Goal: Task Accomplishment & Management: Manage account settings

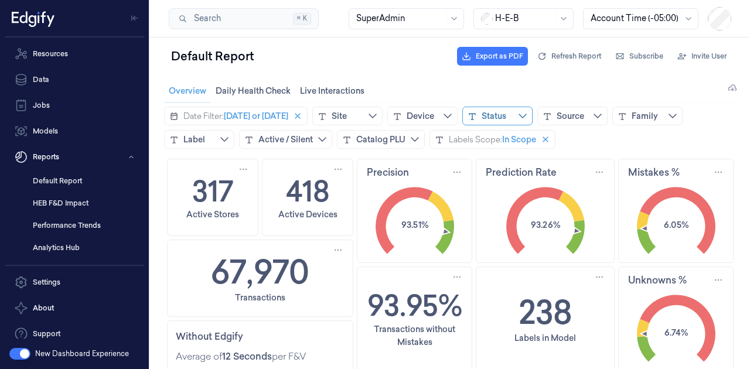
scroll to position [117, 0]
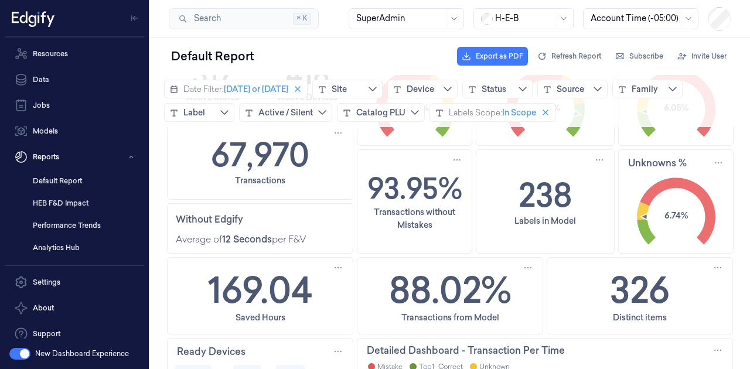
click at [542, 22] on div at bounding box center [524, 18] width 59 height 12
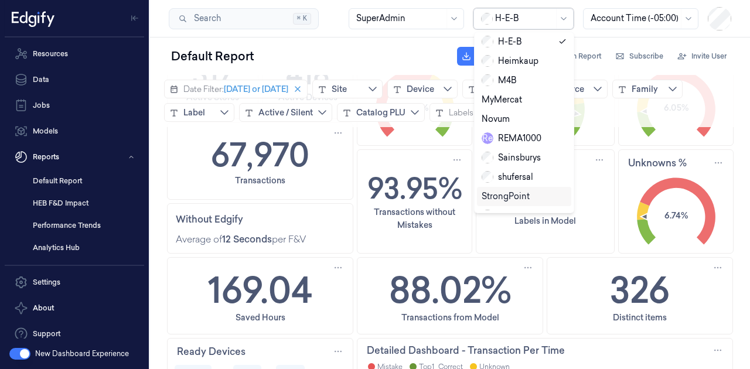
scroll to position [196, 0]
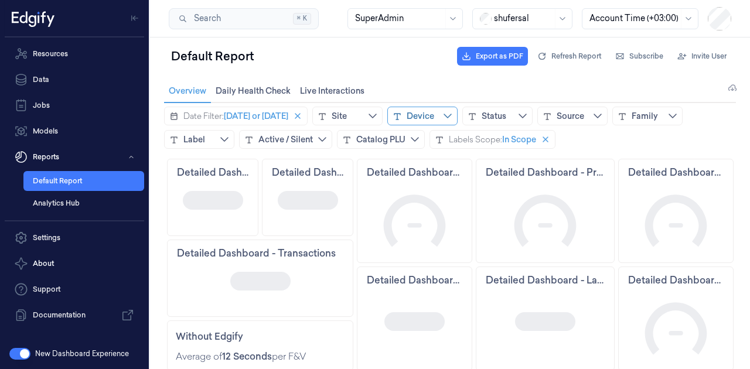
click at [431, 118] on div "Device" at bounding box center [420, 116] width 28 height 12
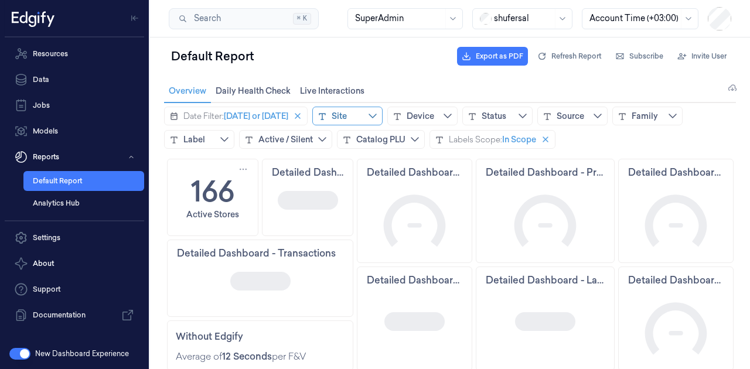
click at [362, 118] on div "Site" at bounding box center [347, 116] width 70 height 19
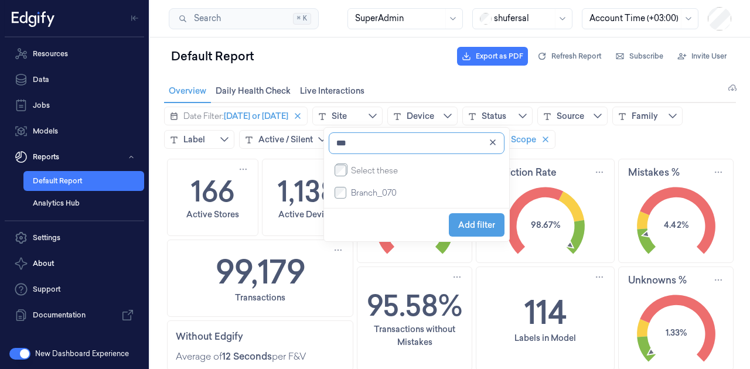
click at [374, 152] on input "***" at bounding box center [416, 143] width 176 height 22
click at [375, 142] on input "***" at bounding box center [416, 143] width 176 height 22
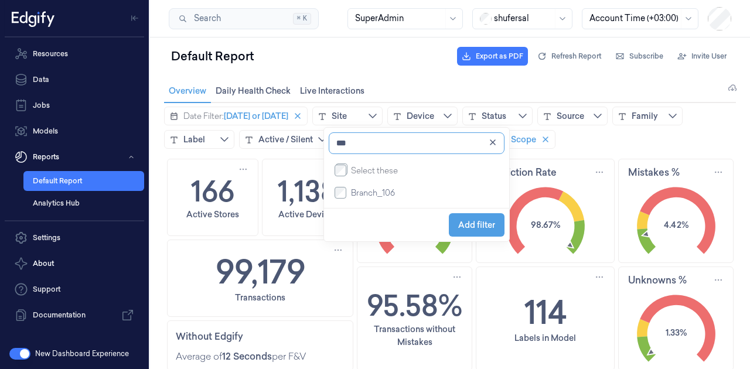
click at [375, 142] on input "***" at bounding box center [416, 143] width 176 height 22
click at [396, 139] on input "***" at bounding box center [416, 143] width 176 height 22
click at [396, 138] on input "***" at bounding box center [416, 143] width 176 height 22
type input "***"
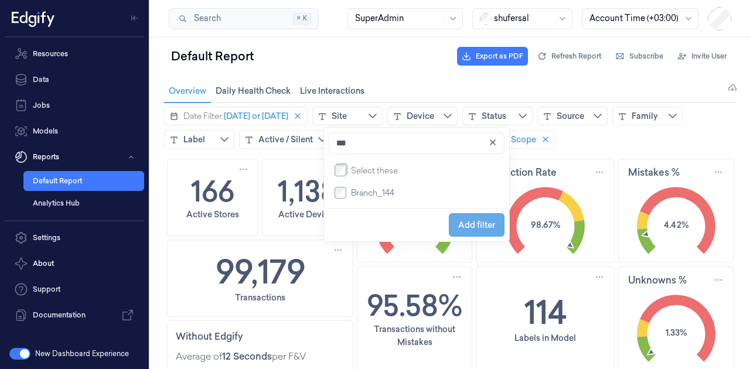
click at [473, 228] on span "Add filter" at bounding box center [476, 224] width 37 height 9
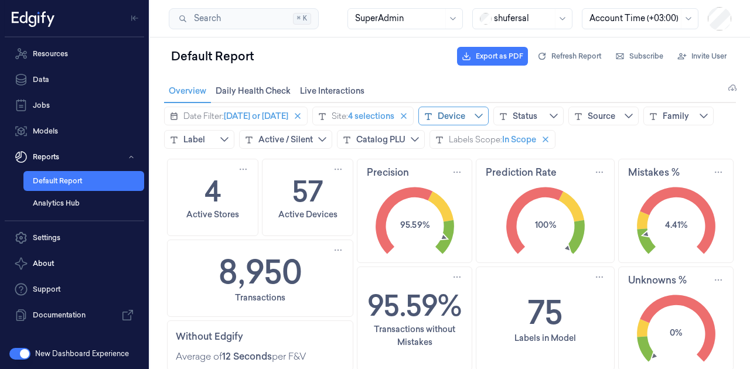
click at [465, 117] on div "Device" at bounding box center [451, 116] width 28 height 12
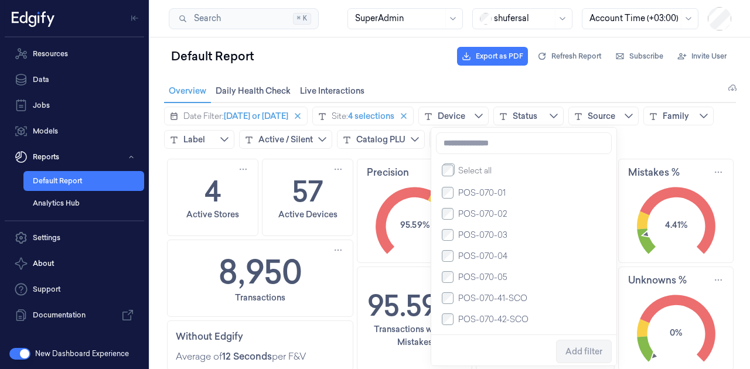
click at [25, 350] on button "button" at bounding box center [19, 354] width 21 height 12
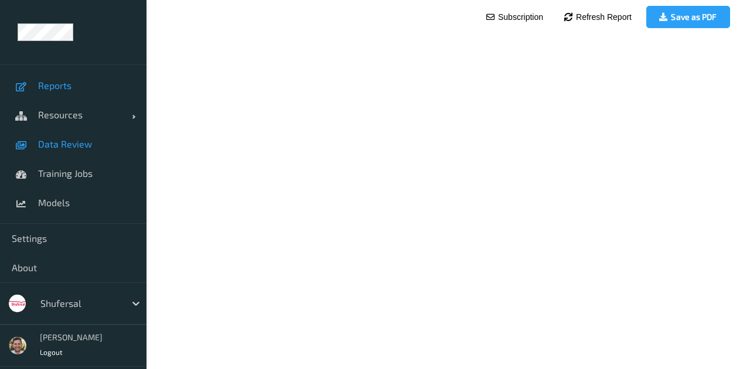
click at [71, 146] on span "Data Review" at bounding box center [86, 144] width 97 height 12
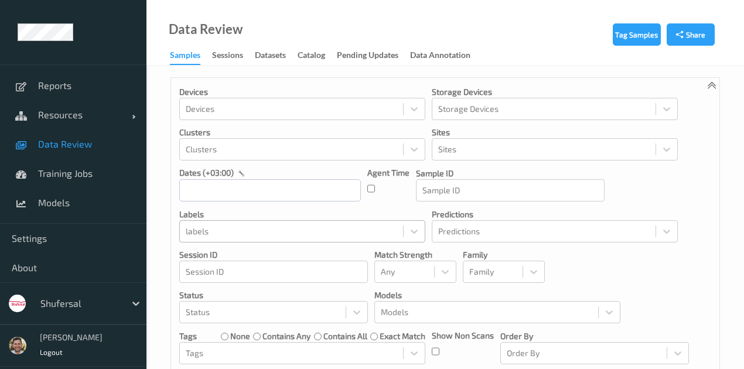
scroll to position [39, 0]
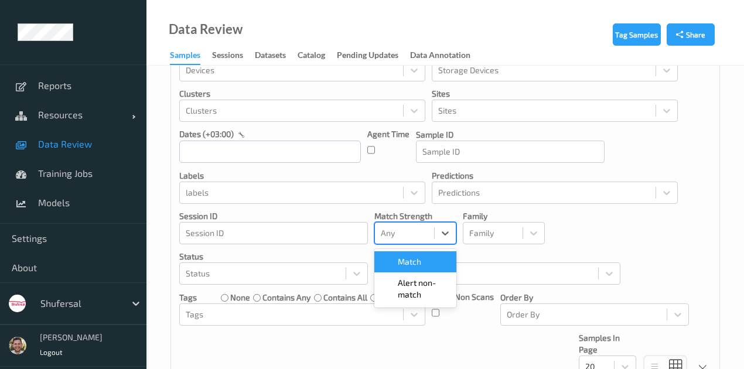
click at [402, 229] on div at bounding box center [404, 233] width 47 height 14
click at [577, 217] on div "Devices Devices Storage Devices Storage Devices Clusters Clusters Sites Sites d…" at bounding box center [445, 212] width 548 height 347
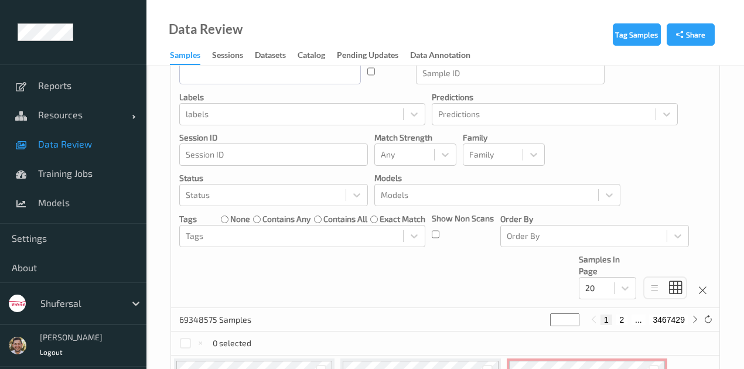
click at [313, 248] on div "Devices Devices Storage Devices Storage Devices Clusters Clusters Sites Sites d…" at bounding box center [445, 134] width 548 height 347
click at [323, 237] on div "Tags" at bounding box center [302, 236] width 246 height 22
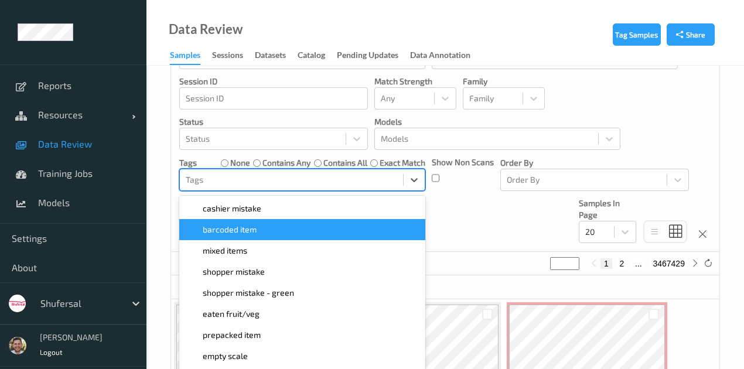
scroll to position [180, 0]
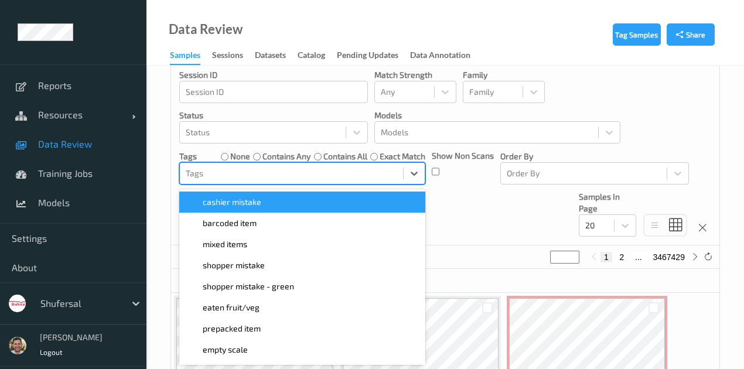
click at [316, 204] on div "cashier mistake" at bounding box center [302, 202] width 232 height 12
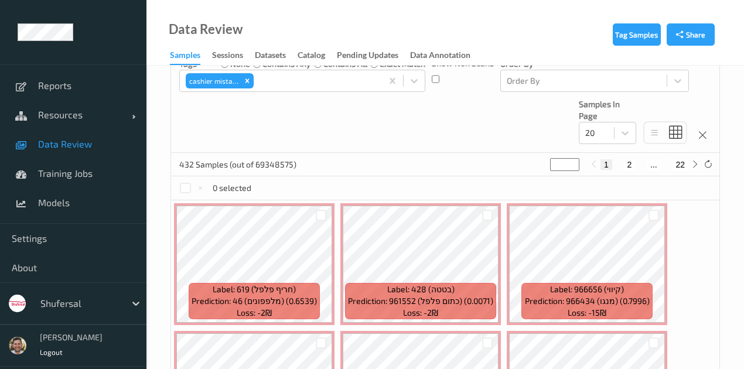
scroll to position [336, 0]
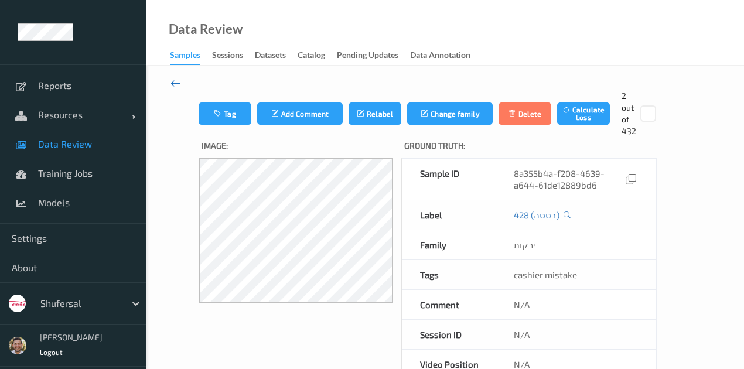
click at [173, 82] on icon at bounding box center [175, 83] width 11 height 13
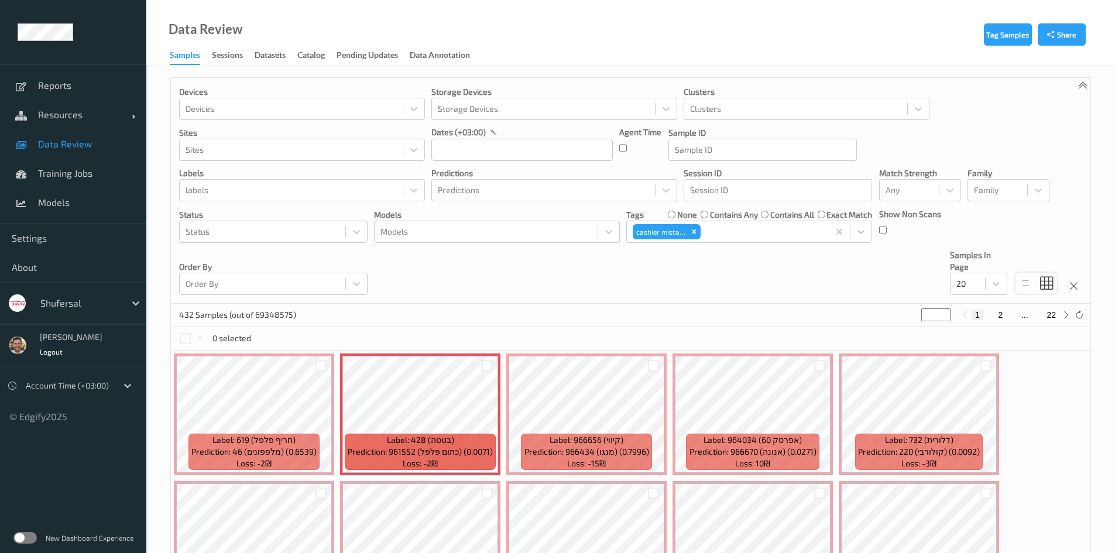
click at [182, 312] on p "432 Samples (out of 69348575)" at bounding box center [237, 315] width 117 height 12
click at [180, 320] on p "432 Samples (out of 69348575)" at bounding box center [237, 315] width 117 height 12
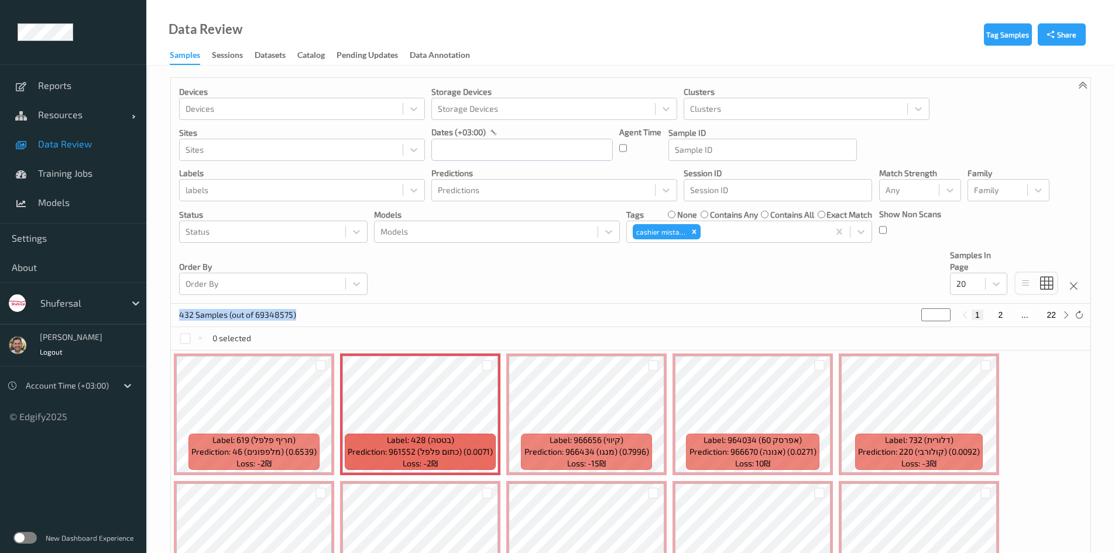
click at [180, 320] on p "432 Samples (out of 69348575)" at bounding box center [237, 315] width 117 height 12
click at [22, 368] on label at bounding box center [24, 538] width 23 height 12
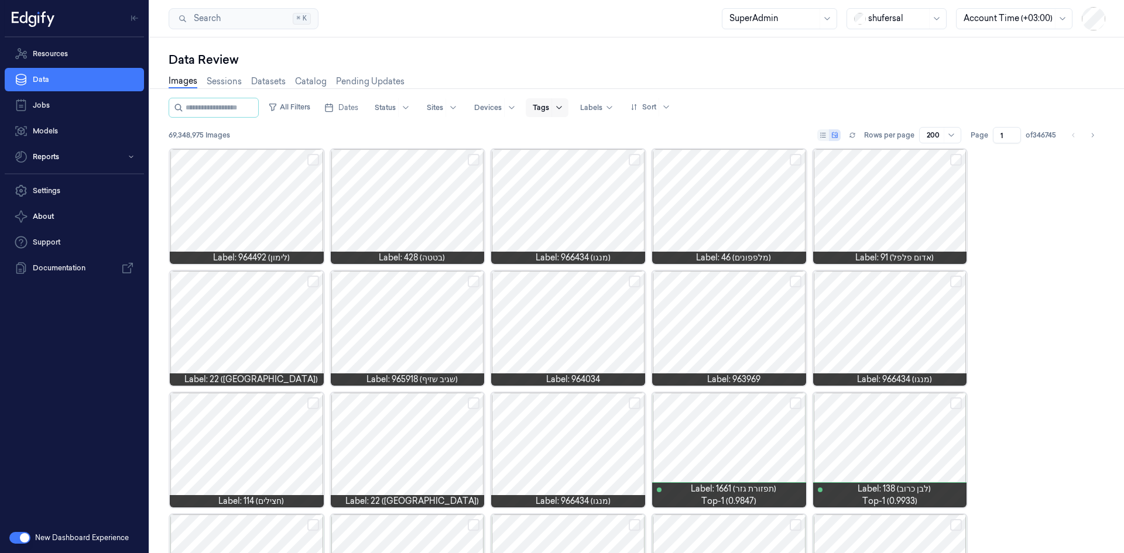
click at [564, 108] on icon at bounding box center [559, 107] width 9 height 9
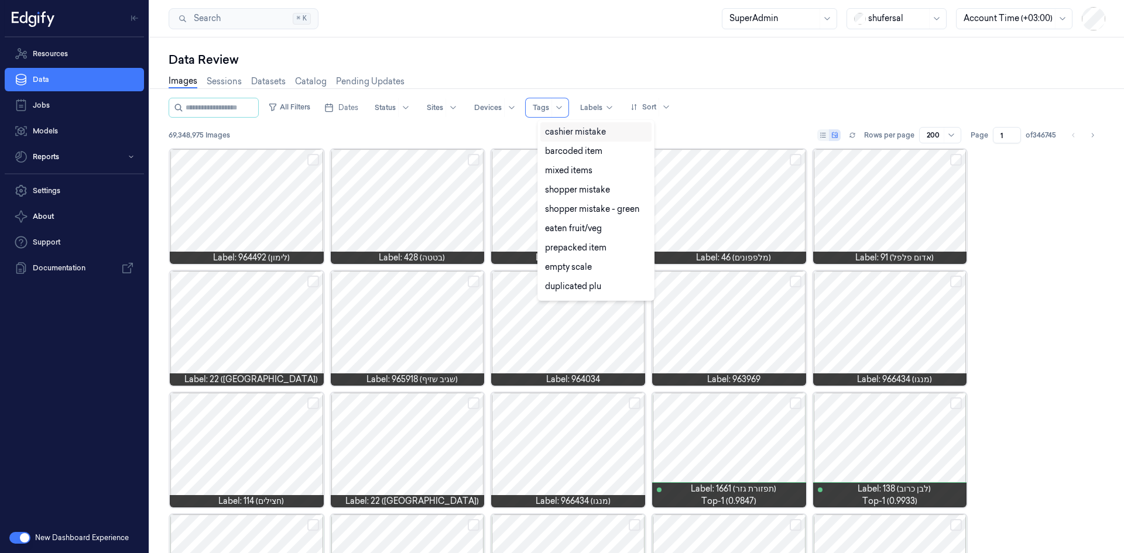
drag, startPoint x: 578, startPoint y: 132, endPoint x: 587, endPoint y: 134, distance: 9.7
click at [579, 132] on div "cashier mistake" at bounding box center [575, 132] width 61 height 12
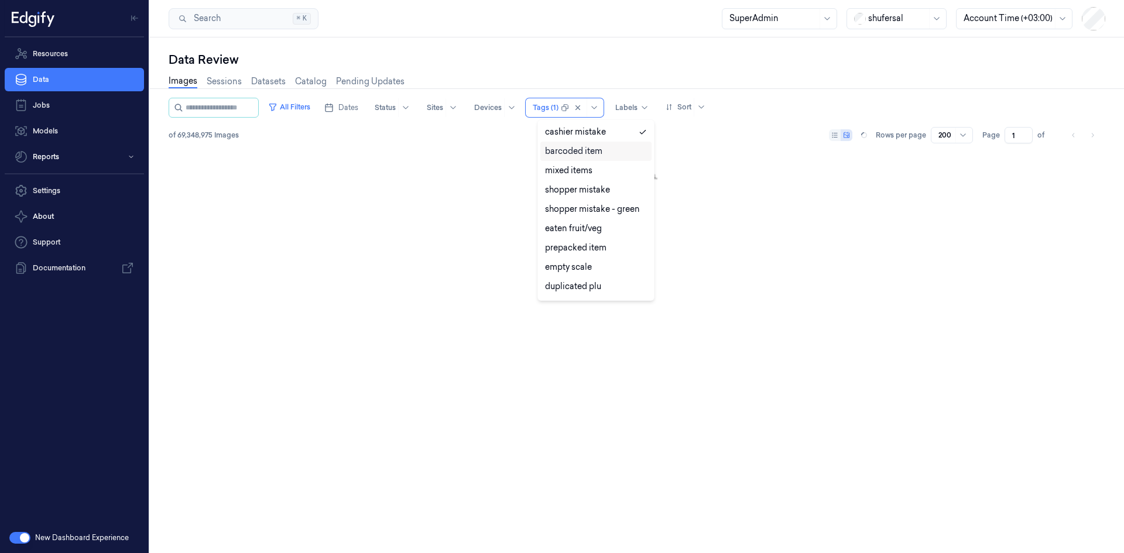
click at [832, 81] on div "Images Sessions Datasets Catalog Pending Updates" at bounding box center [637, 83] width 937 height 30
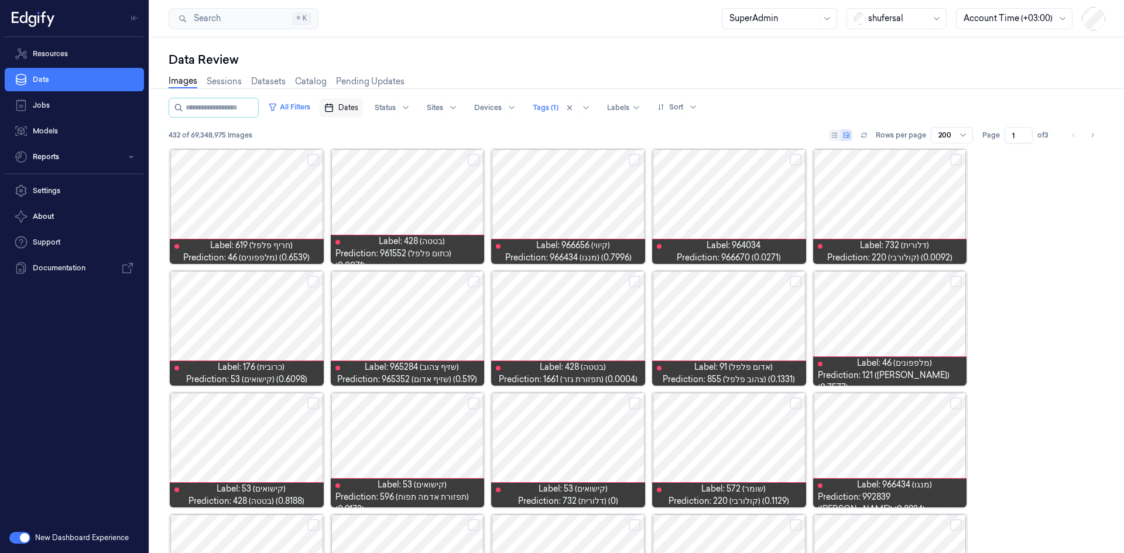
click at [358, 108] on span "Dates" at bounding box center [348, 107] width 20 height 11
click at [343, 140] on button "Go to the Previous Month" at bounding box center [347, 135] width 16 height 16
click at [381, 178] on button "1" at bounding box center [386, 178] width 19 height 19
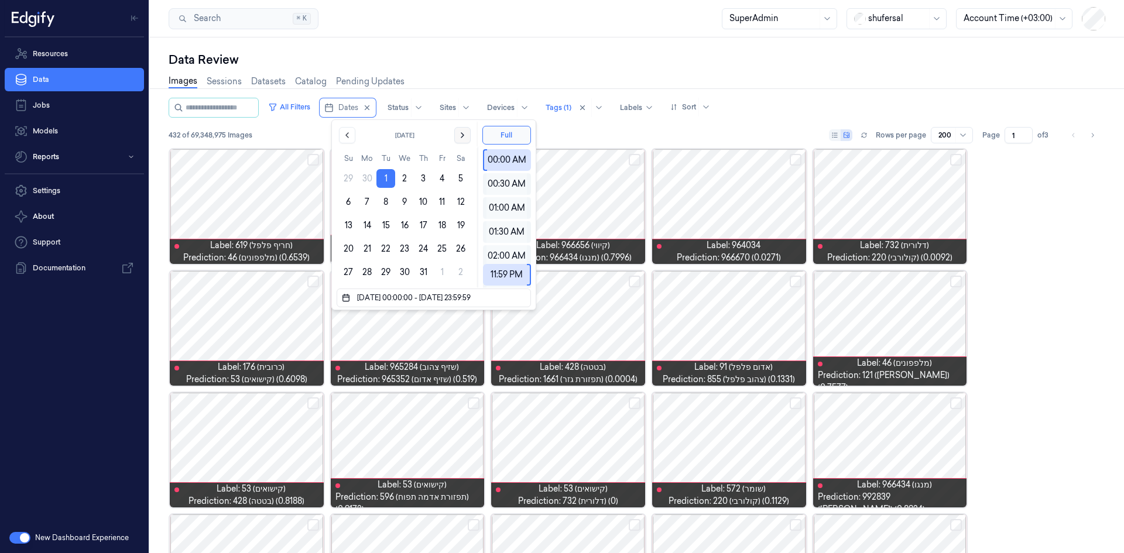
click at [466, 136] on icon "Go to the Next Month" at bounding box center [462, 135] width 9 height 9
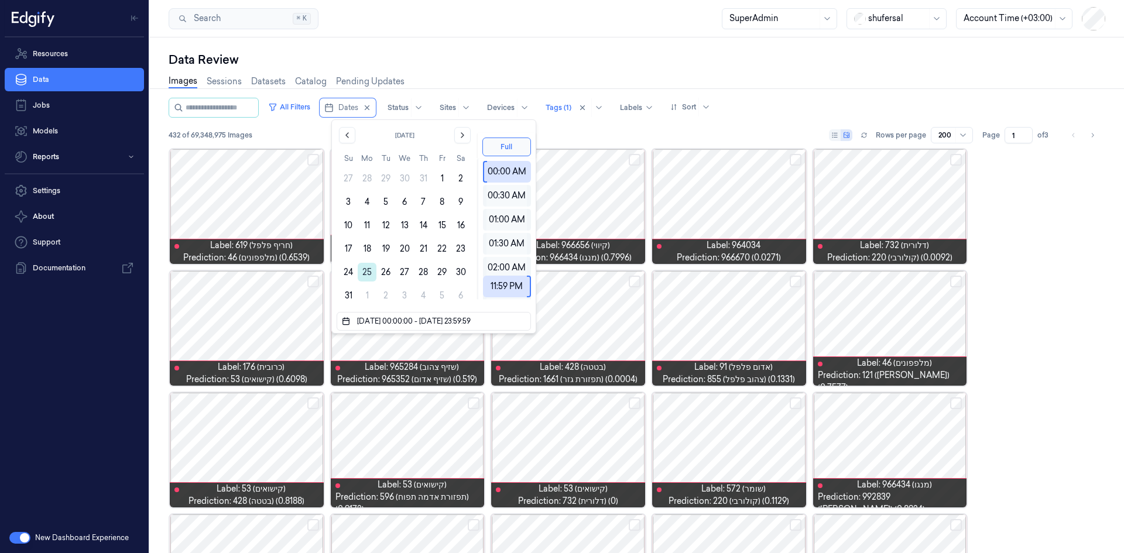
click at [368, 275] on button "25" at bounding box center [367, 272] width 19 height 19
type input "01/07/2025 00:00:00 - 25/08/2025 23:59:59"
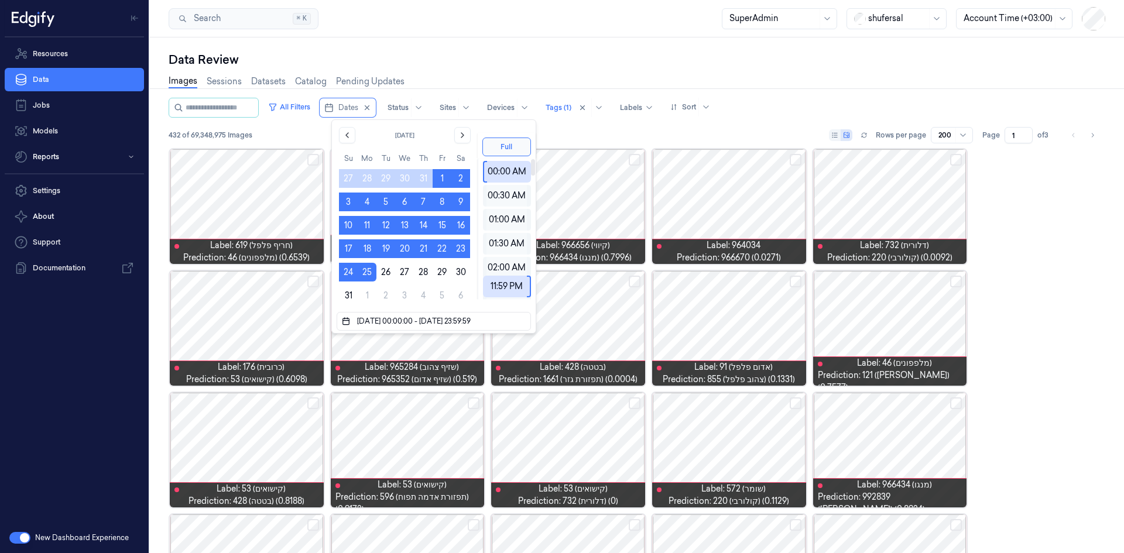
click at [586, 50] on div "Data Review Images Sessions Datasets Catalog Pending Updates All Filters Dates …" at bounding box center [637, 295] width 974 height 516
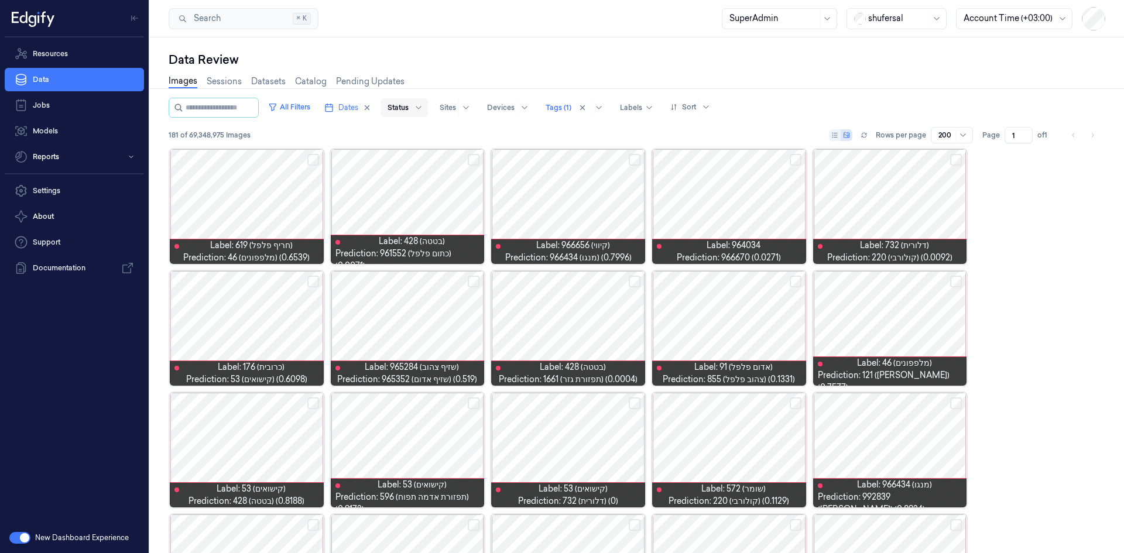
click at [409, 108] on div at bounding box center [398, 107] width 21 height 11
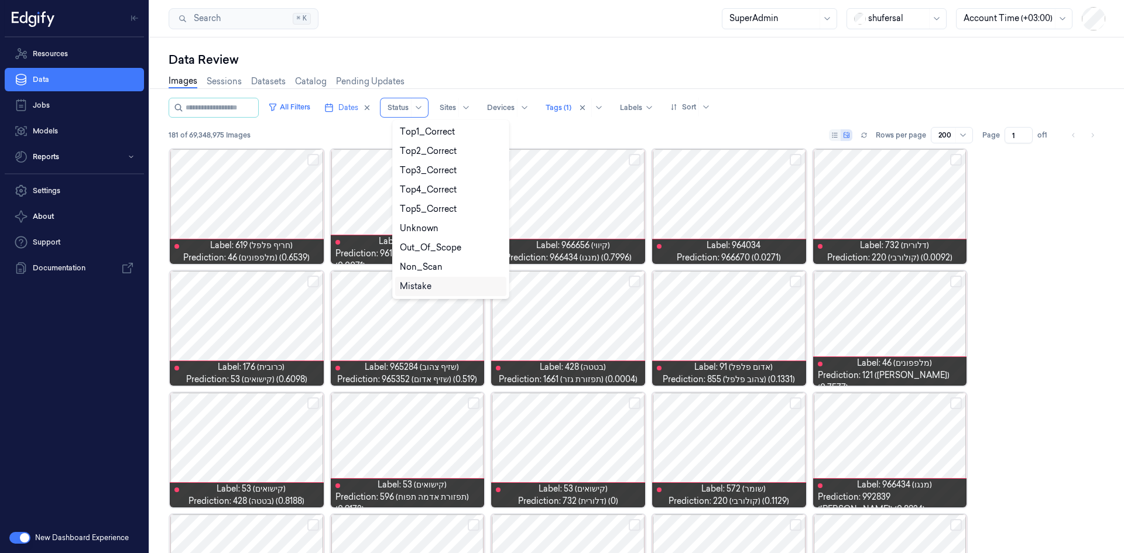
click at [425, 288] on div "Mistake" at bounding box center [416, 286] width 32 height 12
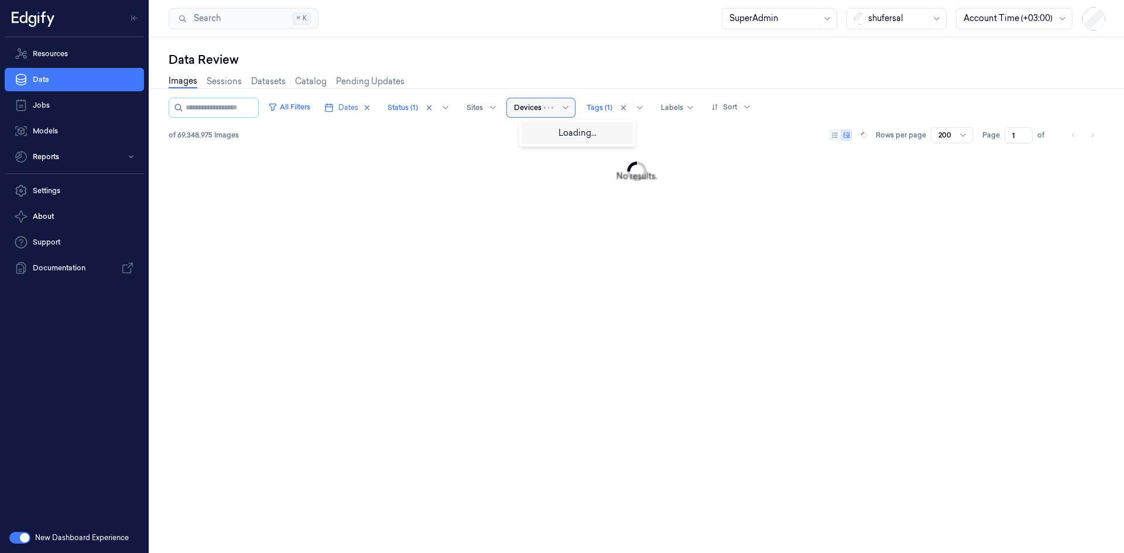
click at [562, 107] on div "Devices" at bounding box center [541, 107] width 68 height 19
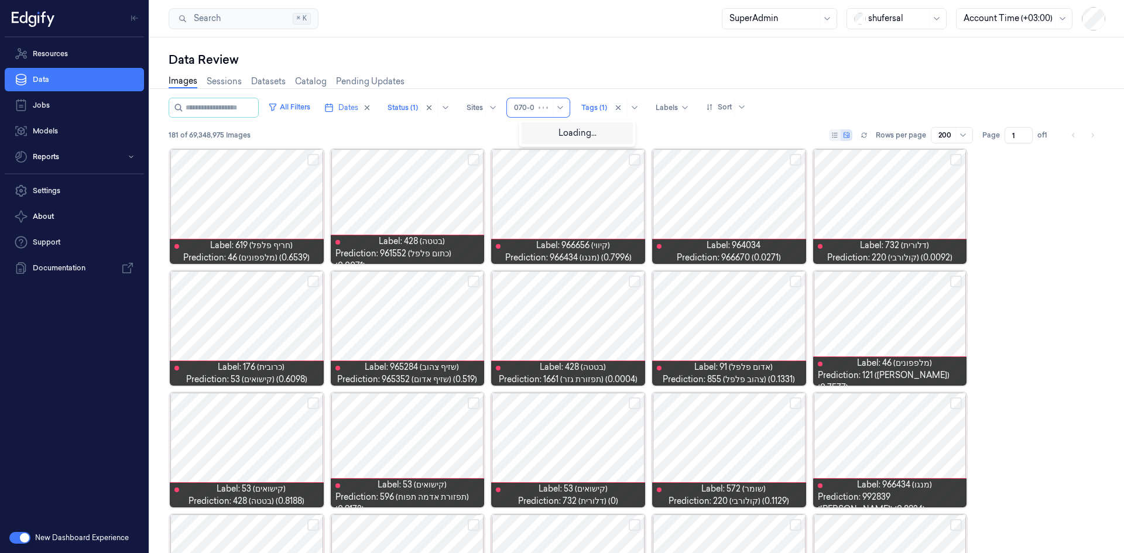
type input "070-0"
click at [618, 69] on div "Images Sessions Datasets Catalog Pending Updates" at bounding box center [637, 83] width 937 height 30
click at [235, 111] on input "string" at bounding box center [221, 107] width 70 height 19
click at [371, 105] on icon "button" at bounding box center [367, 108] width 8 height 8
click at [371, 108] on icon "button" at bounding box center [367, 108] width 8 height 8
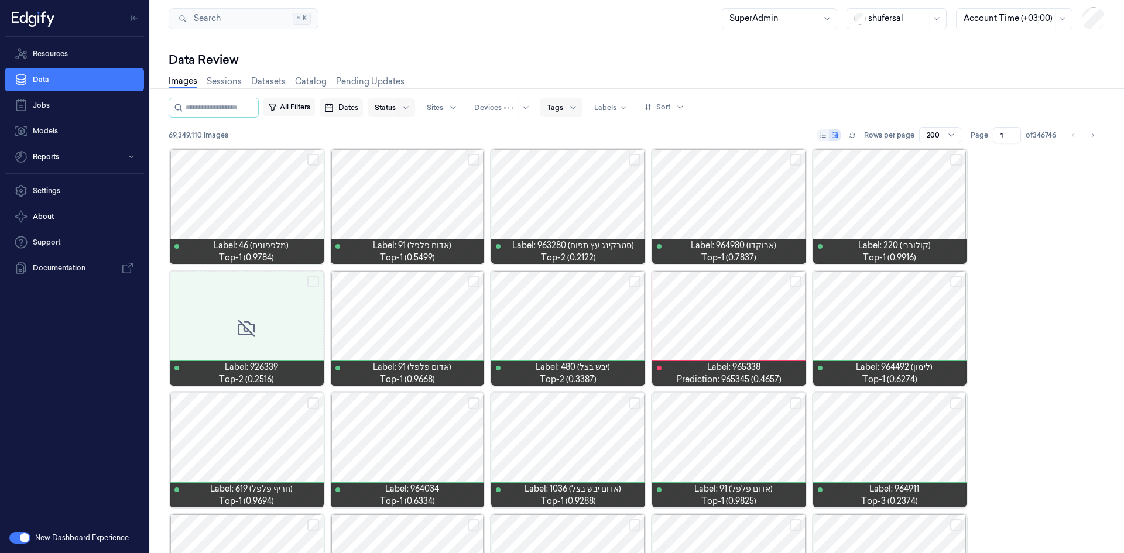
click at [315, 106] on button "All Filters" at bounding box center [289, 107] width 52 height 19
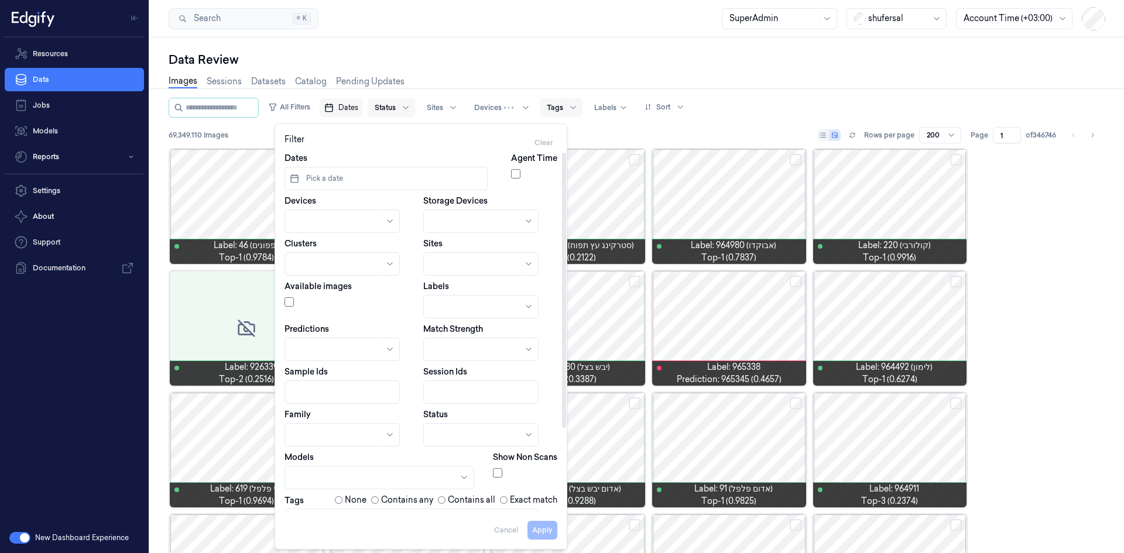
click at [352, 184] on button "Pick a date" at bounding box center [386, 178] width 203 height 23
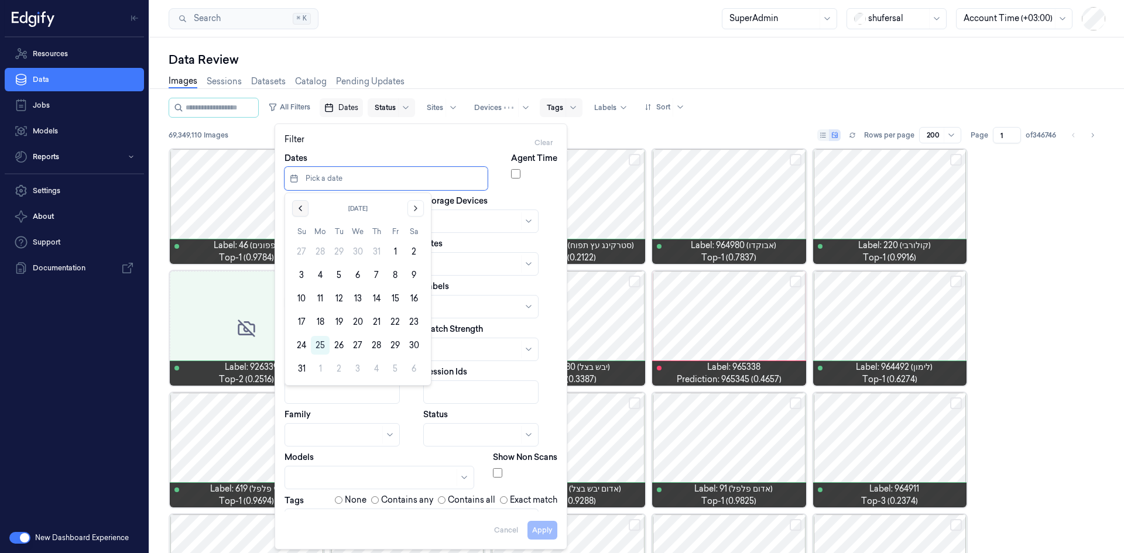
click at [303, 208] on icon "Go to the Previous Month" at bounding box center [300, 208] width 9 height 9
click at [337, 248] on button "1" at bounding box center [339, 251] width 19 height 19
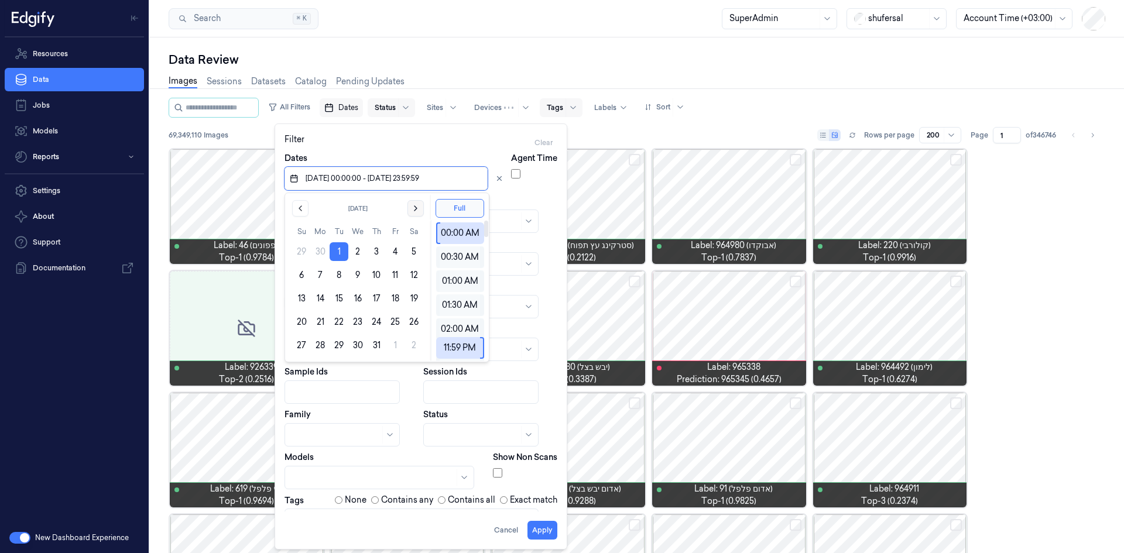
click at [412, 208] on icon "Go to the Next Month" at bounding box center [415, 208] width 9 height 9
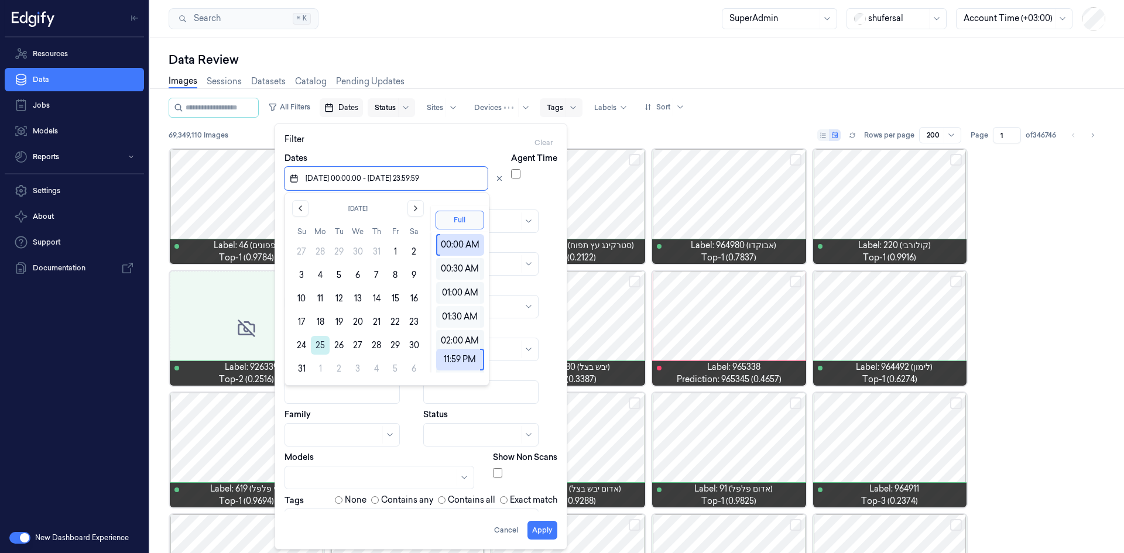
click at [319, 343] on button "25" at bounding box center [320, 345] width 19 height 19
type input "01/07/2025 00:00:00 - 25/08/2025 23:59:59"
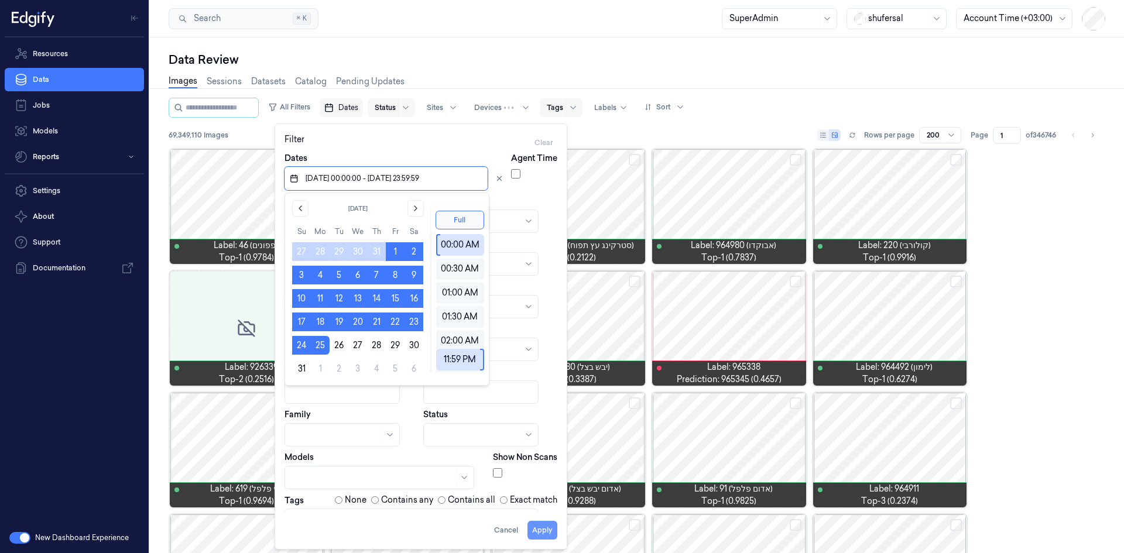
click at [542, 529] on button "Apply" at bounding box center [543, 530] width 30 height 19
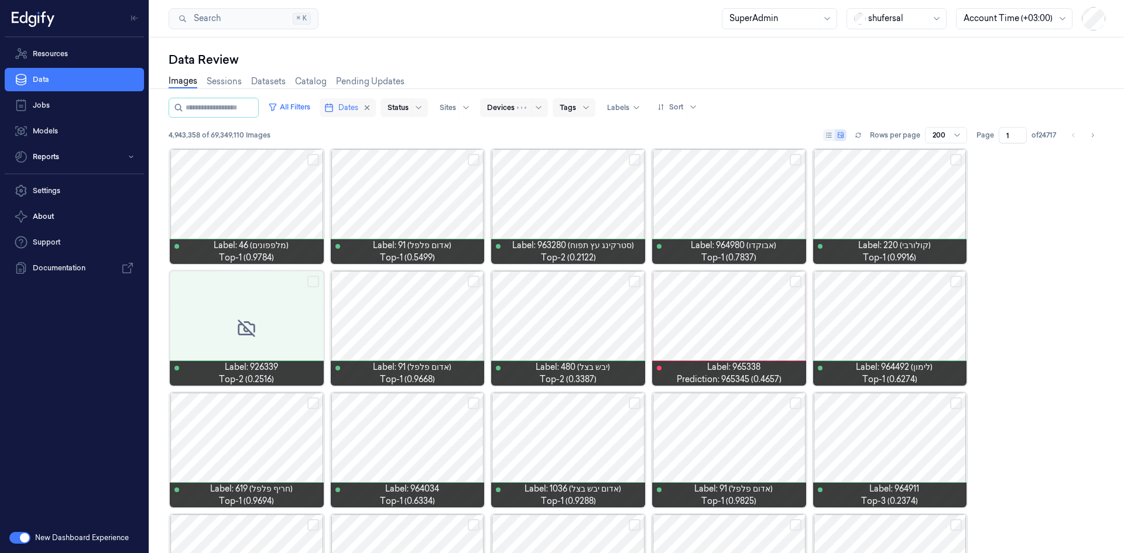
click at [504, 109] on div at bounding box center [501, 107] width 28 height 11
type input "070-"
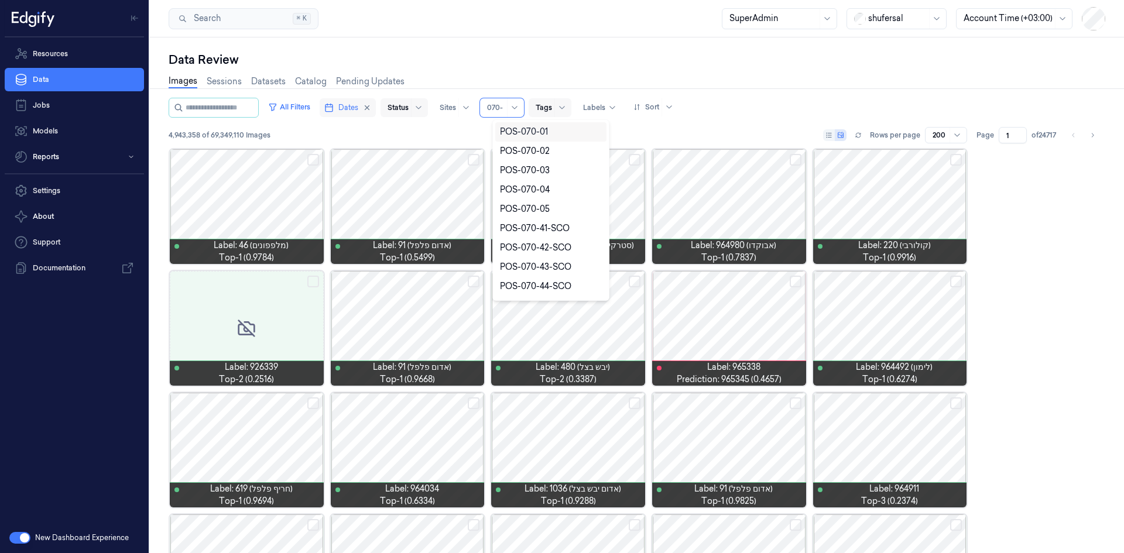
click at [512, 132] on div "POS-070-01" at bounding box center [524, 132] width 48 height 12
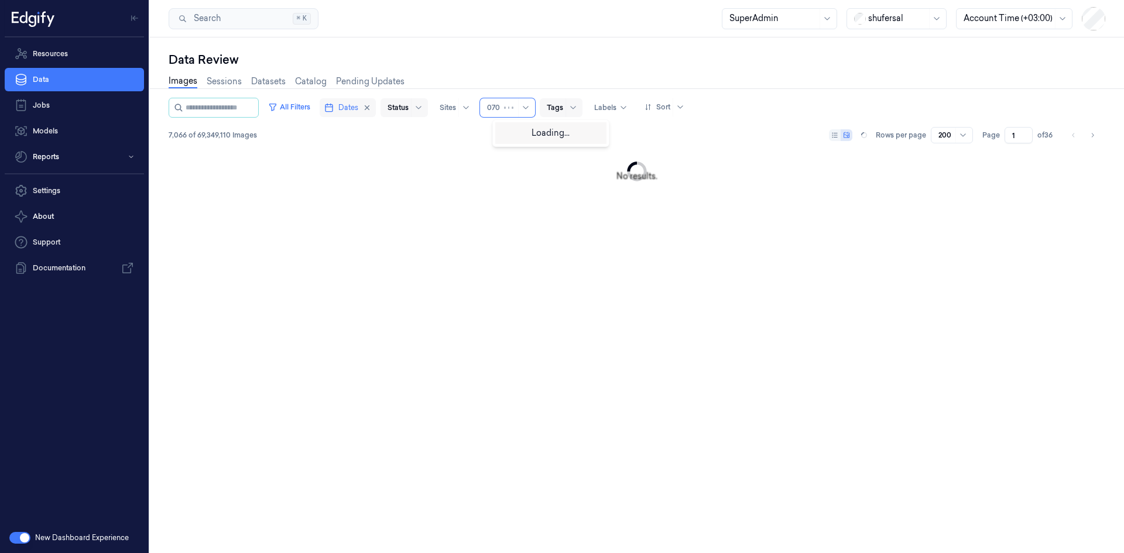
type input "070-"
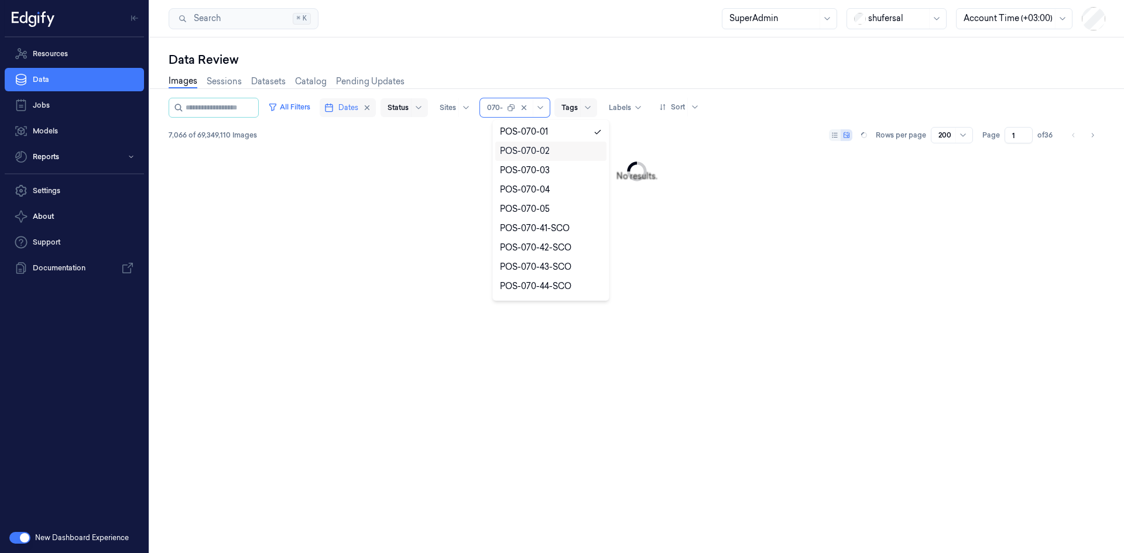
click at [536, 151] on div "POS-070-02" at bounding box center [525, 151] width 50 height 12
type input "070-0"
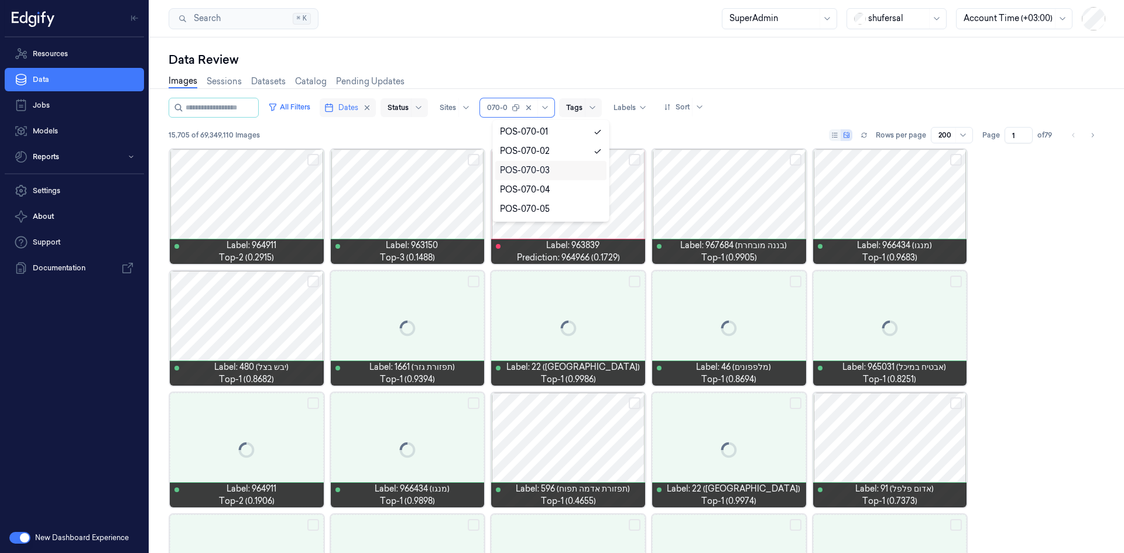
click at [533, 166] on div "POS-070-03" at bounding box center [525, 171] width 50 height 12
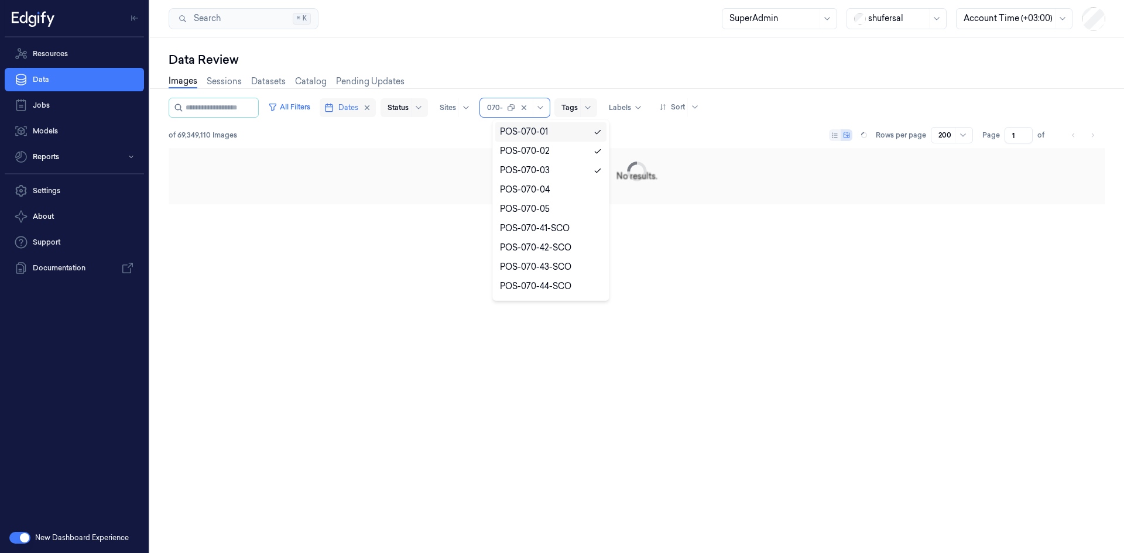
type input "070-0"
click at [534, 189] on div "POS-070-04" at bounding box center [525, 190] width 50 height 12
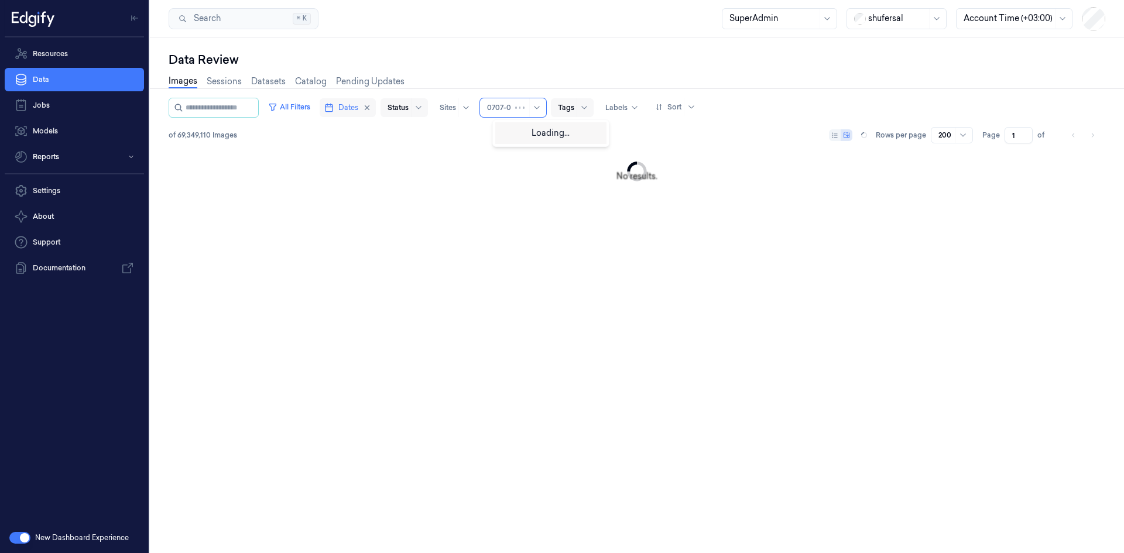
type input "070-0"
click at [542, 212] on div "POS-070-05" at bounding box center [525, 209] width 50 height 12
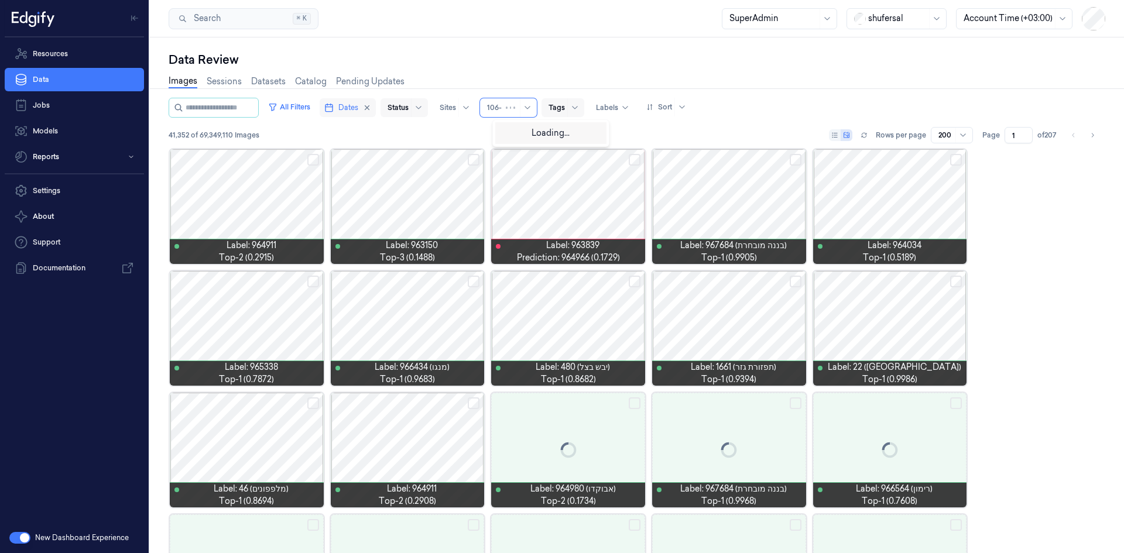
type input "106-0"
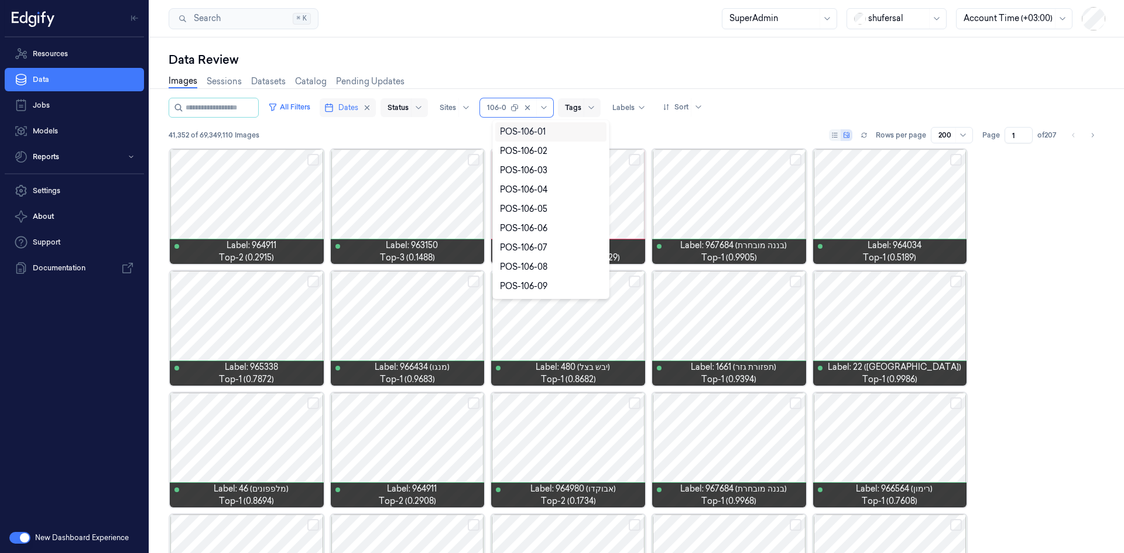
click at [527, 128] on div "POS-106-01" at bounding box center [523, 132] width 46 height 12
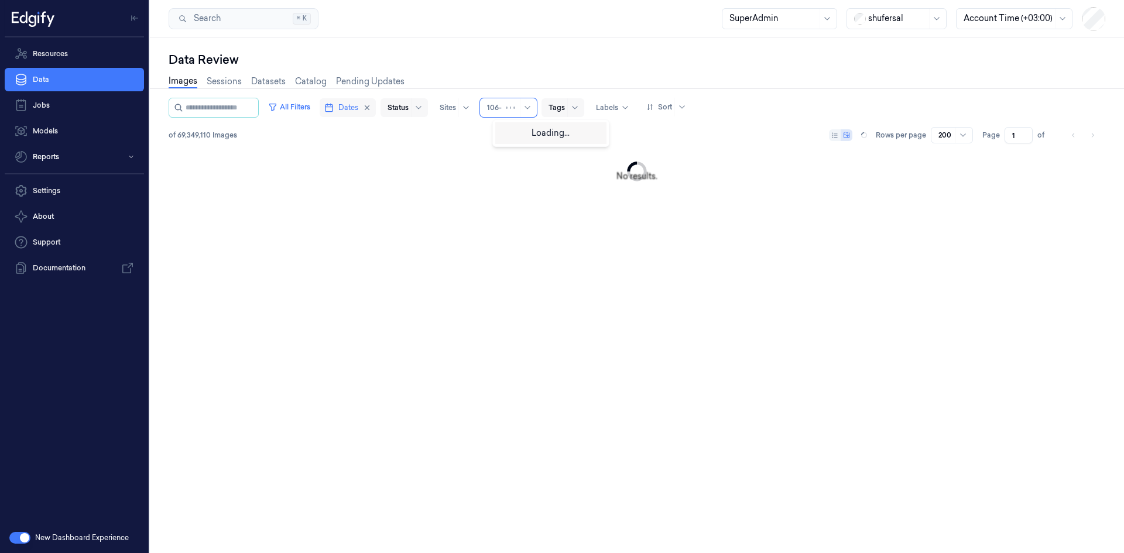
type input "106-0"
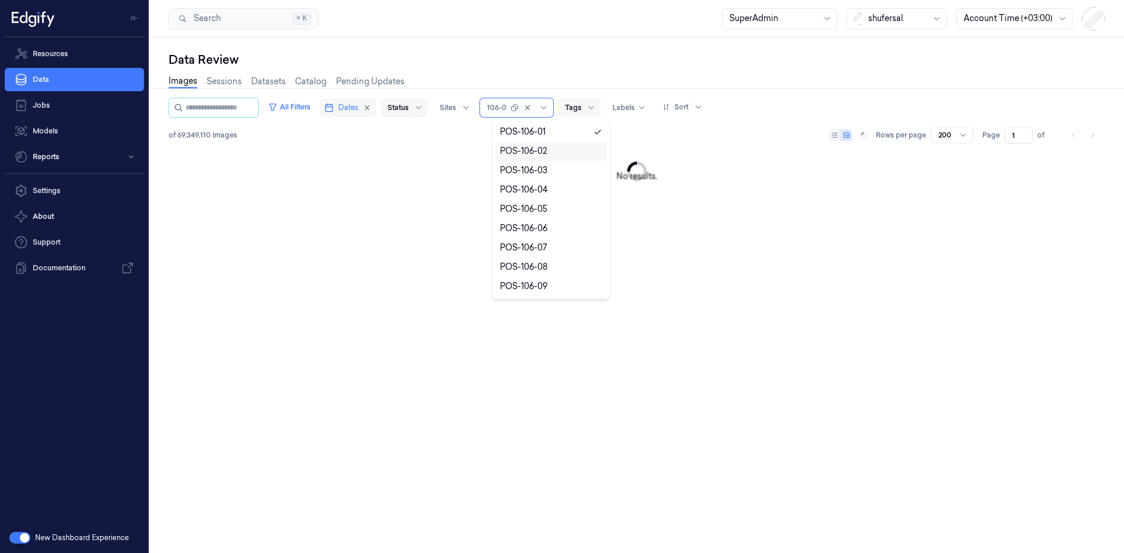
click at [545, 155] on div "POS-106-02" at bounding box center [523, 151] width 47 height 12
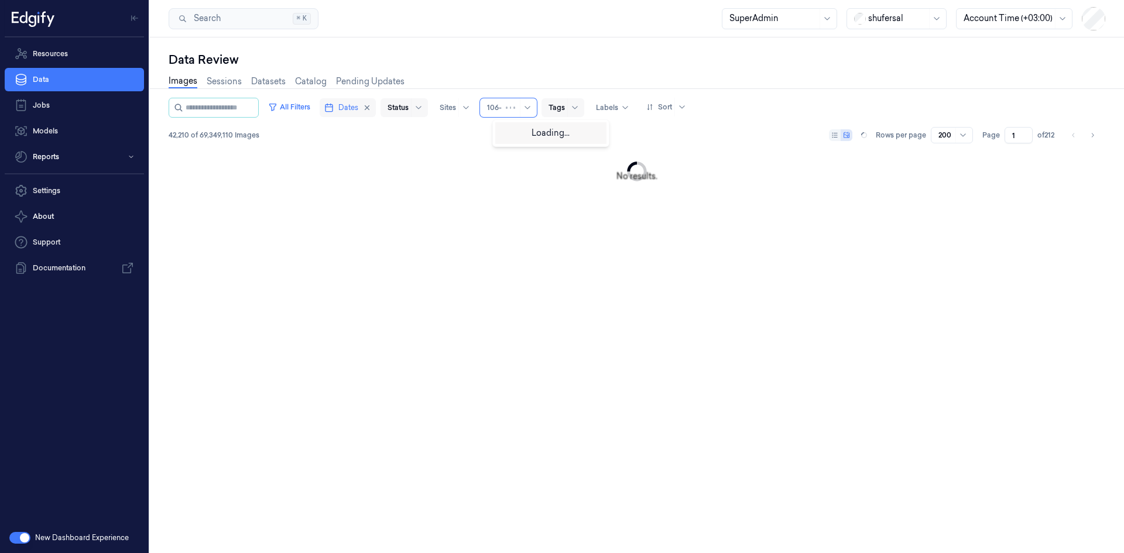
type input "106-0"
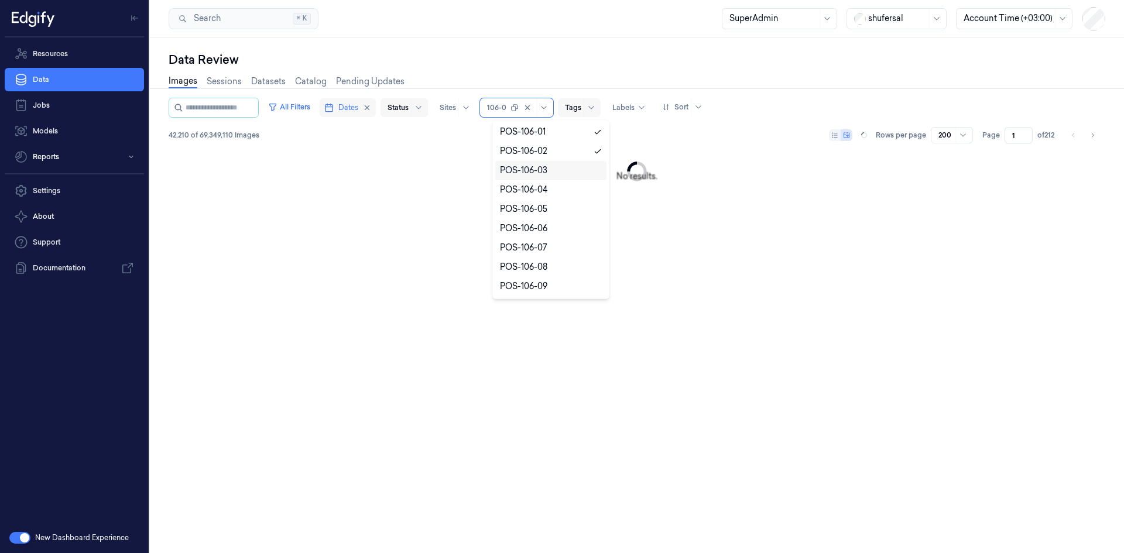
click at [526, 168] on div "POS-106-03" at bounding box center [523, 171] width 47 height 12
type input "106-0"
click at [515, 188] on div "POS-106-04" at bounding box center [523, 190] width 47 height 12
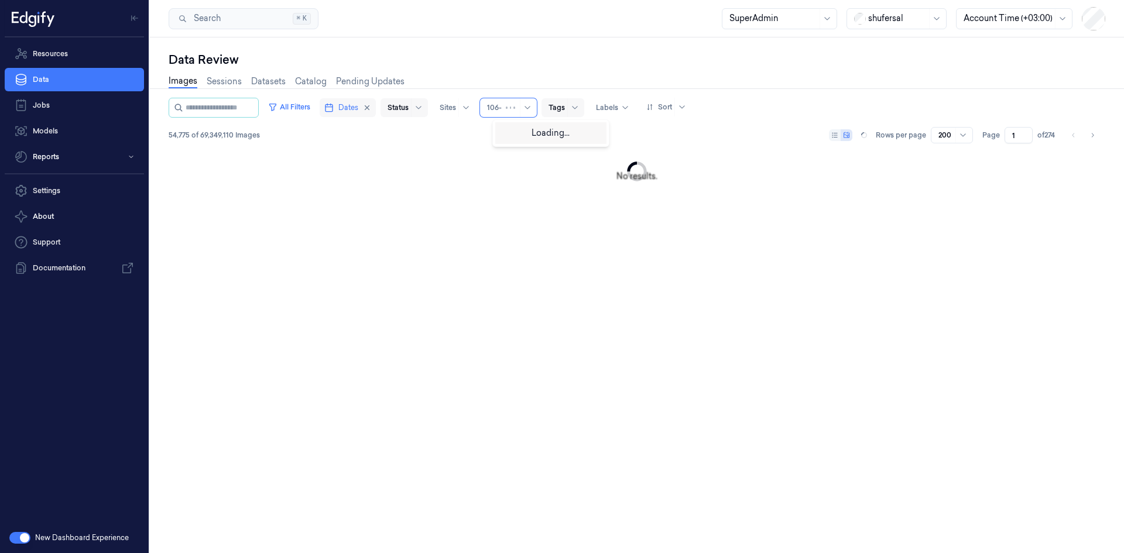
type input "106-0"
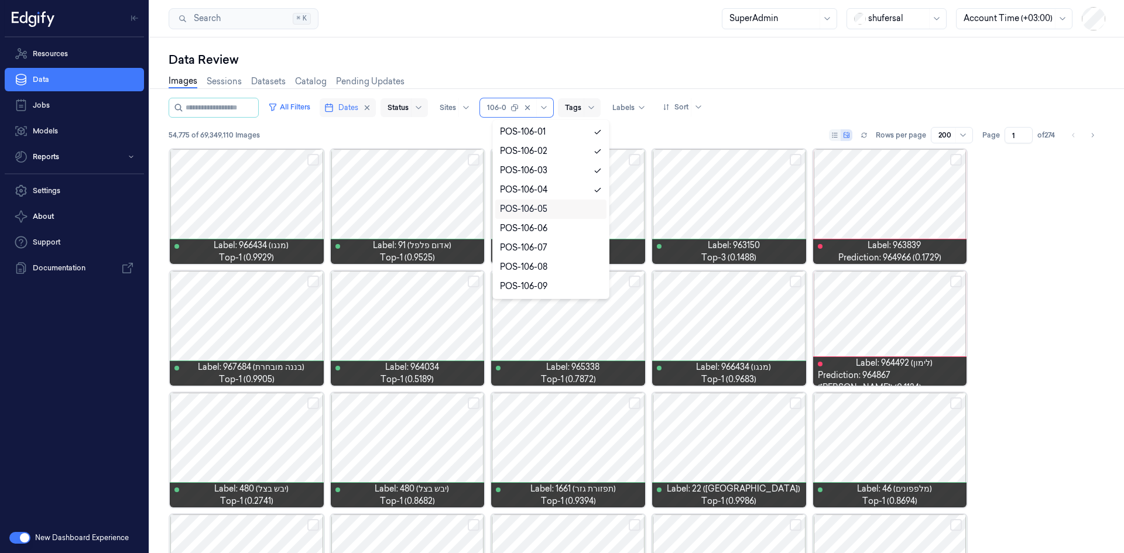
click at [522, 208] on div "POS-106-05" at bounding box center [523, 209] width 47 height 12
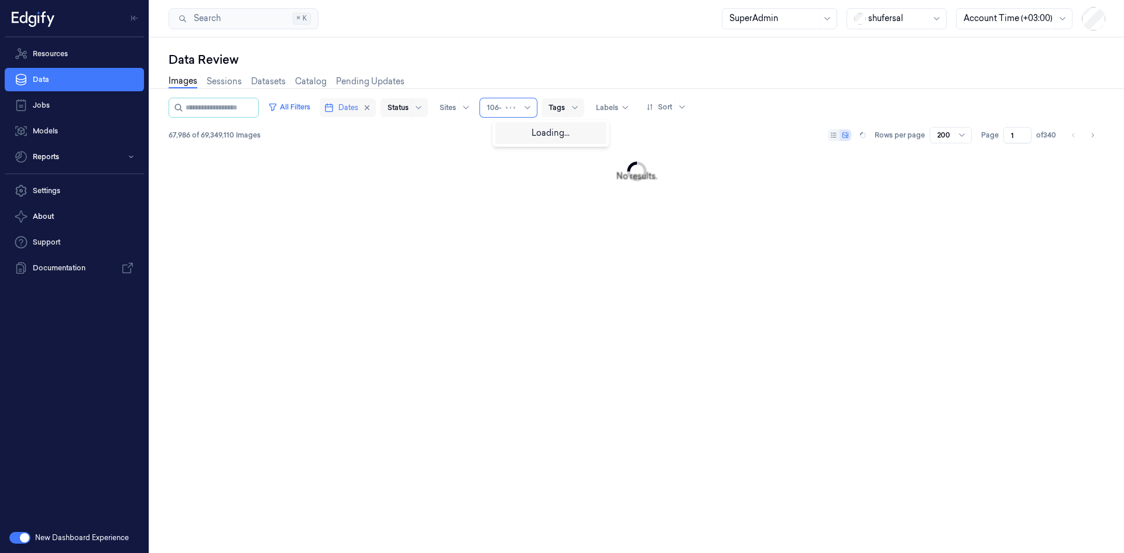
type input "106-0"
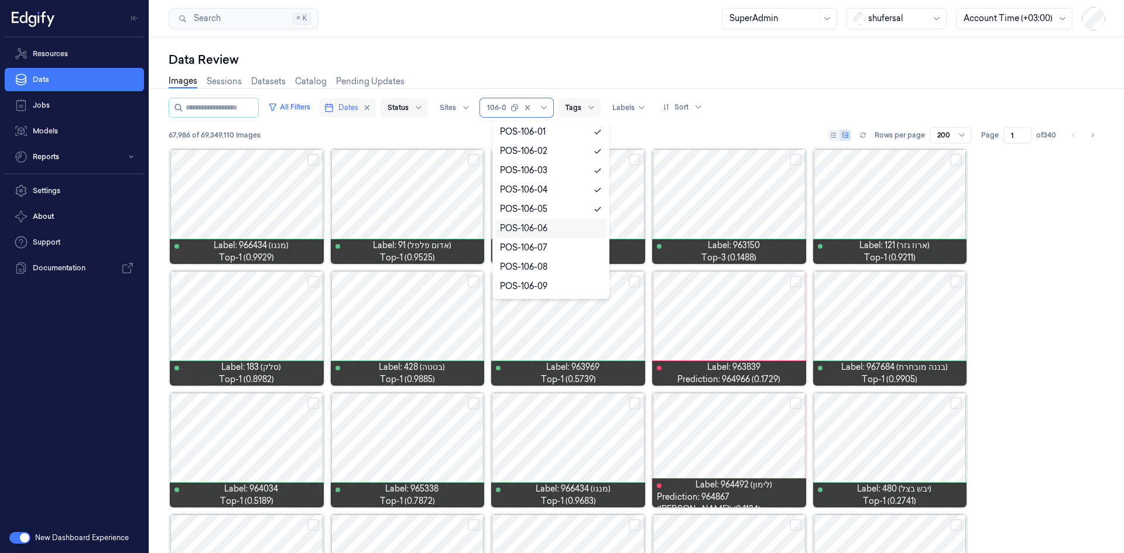
click at [525, 220] on div "POS-106-06" at bounding box center [550, 228] width 111 height 19
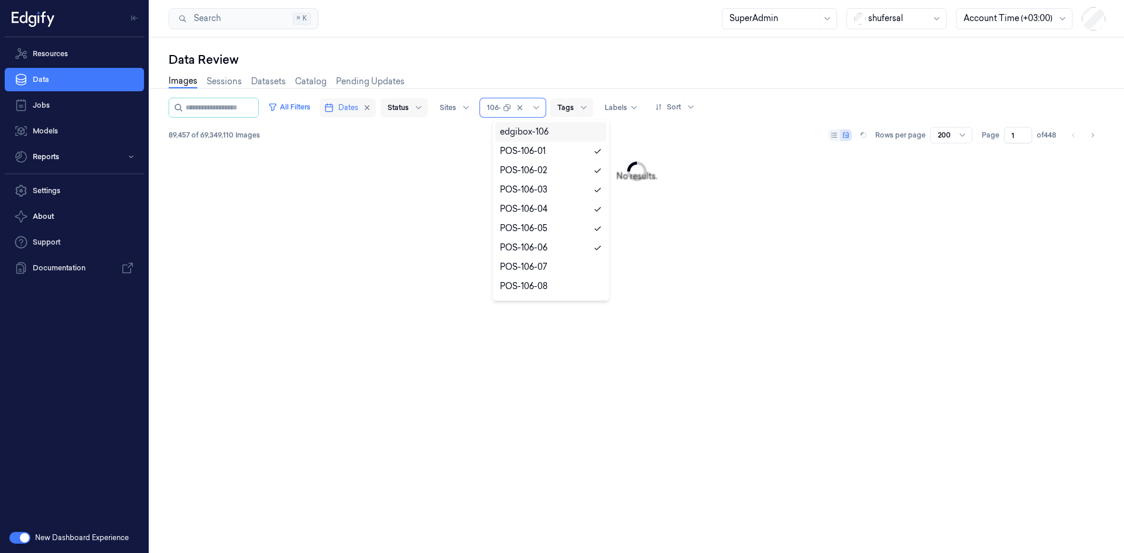
type input "106-0"
click at [504, 245] on div "POS-106-07" at bounding box center [523, 248] width 47 height 12
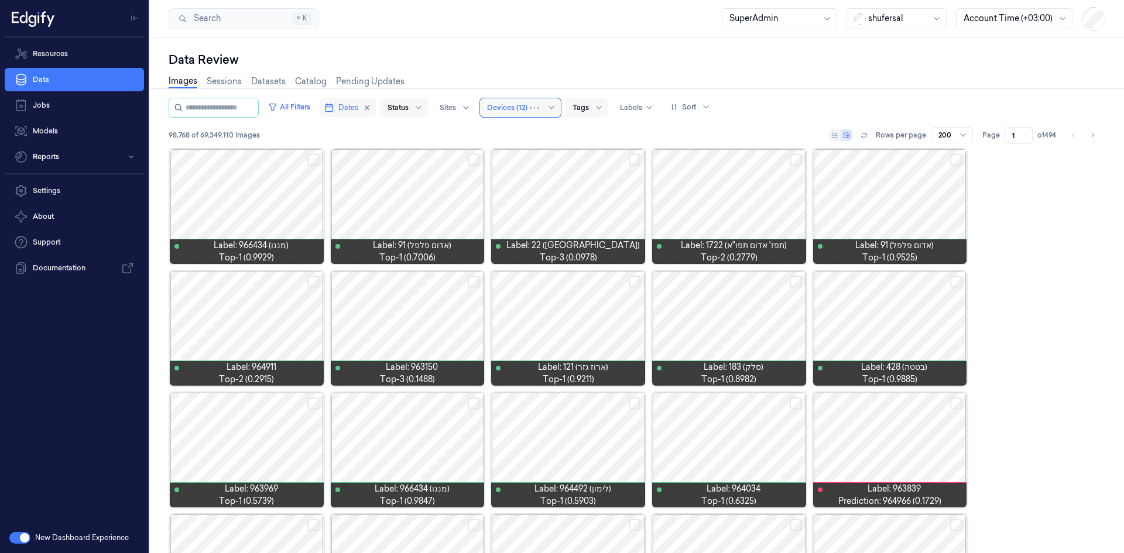
click at [510, 103] on div at bounding box center [507, 107] width 40 height 11
click at [404, 104] on div at bounding box center [398, 107] width 21 height 11
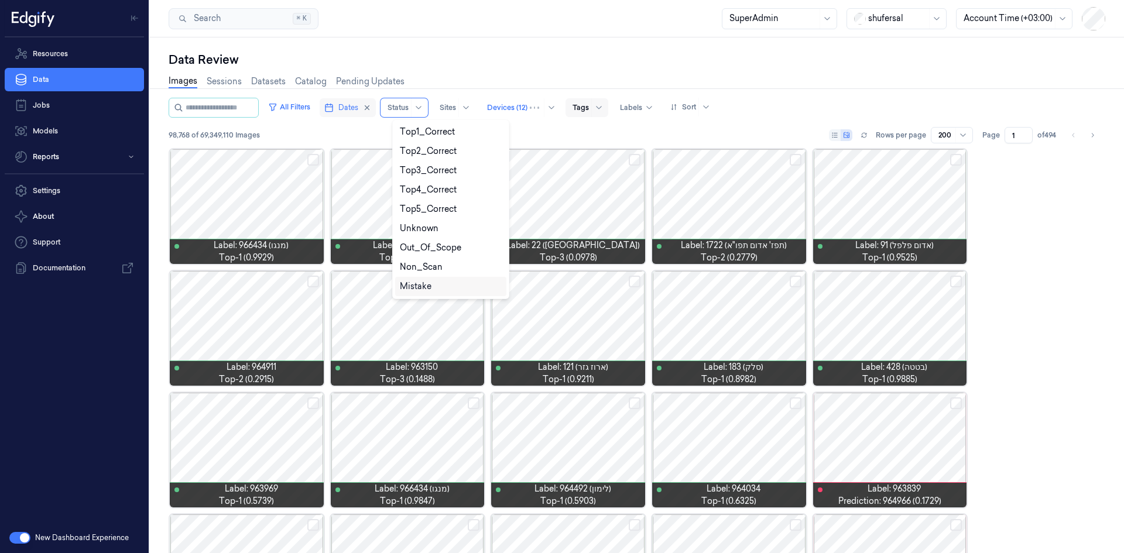
click at [417, 290] on div "Mistake" at bounding box center [416, 286] width 32 height 12
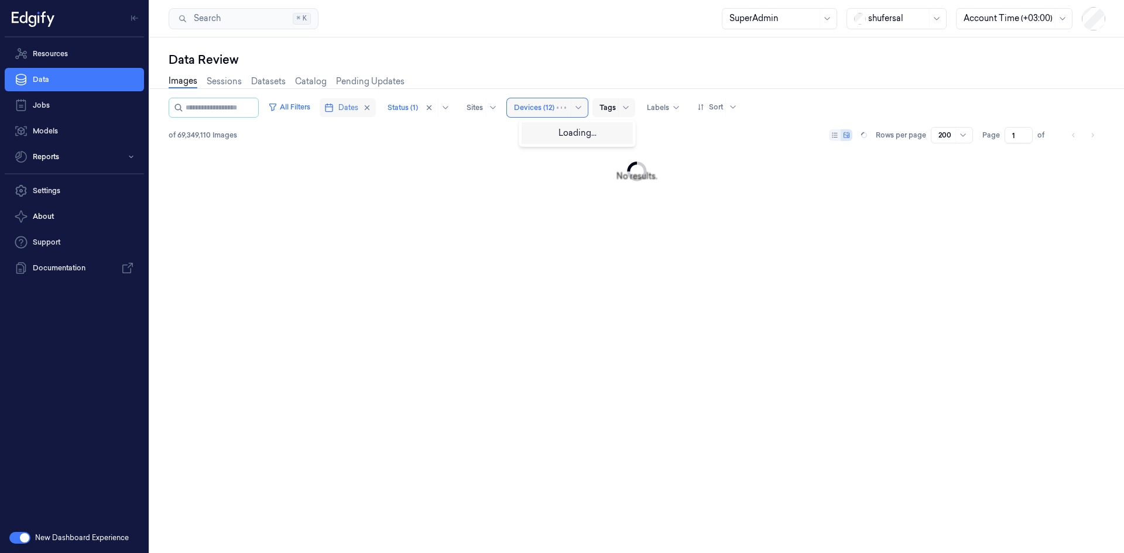
click at [555, 111] on div at bounding box center [534, 107] width 40 height 11
click at [278, 107] on icon "button" at bounding box center [272, 106] width 9 height 9
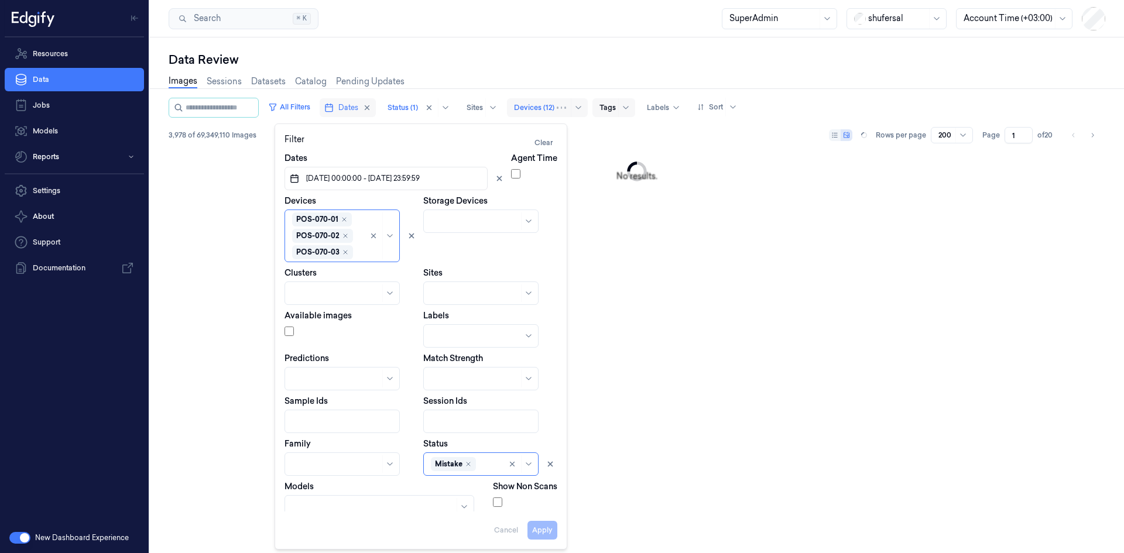
click at [538, 109] on div at bounding box center [534, 107] width 40 height 11
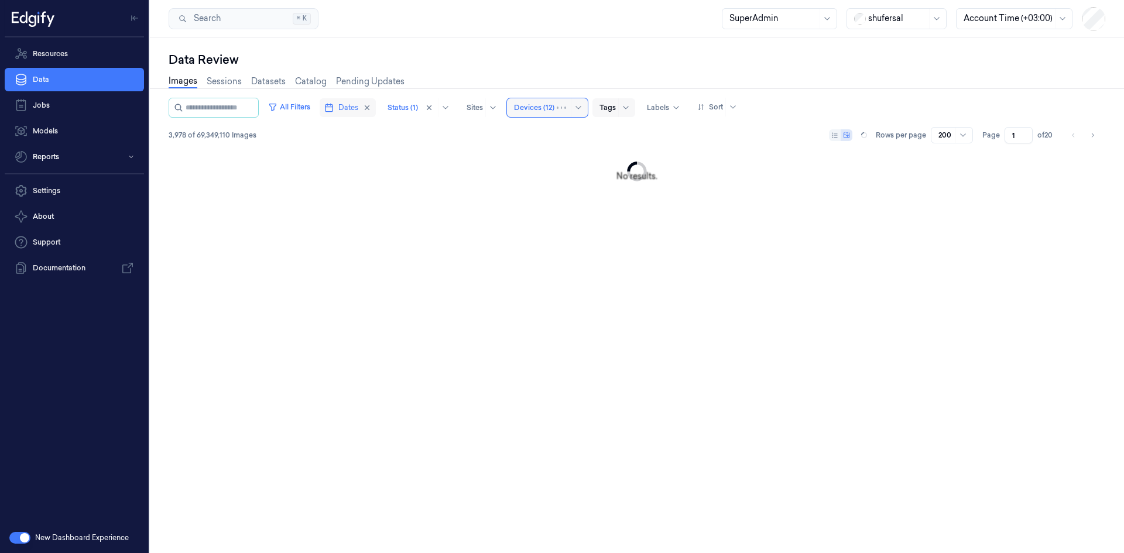
click at [546, 109] on div at bounding box center [534, 107] width 40 height 11
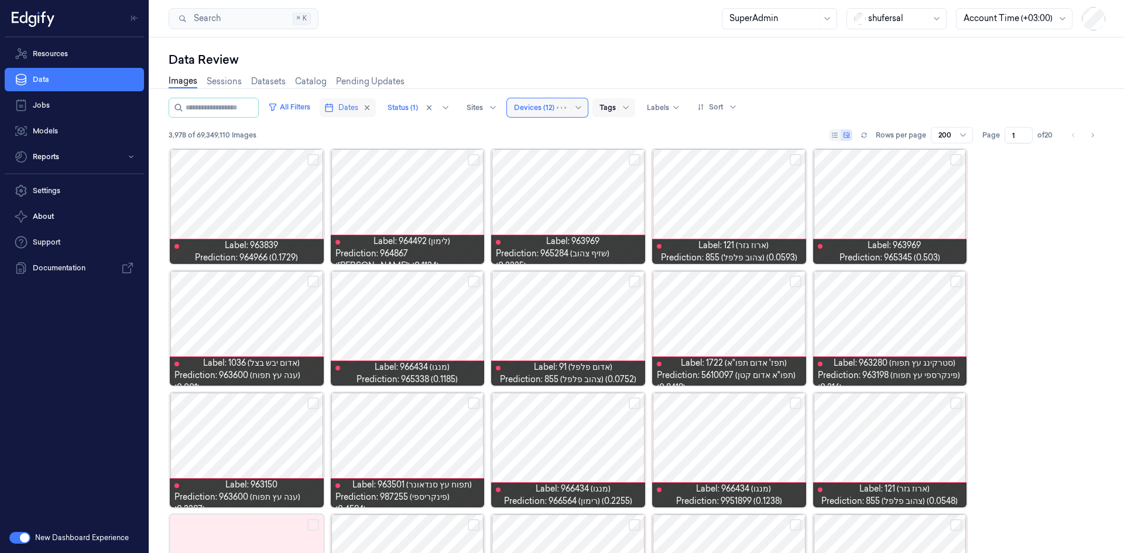
click at [555, 109] on div at bounding box center [534, 107] width 40 height 11
click at [294, 101] on button "All Filters" at bounding box center [289, 107] width 52 height 19
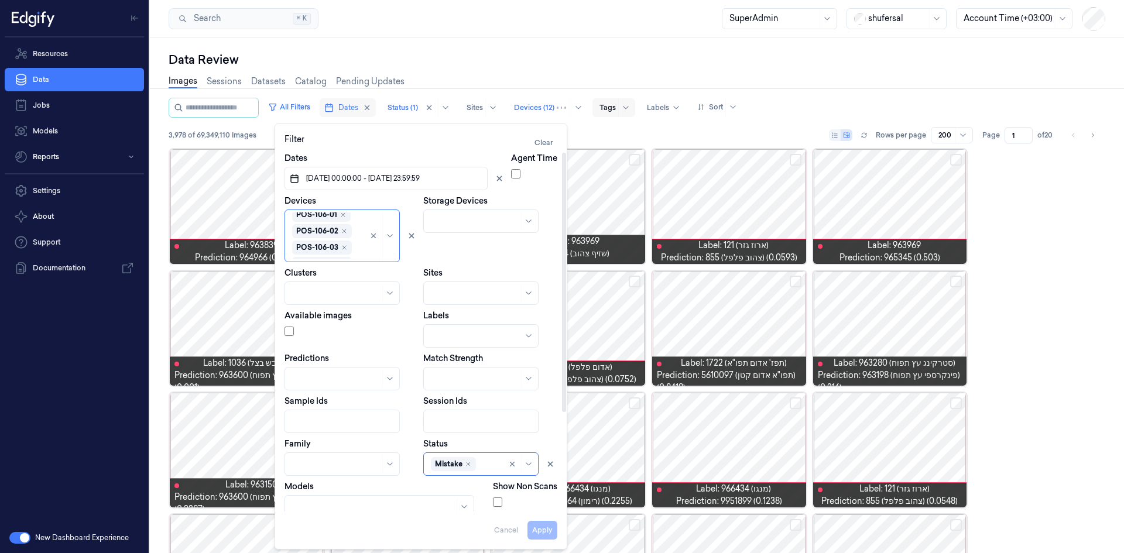
scroll to position [148, 0]
click at [354, 241] on div "POS-070-01 POS-070-02 POS-070-03 POS-070-04 POS-070-05 POS-106-01 POS-106-02 PO…" at bounding box center [329, 236] width 74 height 47
type input "144-0"
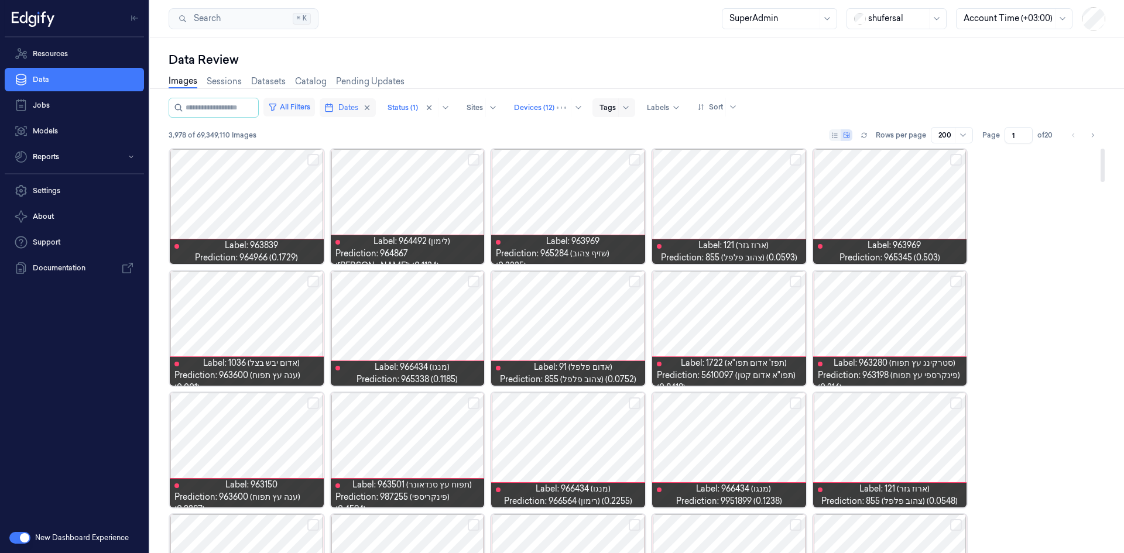
click at [306, 102] on button "All Filters" at bounding box center [289, 107] width 52 height 19
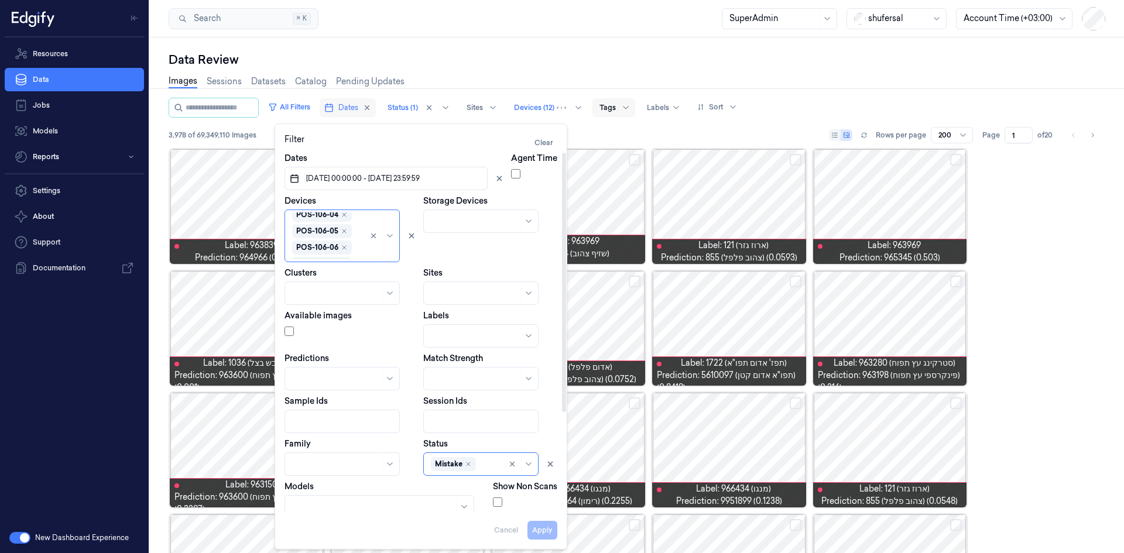
scroll to position [148, 0]
click at [354, 252] on input "text" at bounding box center [355, 253] width 2 height 12
type input "144-0"
click at [309, 278] on div "POS-144-01" at bounding box center [314, 277] width 45 height 12
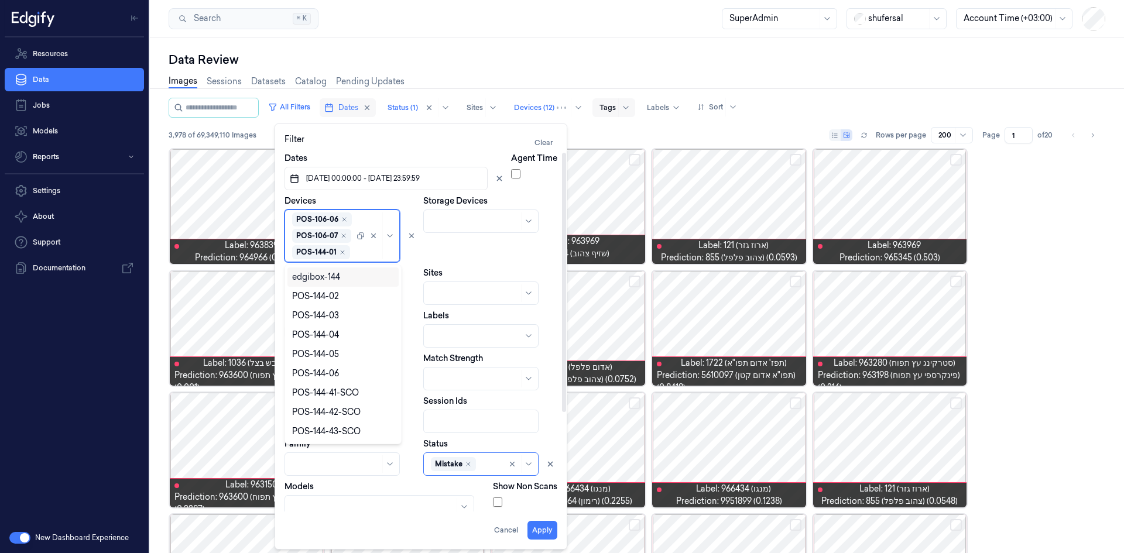
scroll to position [293, 0]
type input "144-0"
click at [306, 275] on div "POS-144-02" at bounding box center [315, 277] width 47 height 12
type input "144-0"
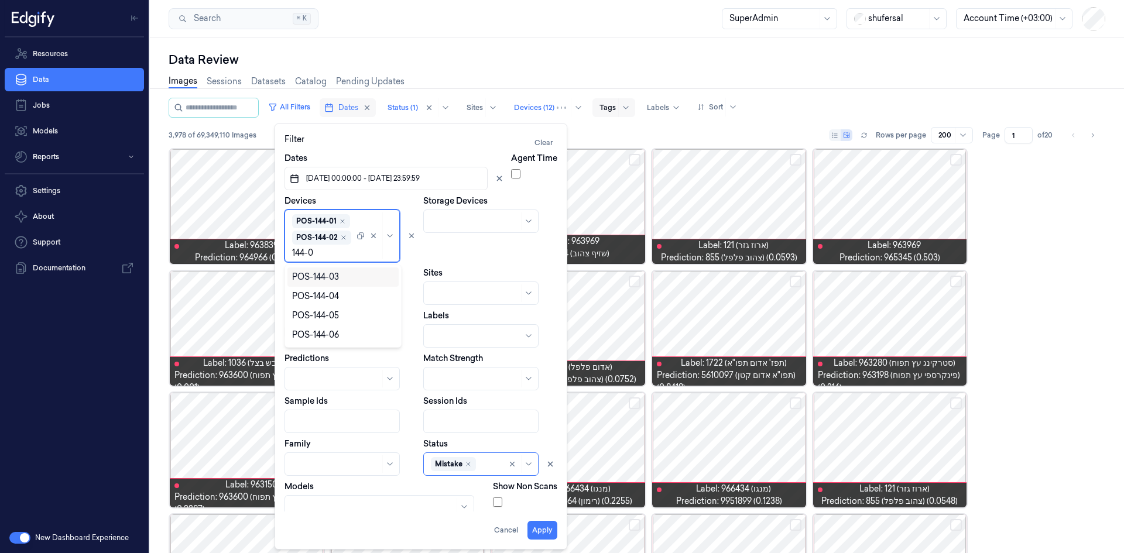
click at [306, 275] on div "POS-144-03" at bounding box center [315, 277] width 47 height 12
type input "144-0"
click at [306, 275] on div "POS-144-04" at bounding box center [315, 277] width 47 height 12
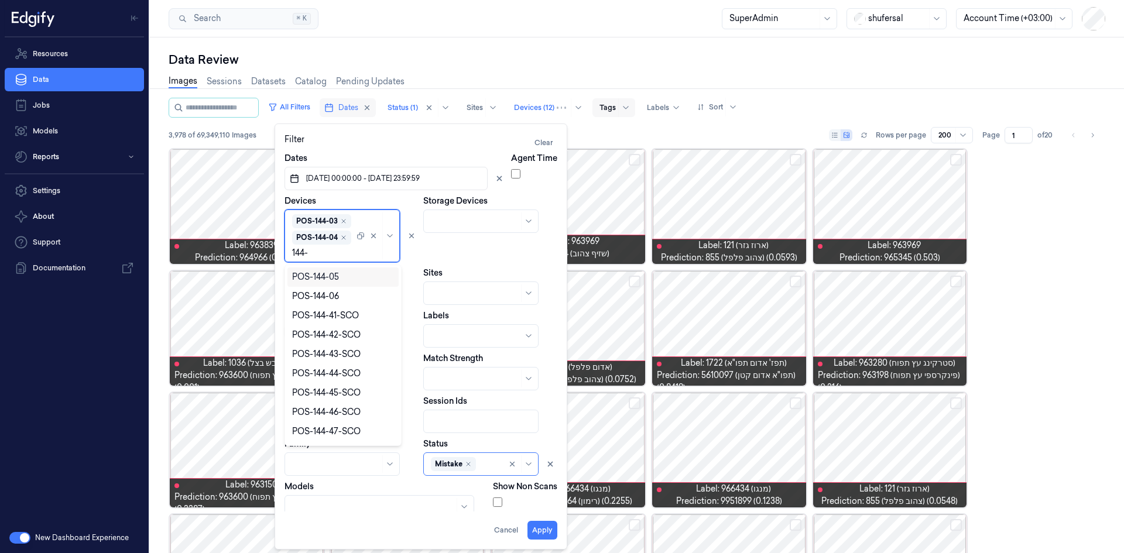
type input "144-0"
click at [306, 275] on div "POS-144-05" at bounding box center [315, 277] width 47 height 12
type input "144-0"
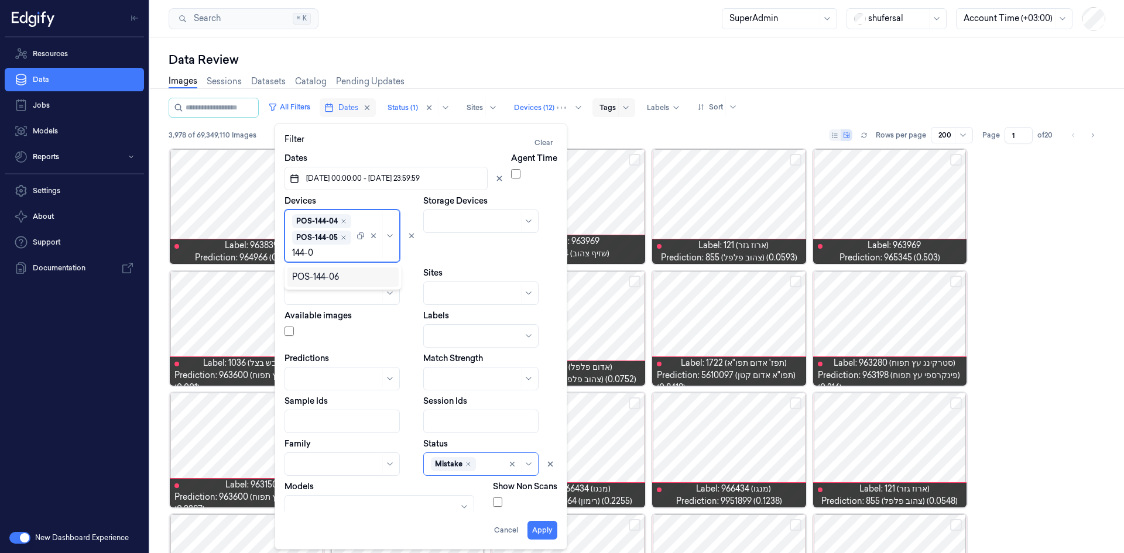
click at [306, 275] on div "POS-144-06" at bounding box center [315, 277] width 47 height 12
type input "290-0"
click at [323, 275] on div "POS-290-01" at bounding box center [315, 277] width 47 height 12
type input "290-0"
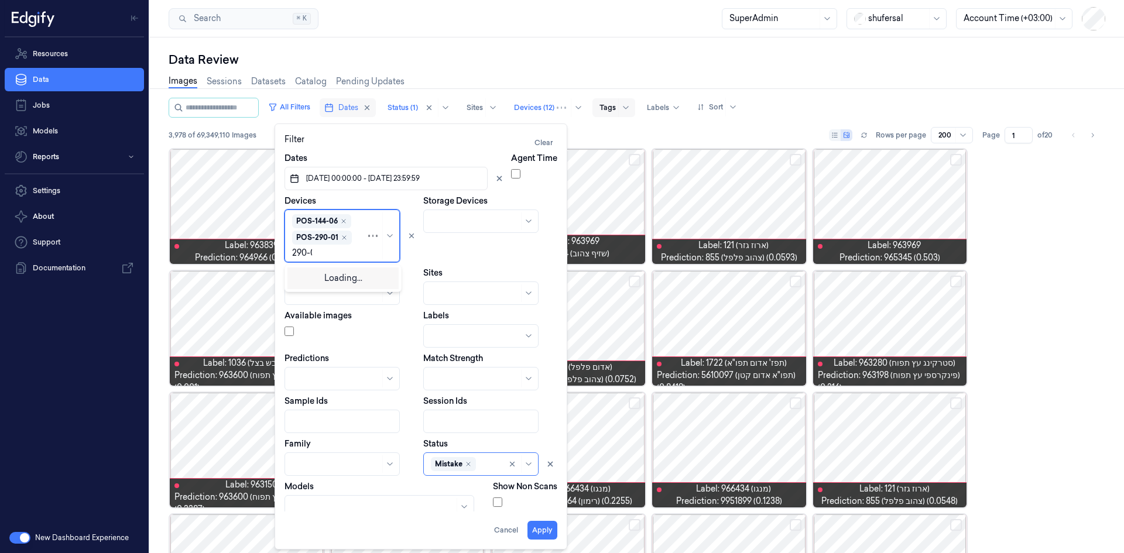
scroll to position [455, 0]
click at [323, 275] on div "POS-290-02" at bounding box center [316, 277] width 49 height 12
type input "290-0"
click at [323, 275] on div "POS-290-03" at bounding box center [316, 277] width 49 height 12
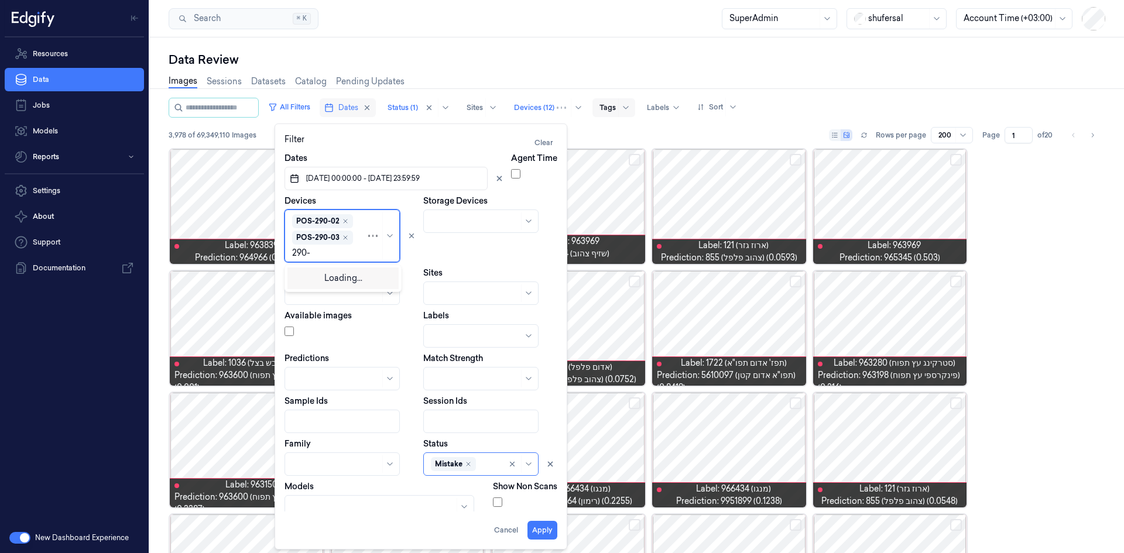
type input "290-0"
click at [323, 275] on div "POS-290-04" at bounding box center [316, 277] width 49 height 12
type input "290-0"
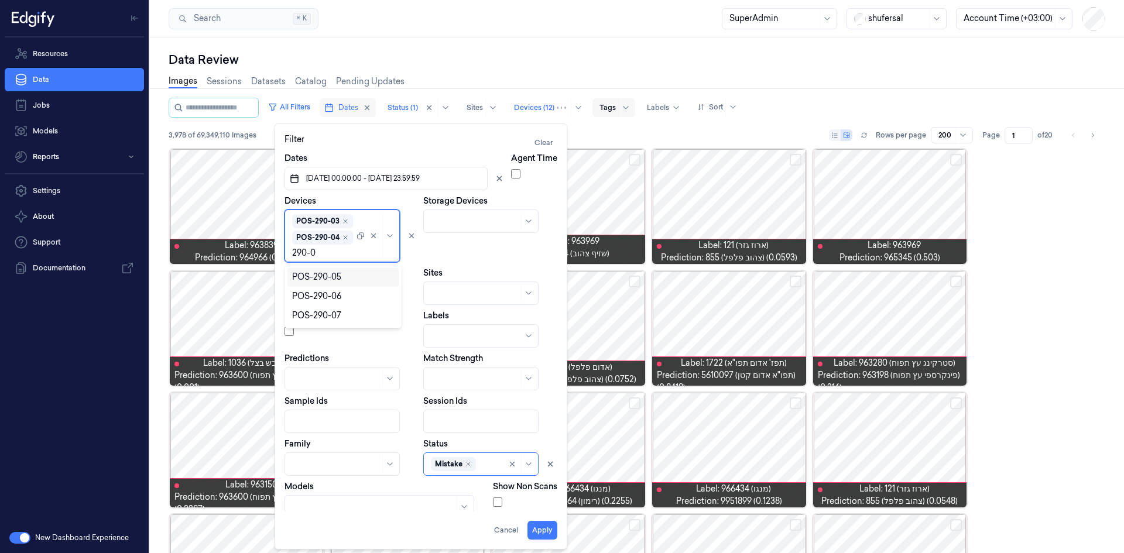
click at [323, 275] on div "POS-290-05" at bounding box center [316, 277] width 49 height 12
type input "290-0"
click at [323, 275] on div "POS-290-06" at bounding box center [316, 277] width 49 height 12
type input "290-0"
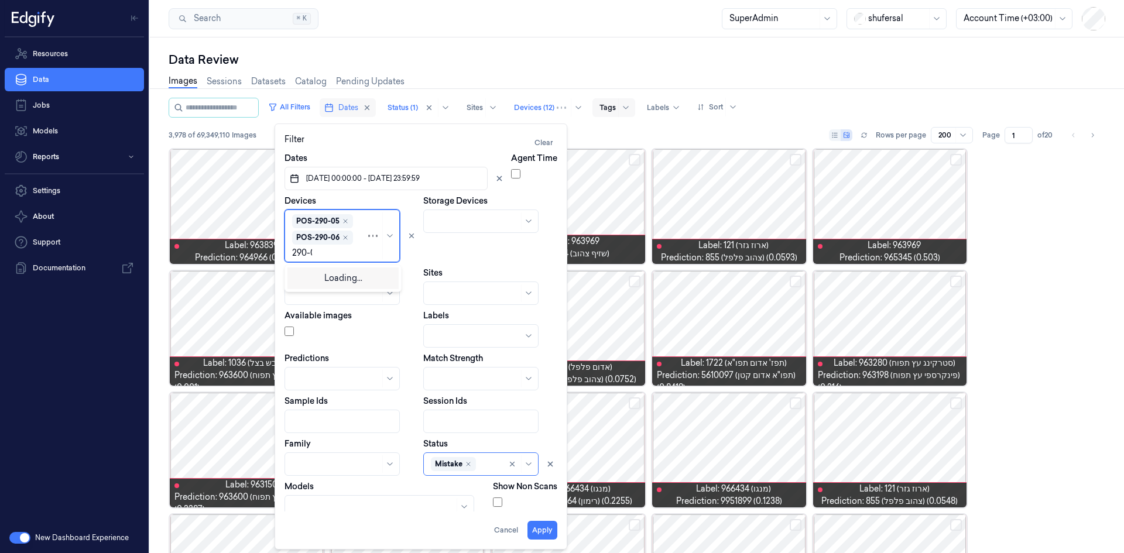
scroll to position [590, 0]
click at [323, 275] on div "POS-290-07" at bounding box center [316, 277] width 49 height 12
click at [543, 530] on button "Apply" at bounding box center [543, 530] width 30 height 19
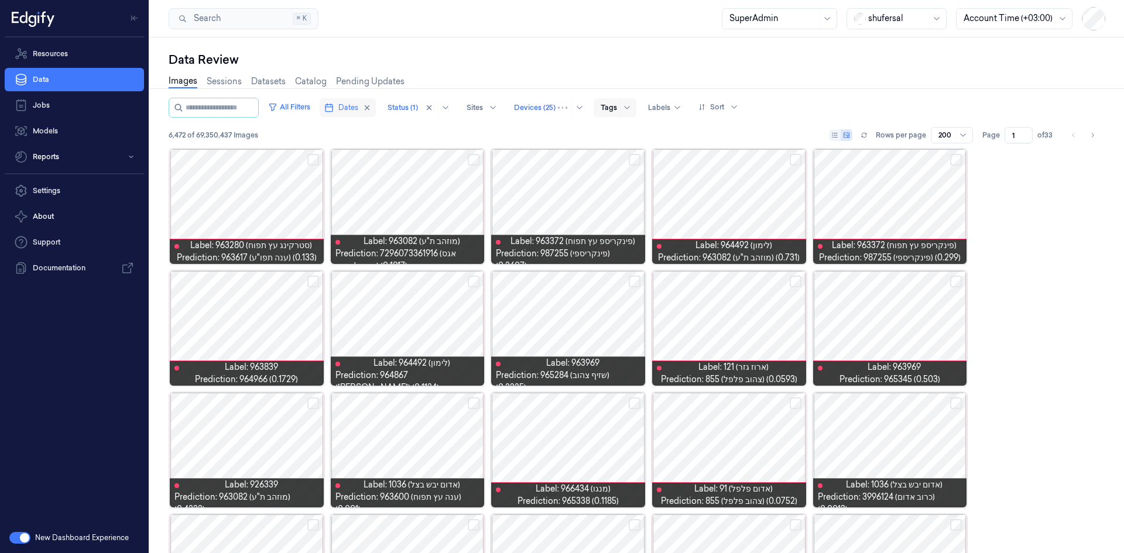
click at [175, 131] on span "6,472 of 69,350,437 Images" at bounding box center [214, 135] width 90 height 11
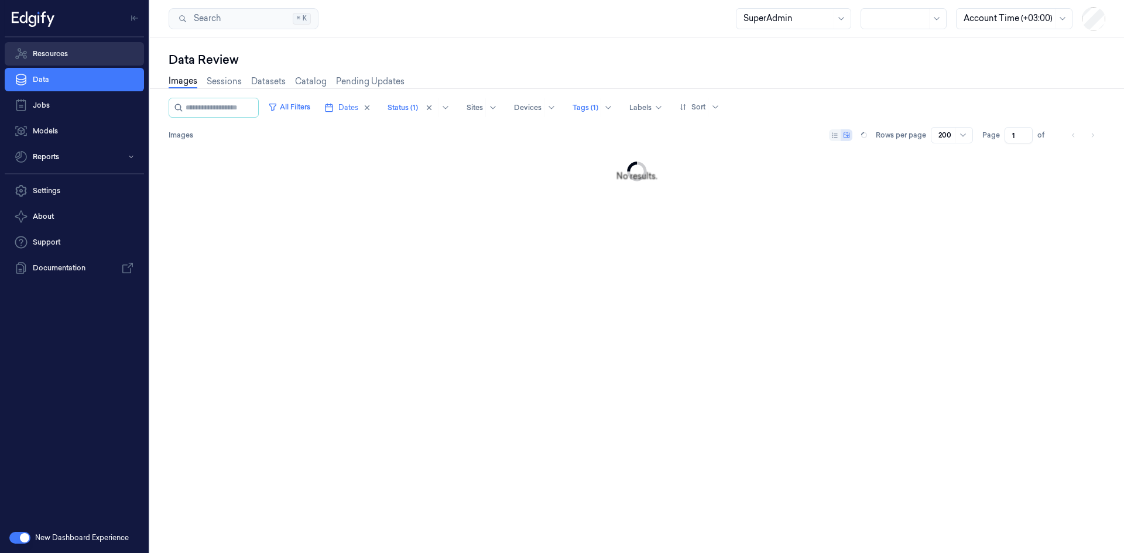
click at [80, 54] on link "Resources" at bounding box center [74, 53] width 139 height 23
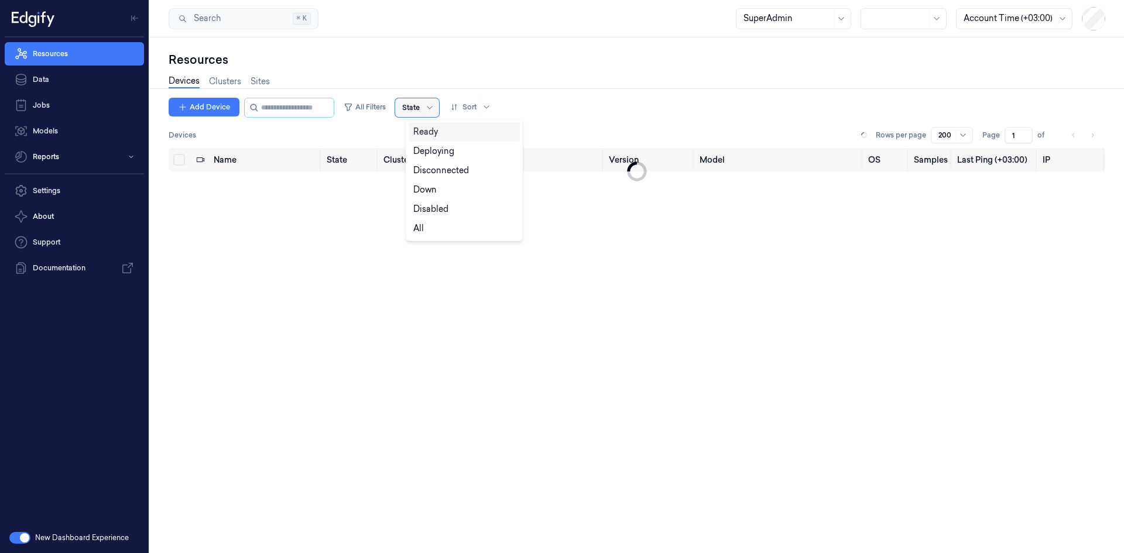
click at [434, 104] on div at bounding box center [429, 107] width 15 height 19
click at [477, 98] on div "Sort" at bounding box center [464, 107] width 26 height 19
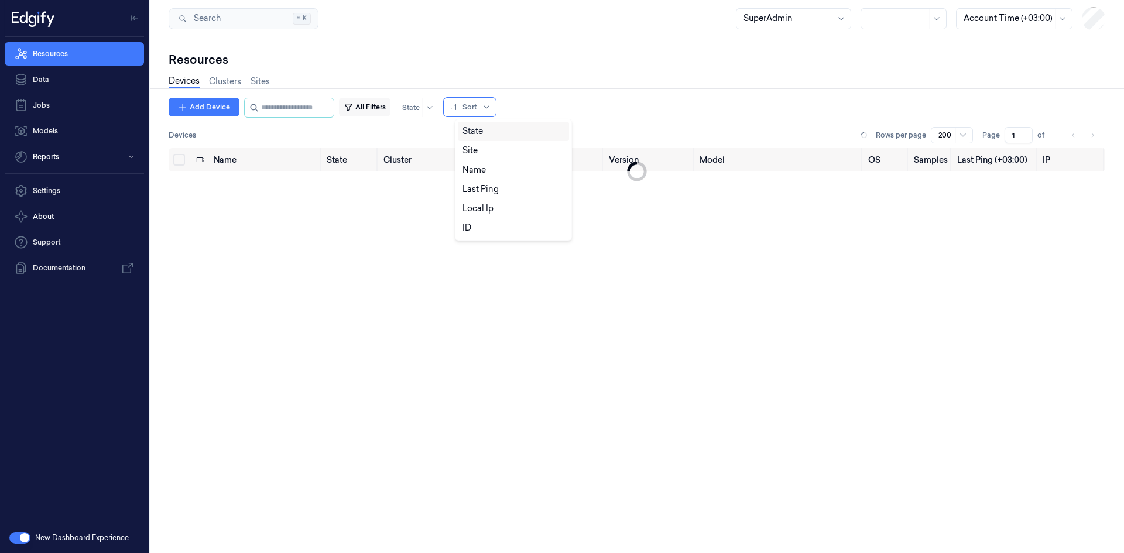
click at [391, 112] on button "All Filters" at bounding box center [365, 107] width 52 height 19
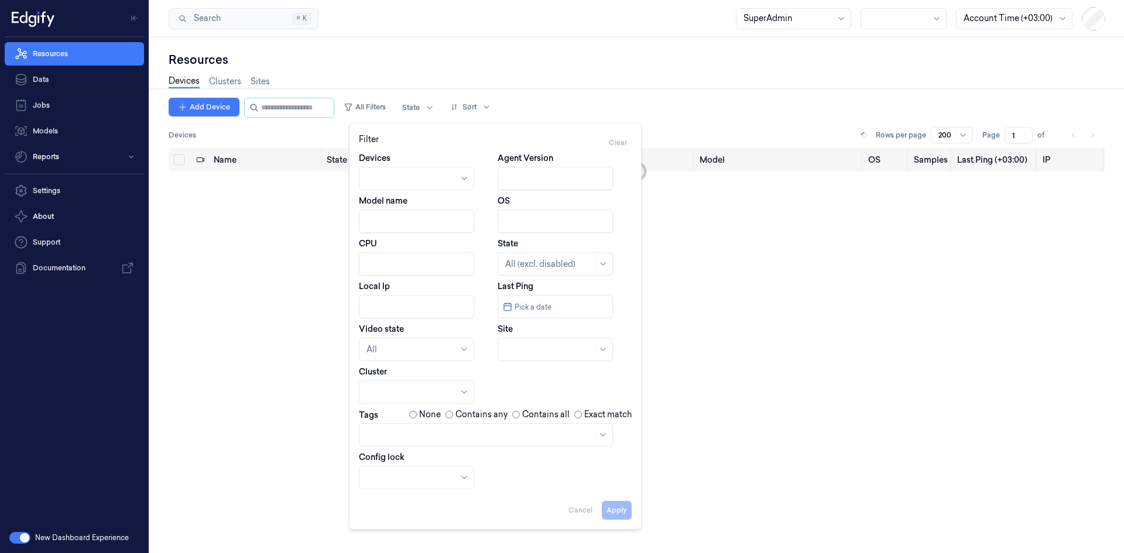
click at [415, 443] on div at bounding box center [486, 434] width 254 height 23
click at [576, 435] on div at bounding box center [480, 435] width 227 height 12
click at [584, 435] on div at bounding box center [480, 435] width 227 height 12
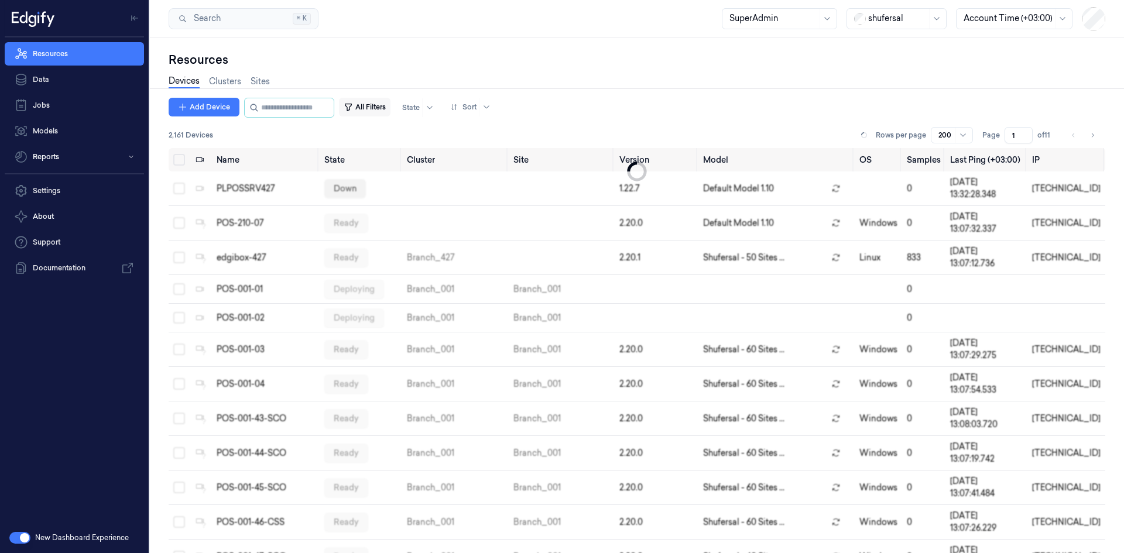
click at [381, 109] on button "All Filters" at bounding box center [365, 107] width 52 height 19
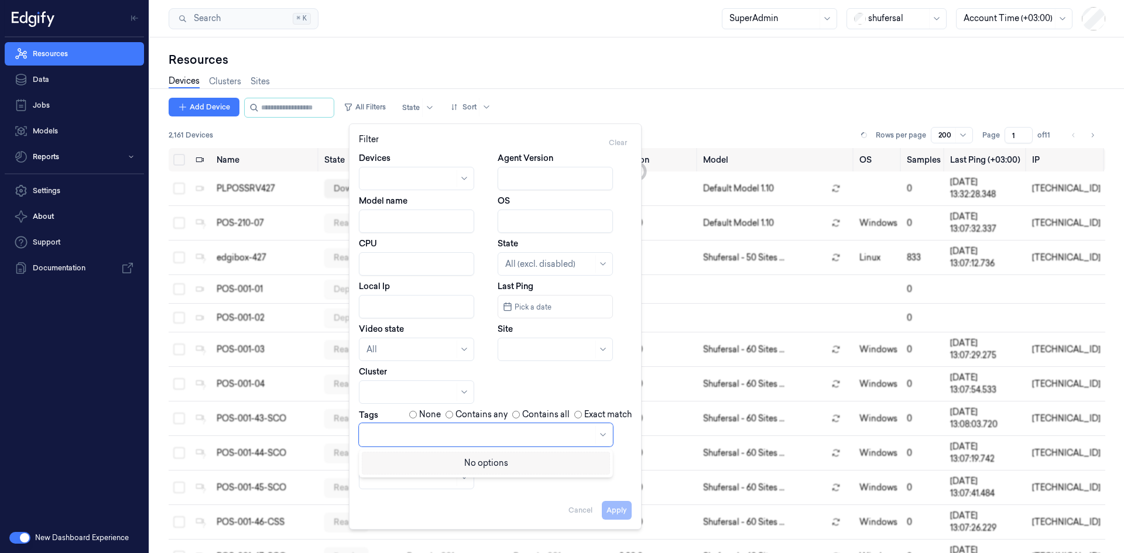
click at [398, 434] on div at bounding box center [480, 435] width 227 height 12
click at [450, 145] on div "Filter Clear" at bounding box center [495, 143] width 273 height 19
click at [477, 101] on div "Sort" at bounding box center [464, 107] width 26 height 19
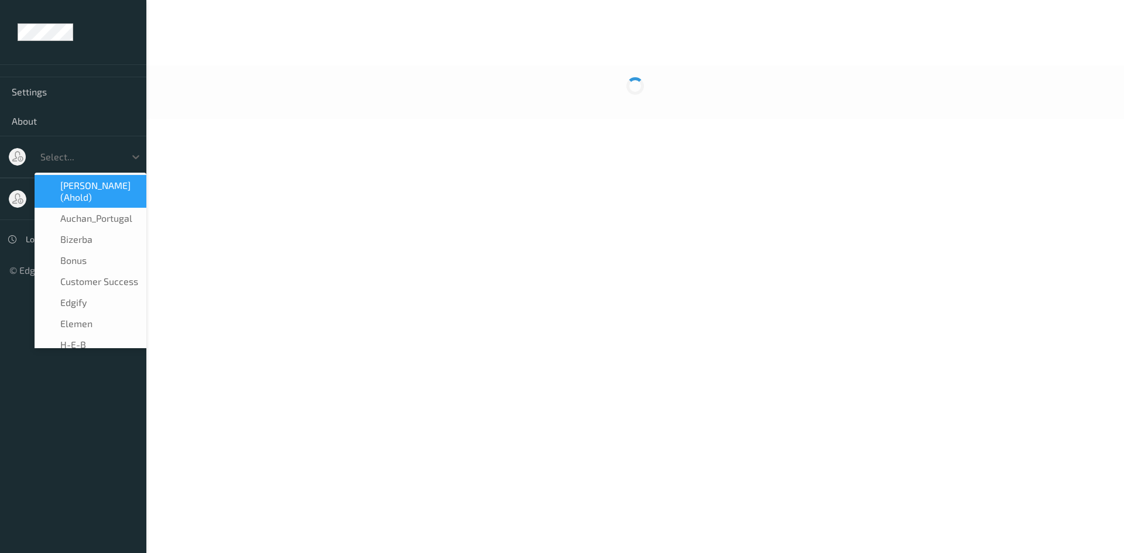
click at [97, 160] on div at bounding box center [79, 157] width 79 height 14
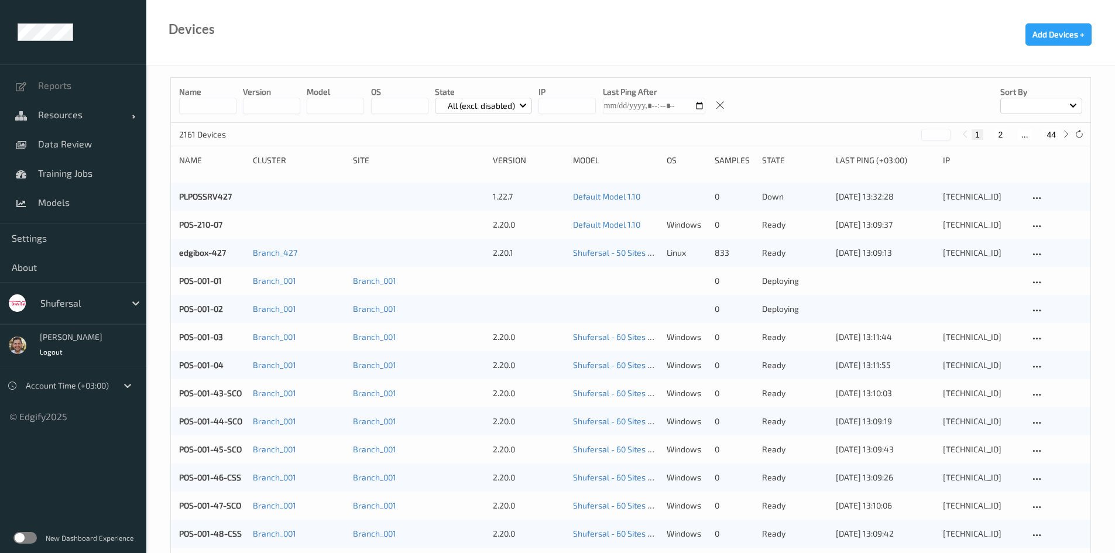
click at [28, 534] on label at bounding box center [24, 538] width 23 height 12
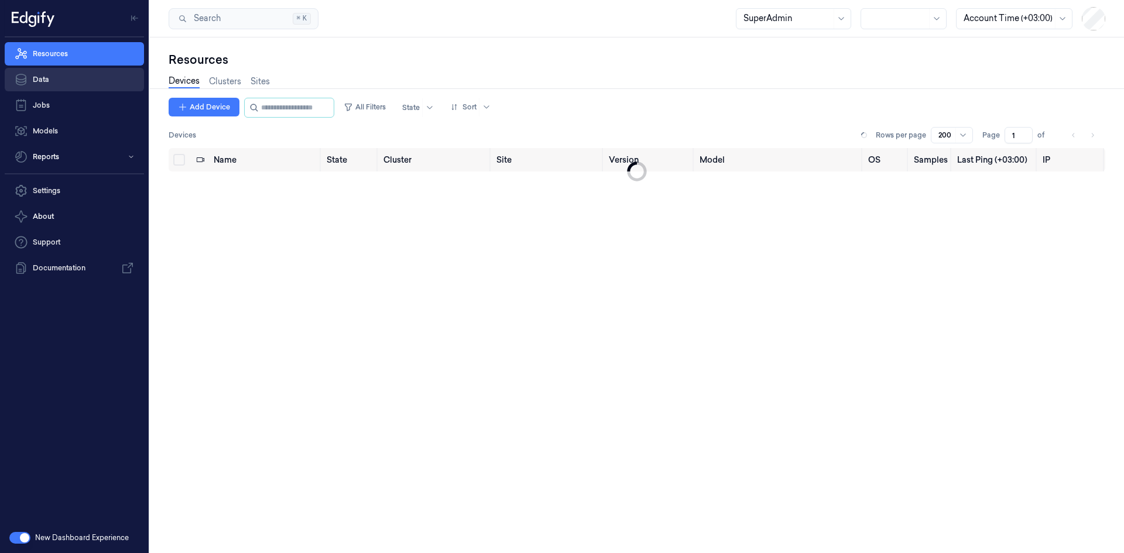
click at [98, 82] on link "Data" at bounding box center [74, 79] width 139 height 23
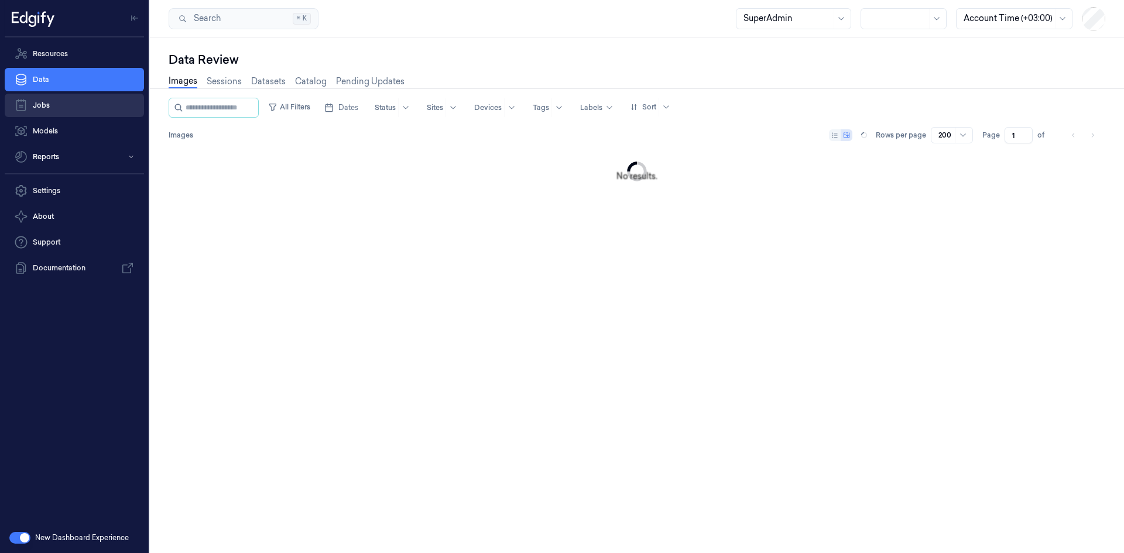
click at [95, 104] on link "Jobs" at bounding box center [74, 105] width 139 height 23
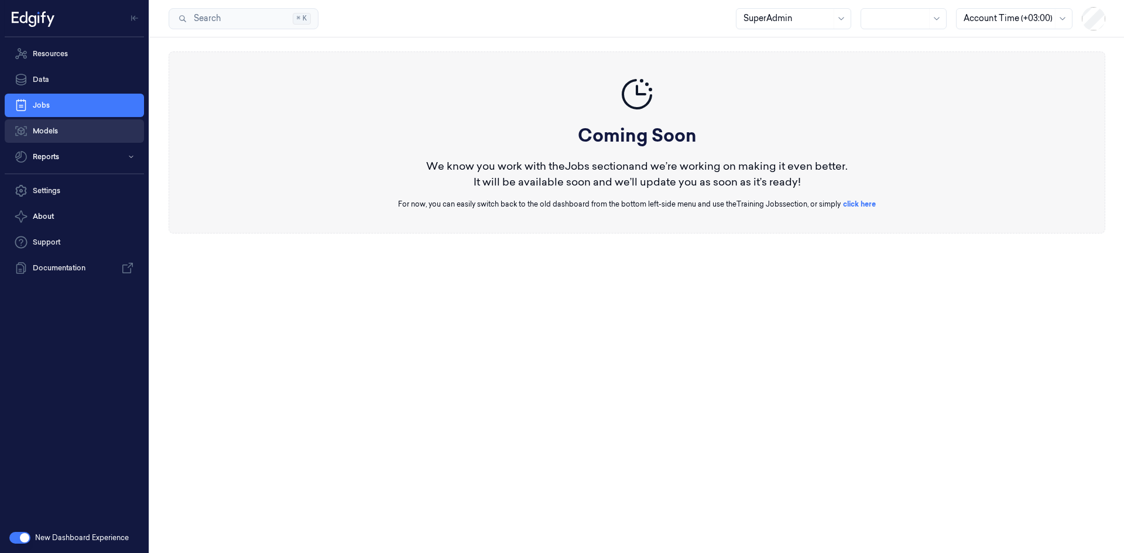
click at [90, 133] on link "Models" at bounding box center [74, 130] width 139 height 23
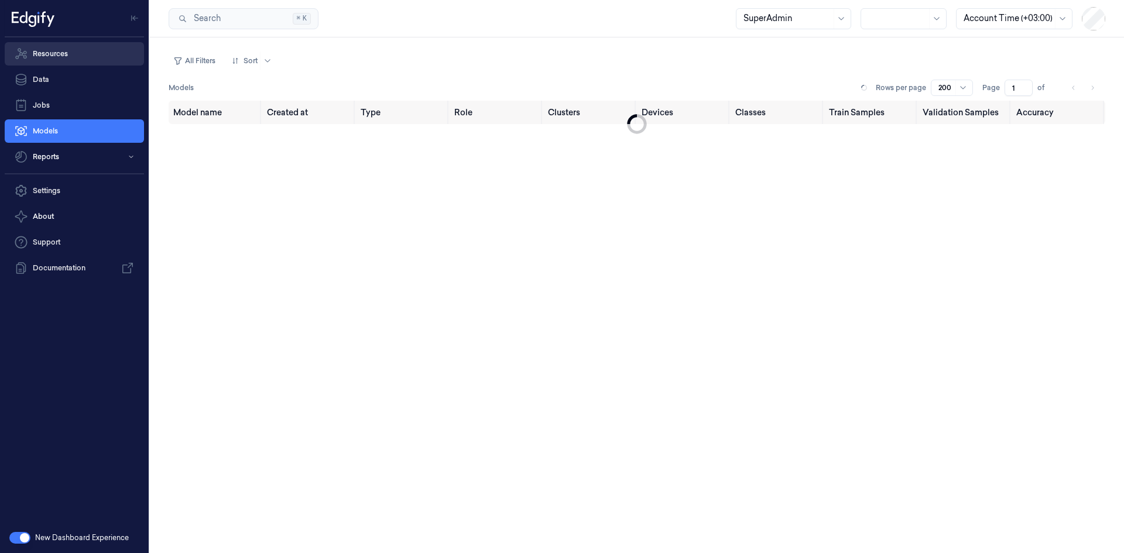
click at [102, 53] on link "Resources" at bounding box center [74, 53] width 139 height 23
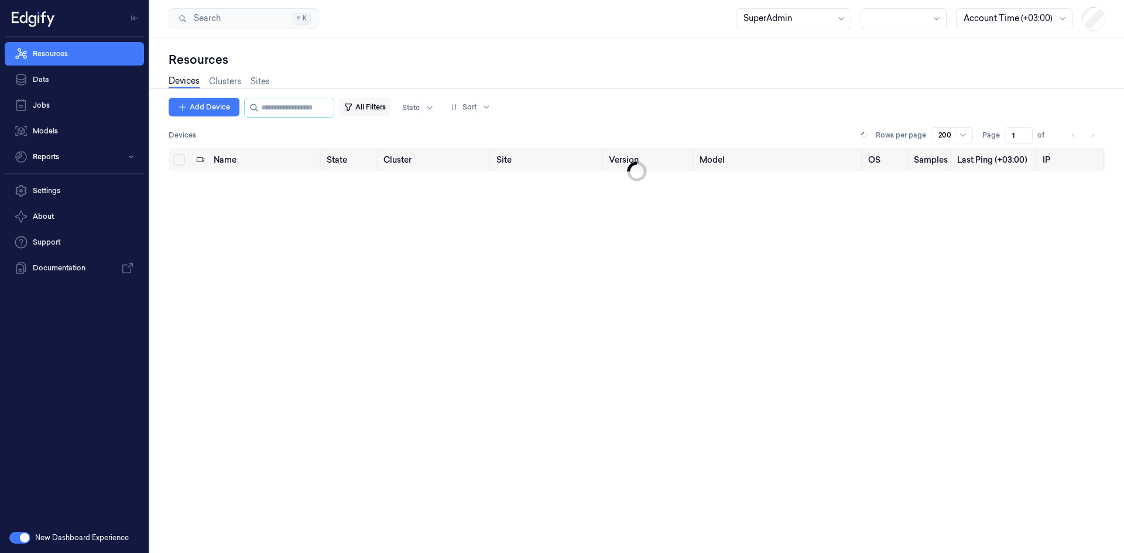
click at [374, 108] on button "All Filters" at bounding box center [365, 107] width 52 height 19
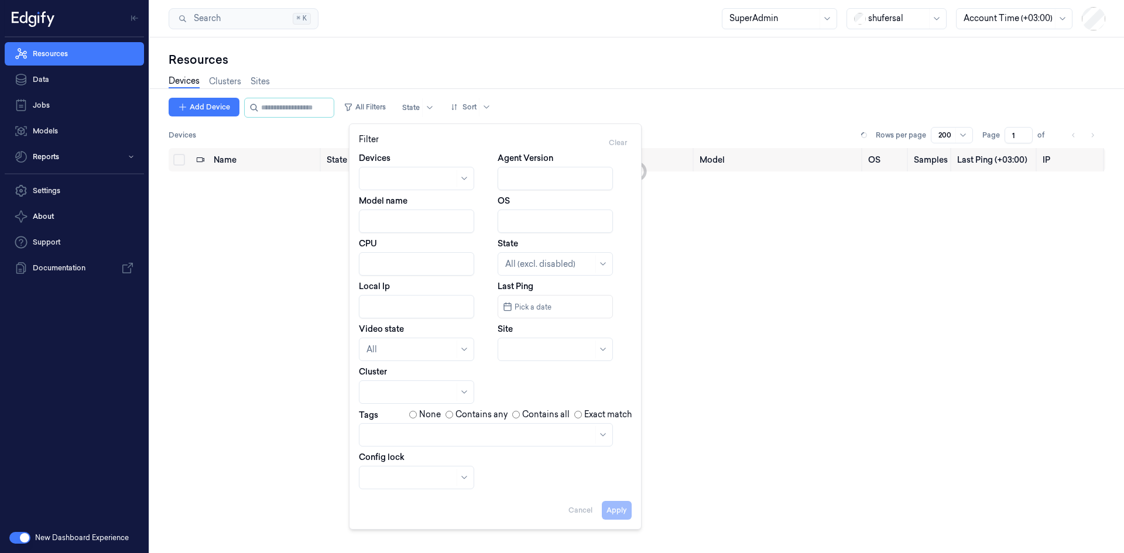
click at [427, 444] on div at bounding box center [486, 434] width 254 height 23
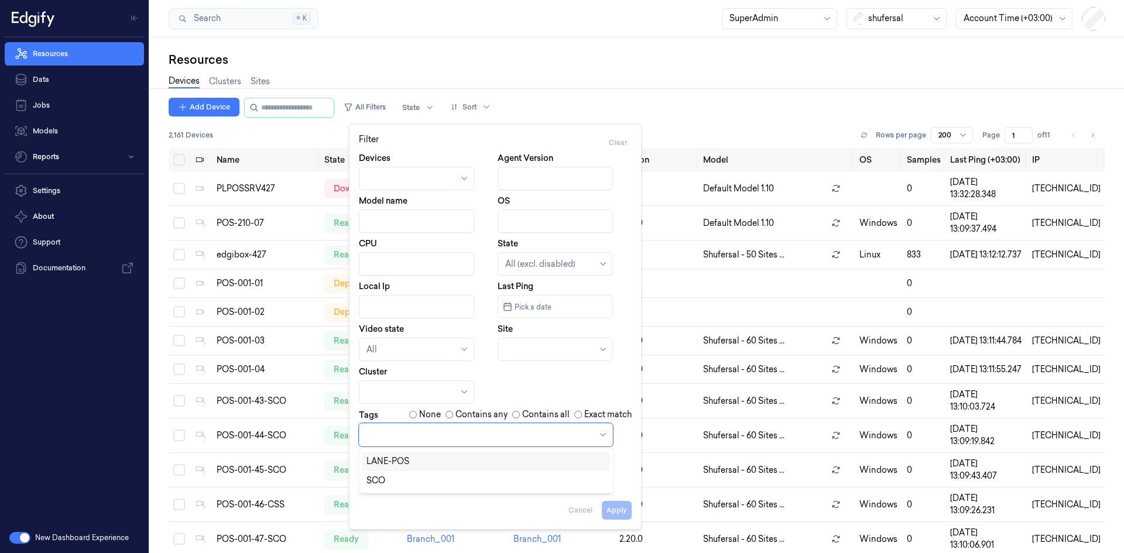
click at [419, 460] on div "LANE-POS" at bounding box center [486, 462] width 239 height 12
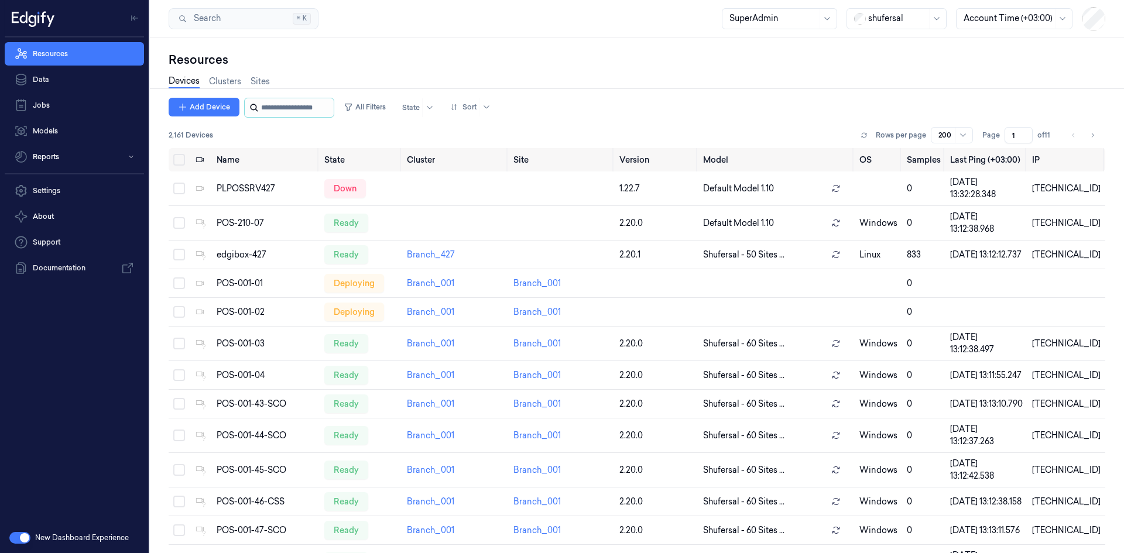
click at [306, 115] on input "string" at bounding box center [296, 107] width 70 height 19
click at [300, 111] on input "string" at bounding box center [296, 107] width 70 height 19
click at [303, 109] on input "string" at bounding box center [296, 107] width 70 height 19
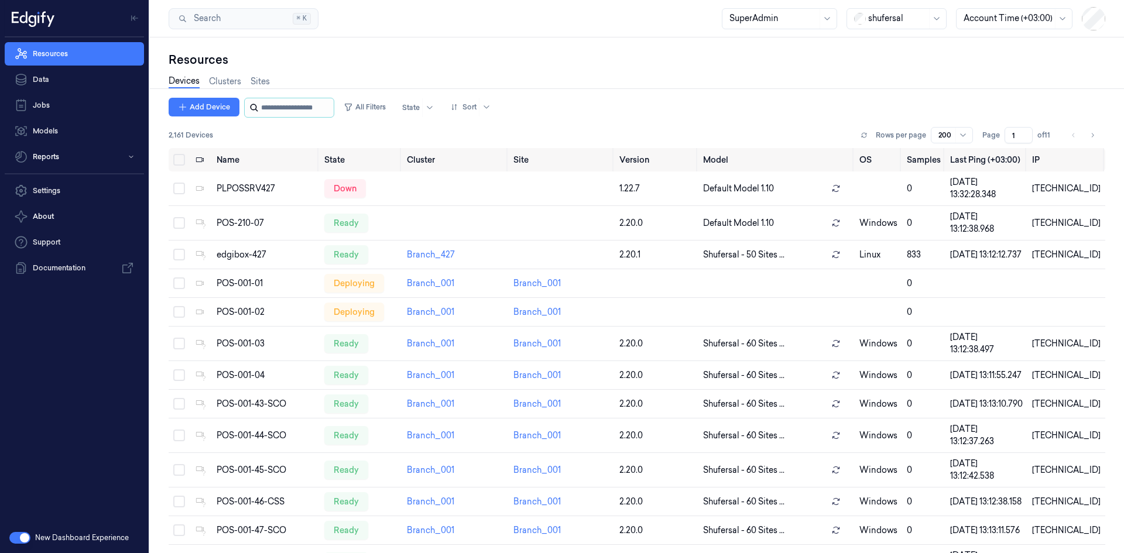
click at [303, 109] on input "string" at bounding box center [296, 107] width 70 height 19
click at [382, 100] on button "All Filters" at bounding box center [365, 107] width 52 height 19
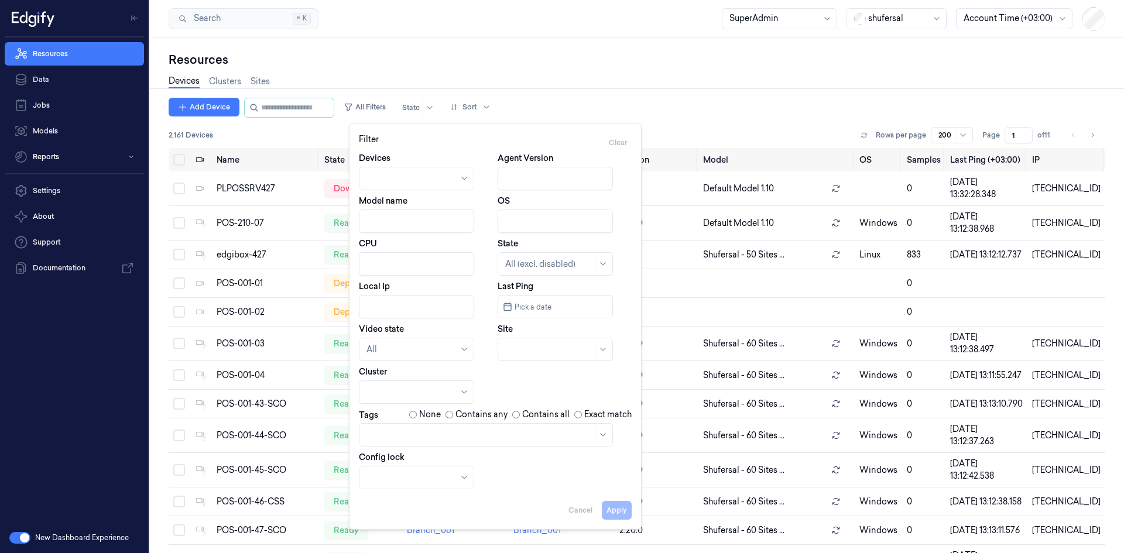
click at [468, 451] on div "Devices Agent Version Model name OS CPU State All (excl. disabled) Local Ip Las…" at bounding box center [495, 320] width 273 height 337
click at [481, 443] on div at bounding box center [486, 434] width 254 height 23
click at [418, 464] on div "LANE-POS" at bounding box center [486, 462] width 239 height 12
click at [614, 510] on button "Apply" at bounding box center [617, 510] width 30 height 19
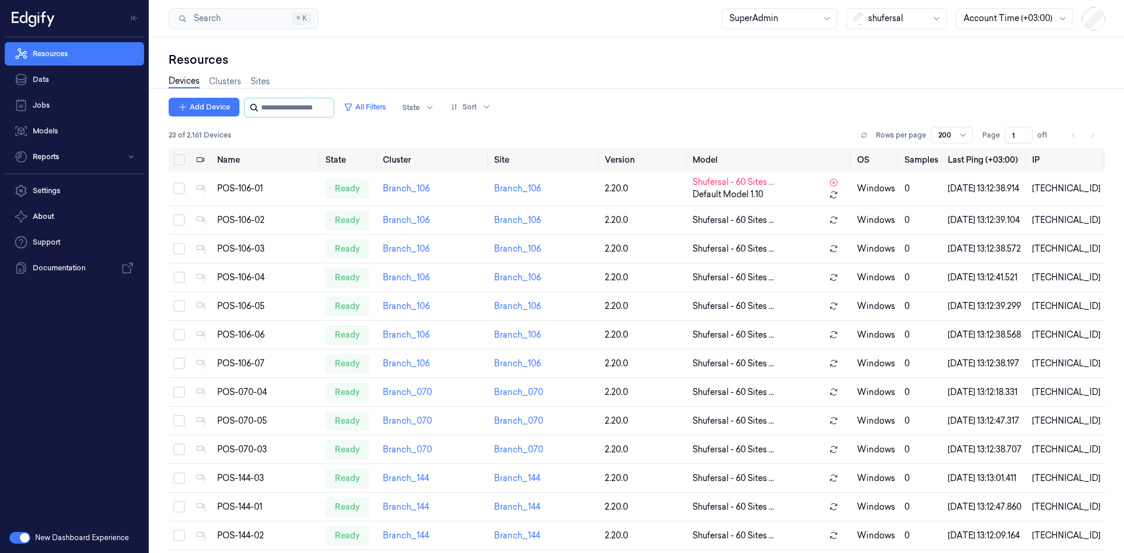
click at [275, 113] on input "string" at bounding box center [296, 107] width 70 height 19
click at [386, 111] on button "All Filters" at bounding box center [365, 107] width 52 height 19
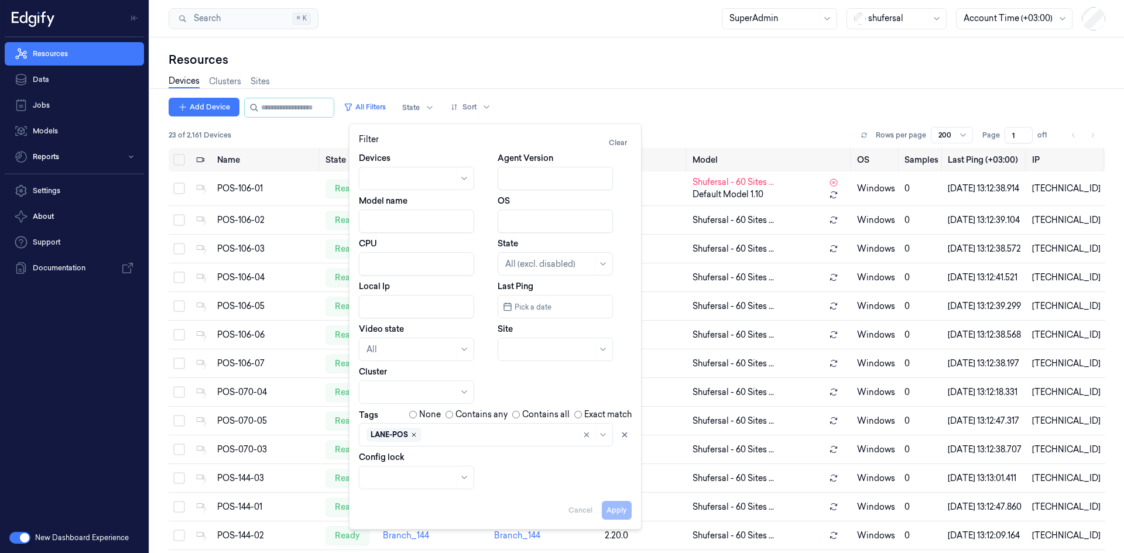
click at [413, 436] on icon "Remove ,LANE-POS" at bounding box center [413, 435] width 7 height 7
click at [273, 107] on input "string" at bounding box center [296, 107] width 70 height 19
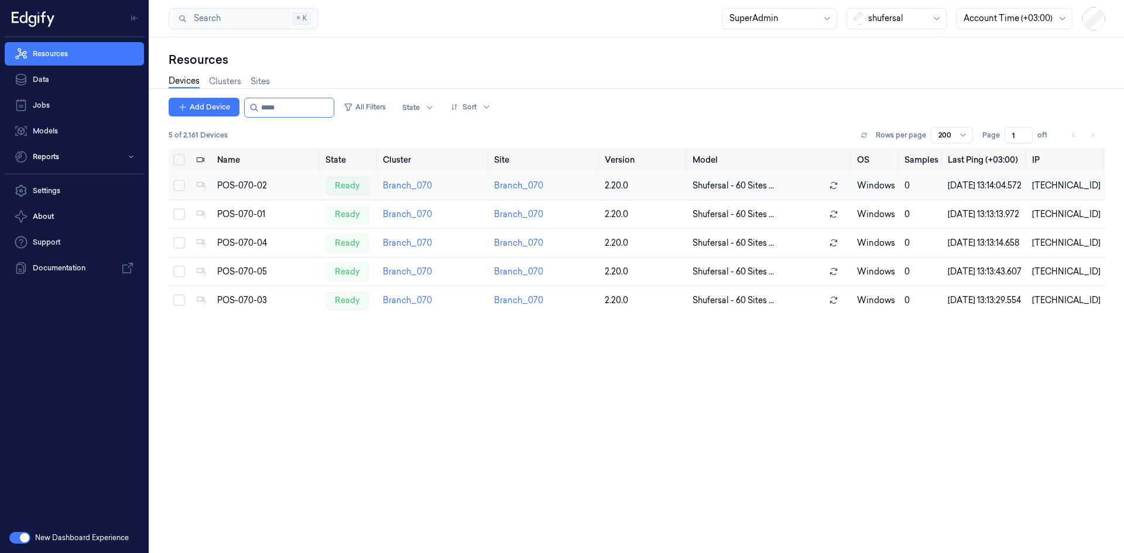
type input "*****"
click at [182, 191] on button "Select row" at bounding box center [179, 186] width 12 height 12
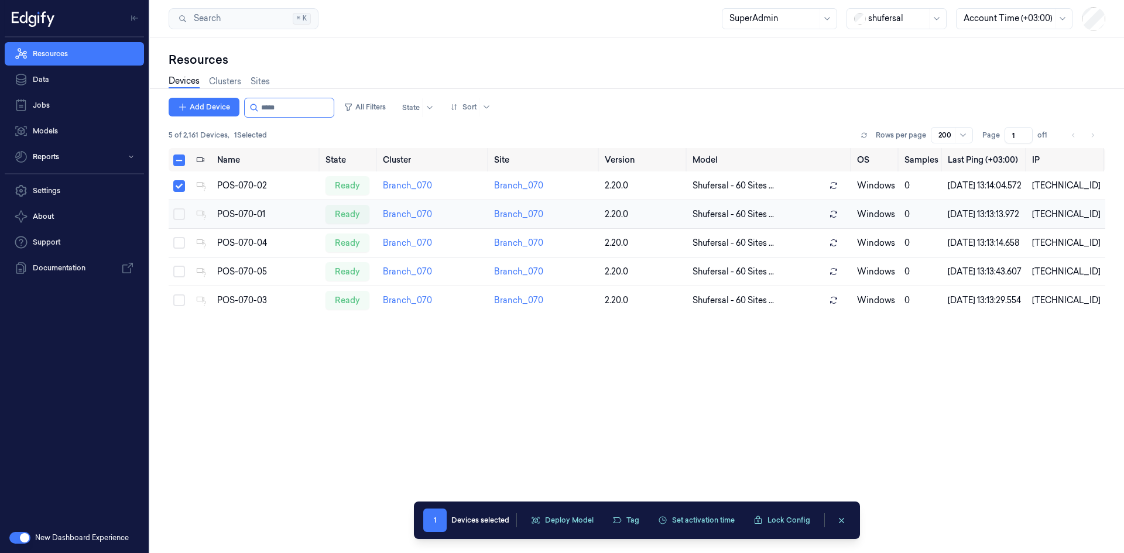
click at [182, 229] on td at bounding box center [180, 214] width 23 height 29
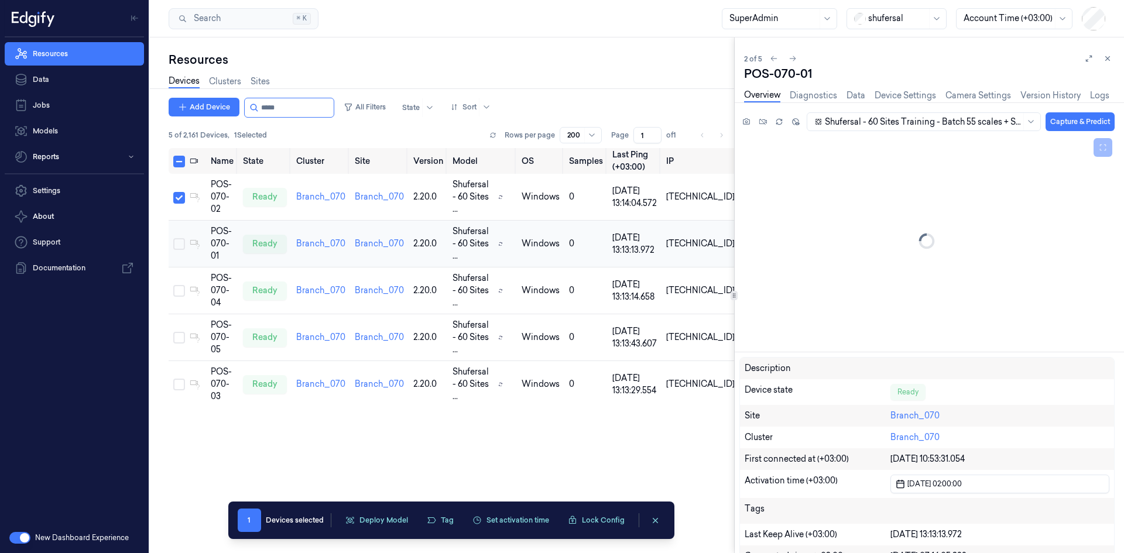
click at [176, 238] on button "Select row" at bounding box center [179, 244] width 12 height 12
click at [181, 285] on button "Select row" at bounding box center [179, 291] width 12 height 12
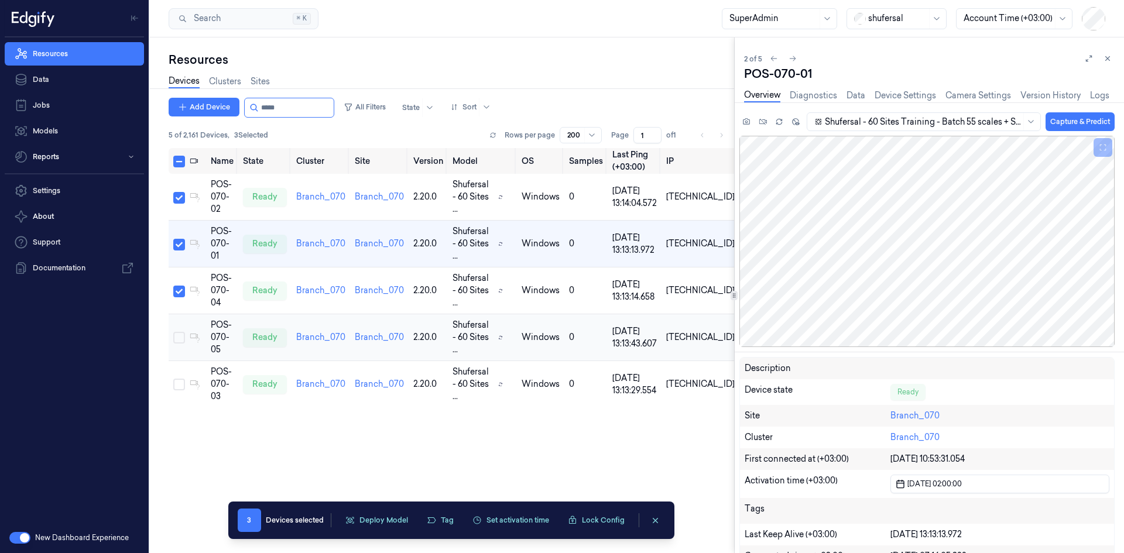
click at [180, 332] on button "Select row" at bounding box center [179, 338] width 12 height 12
click at [177, 379] on button "Select row" at bounding box center [179, 385] width 12 height 12
click at [459, 522] on button "Tag" at bounding box center [458, 521] width 41 height 18
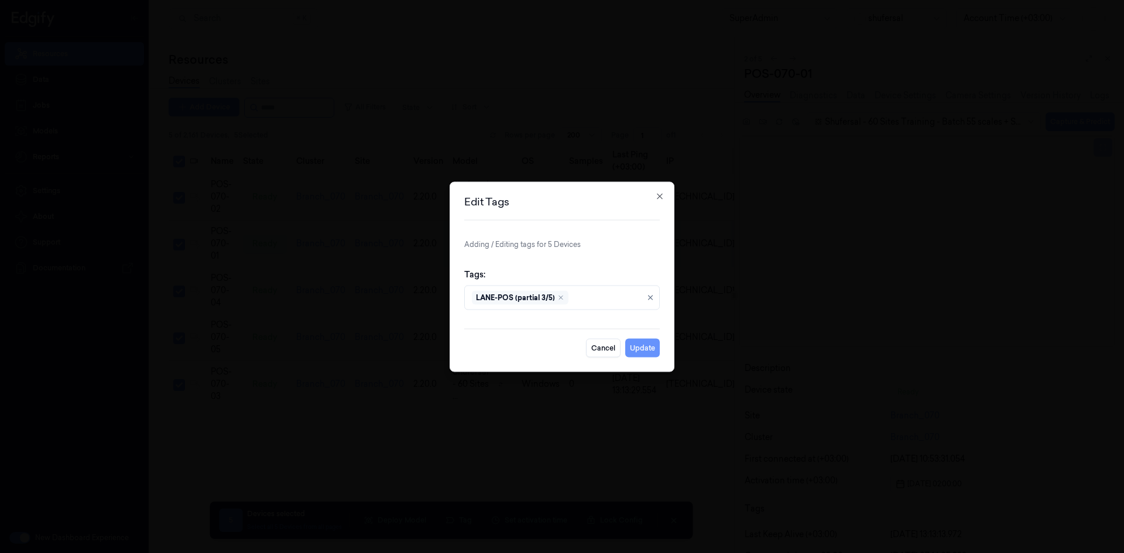
click at [640, 348] on button "Update" at bounding box center [642, 347] width 35 height 19
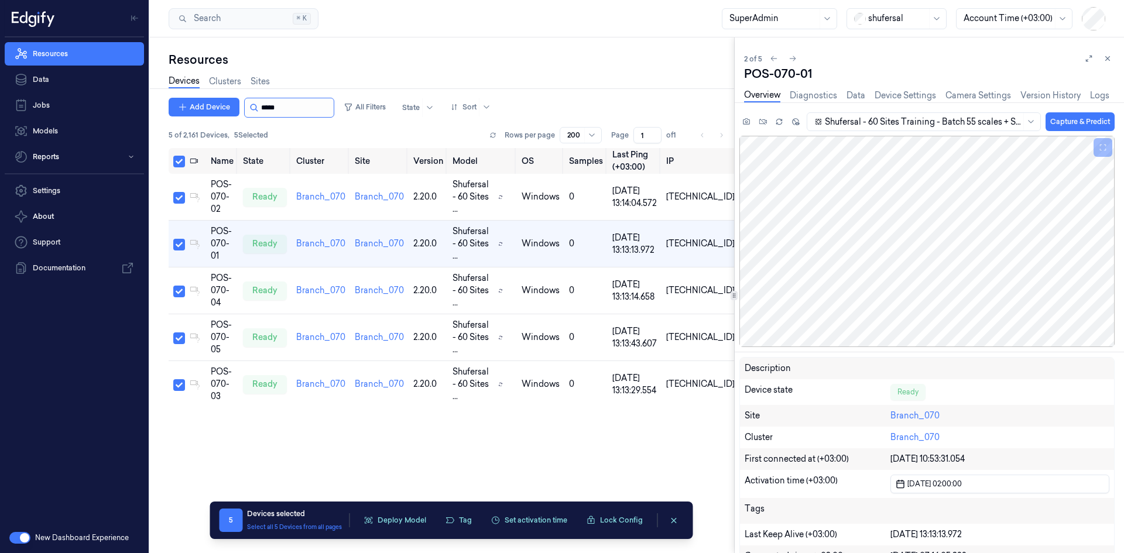
click at [286, 104] on input "string" at bounding box center [296, 107] width 70 height 19
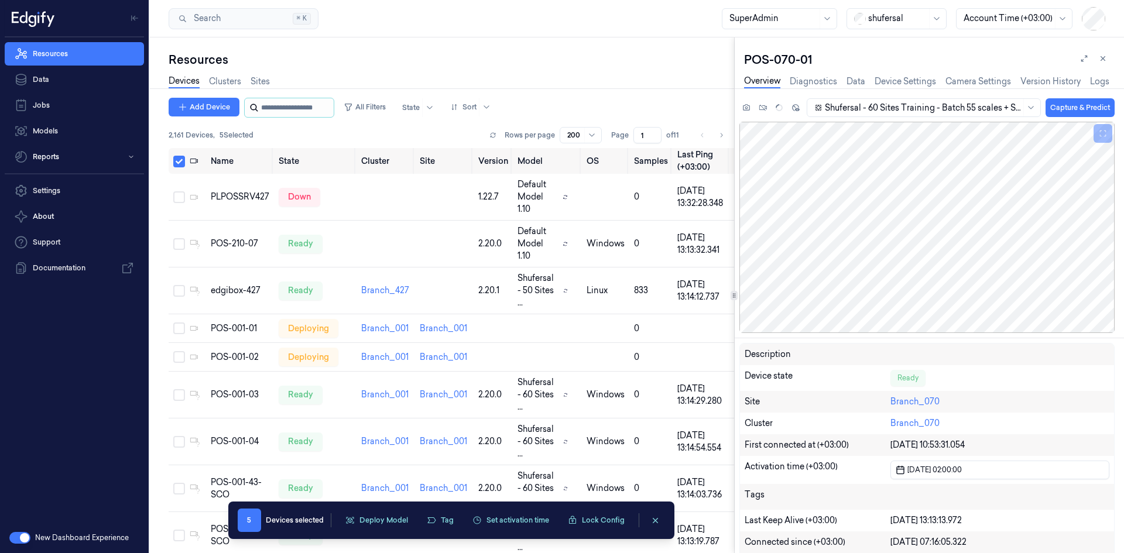
click at [313, 105] on input "string" at bounding box center [296, 107] width 70 height 19
click at [369, 103] on button "All Filters" at bounding box center [365, 107] width 52 height 19
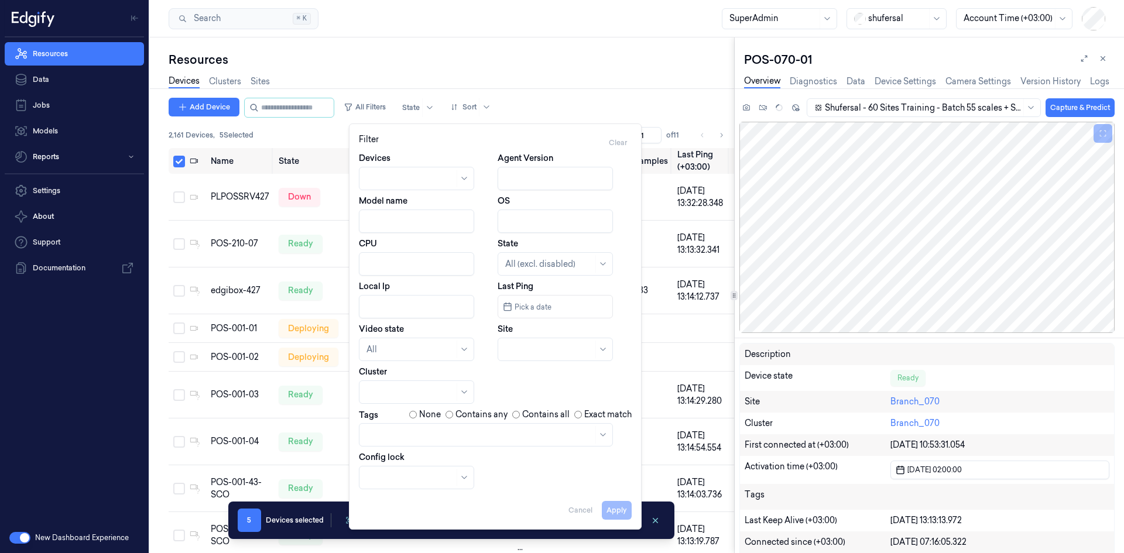
click at [430, 448] on div "Devices Agent Version Model name OS CPU State All (excl. disabled) Local Ip Las…" at bounding box center [495, 320] width 273 height 337
click at [437, 439] on div at bounding box center [480, 435] width 227 height 12
click at [399, 460] on div "LANE-POS" at bounding box center [388, 462] width 43 height 12
click at [611, 509] on button "Apply" at bounding box center [617, 510] width 30 height 19
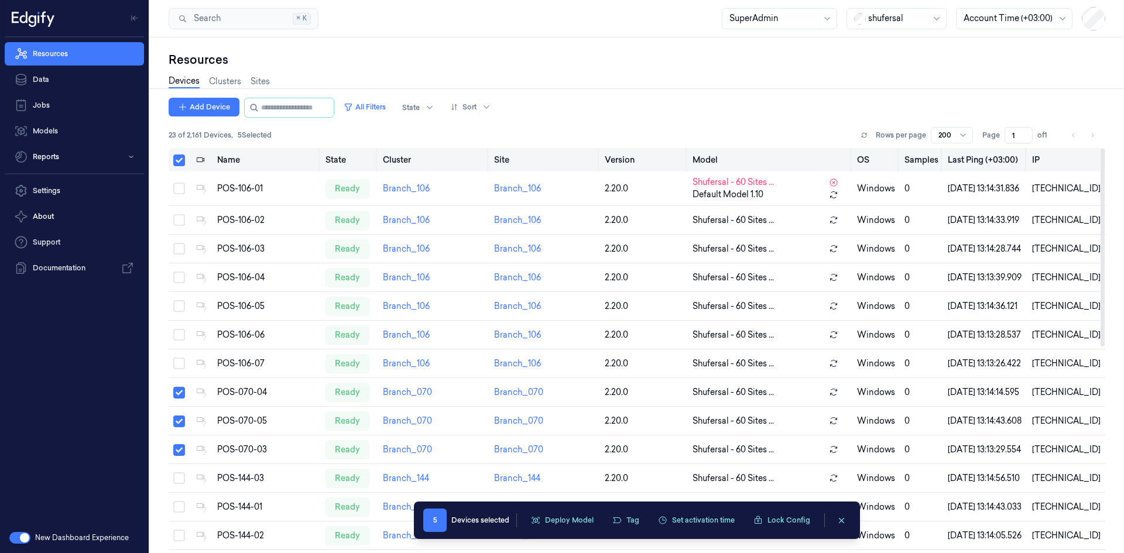
click at [179, 161] on button "Select all" at bounding box center [179, 161] width 12 height 12
click at [286, 111] on input "string" at bounding box center [296, 107] width 70 height 19
click at [382, 105] on button "All Filters" at bounding box center [365, 107] width 52 height 19
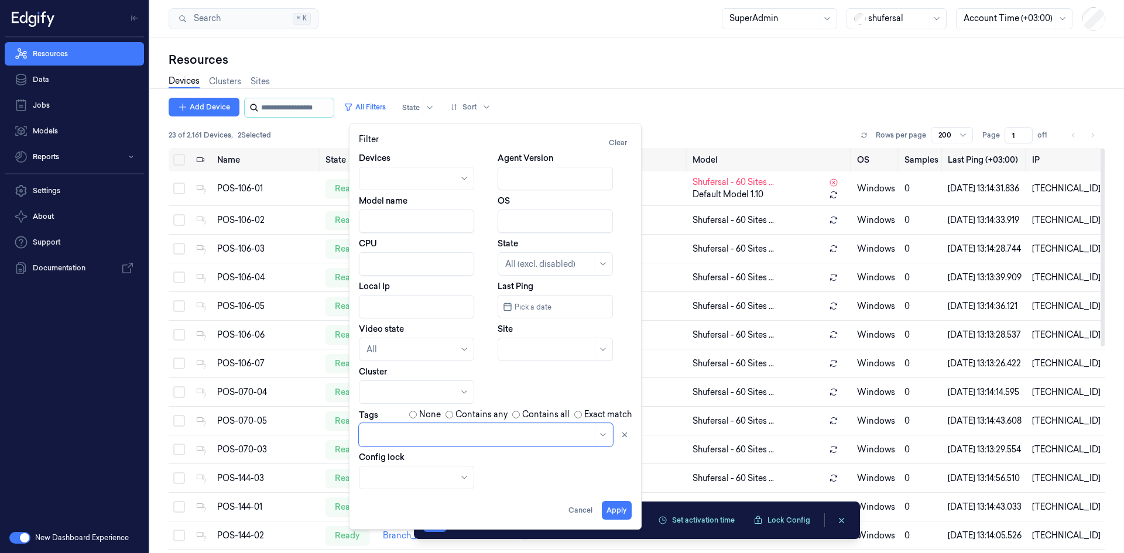
click at [282, 108] on input "string" at bounding box center [296, 107] width 70 height 19
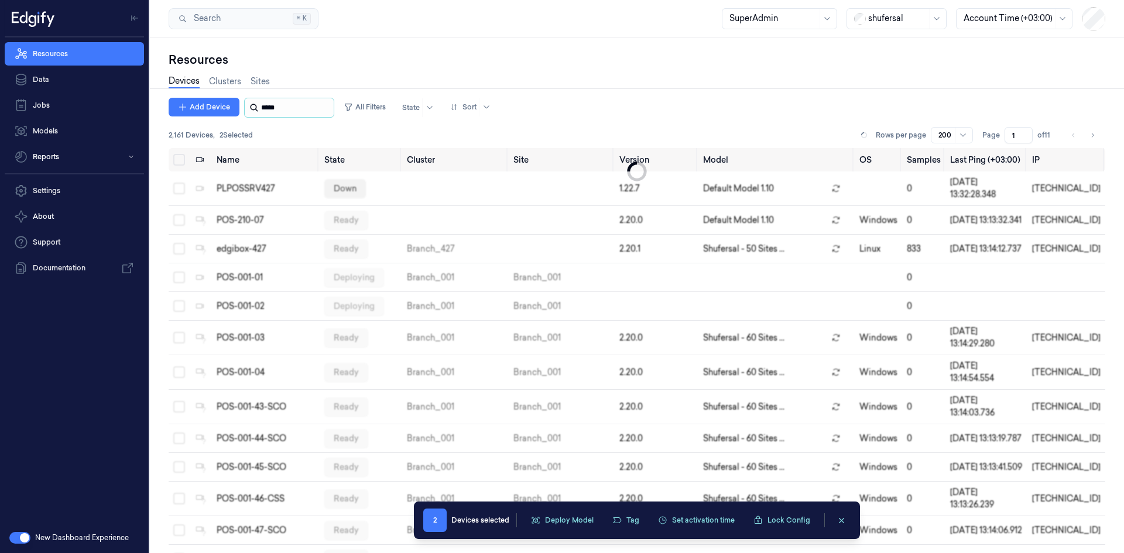
type input "*****"
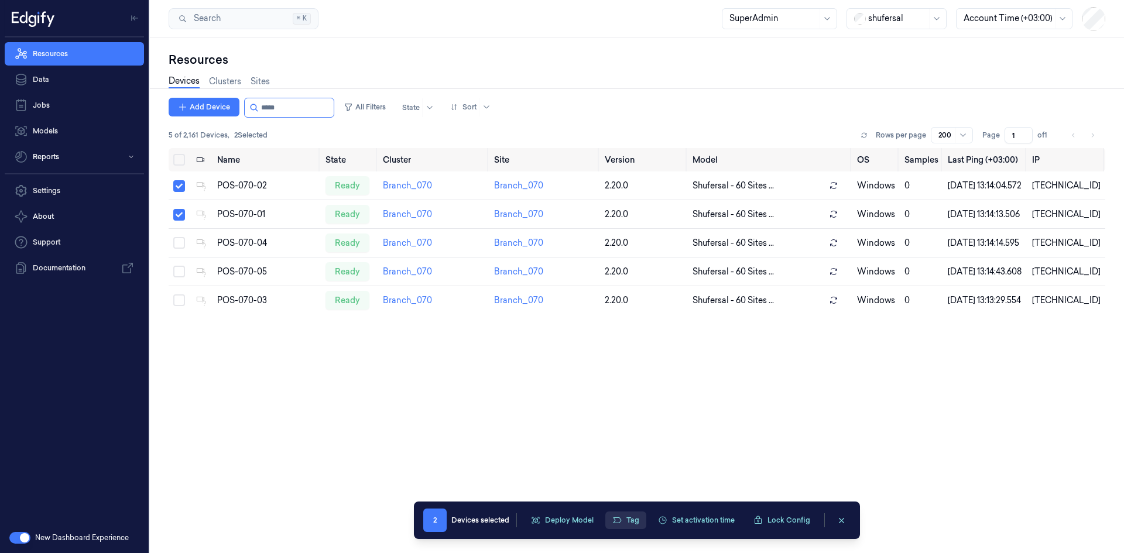
click at [624, 518] on button "Tag" at bounding box center [625, 521] width 41 height 18
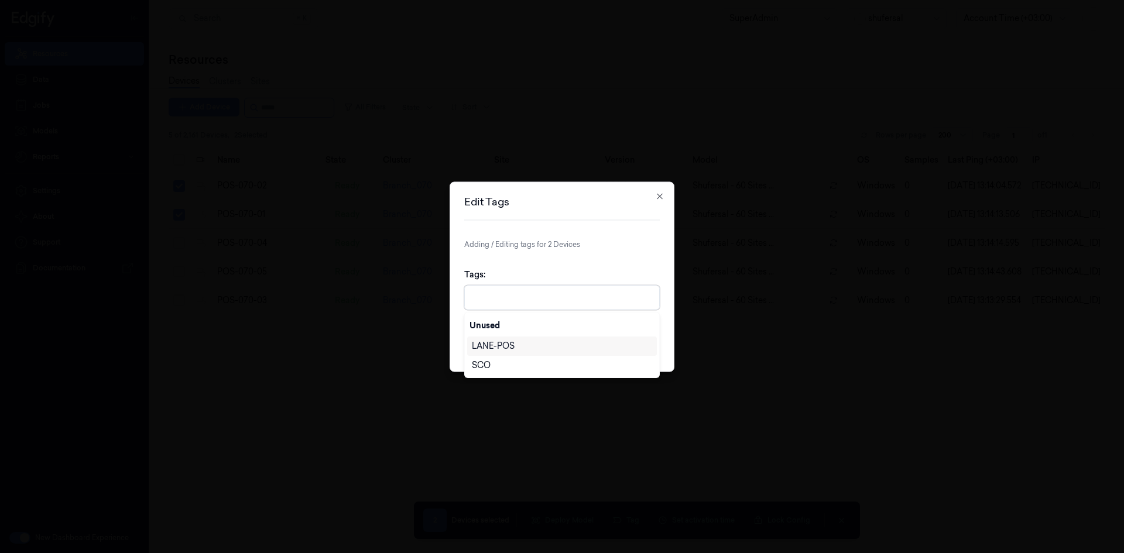
click at [524, 292] on div at bounding box center [563, 298] width 183 height 12
click at [506, 344] on div "LANE-POS" at bounding box center [493, 346] width 43 height 12
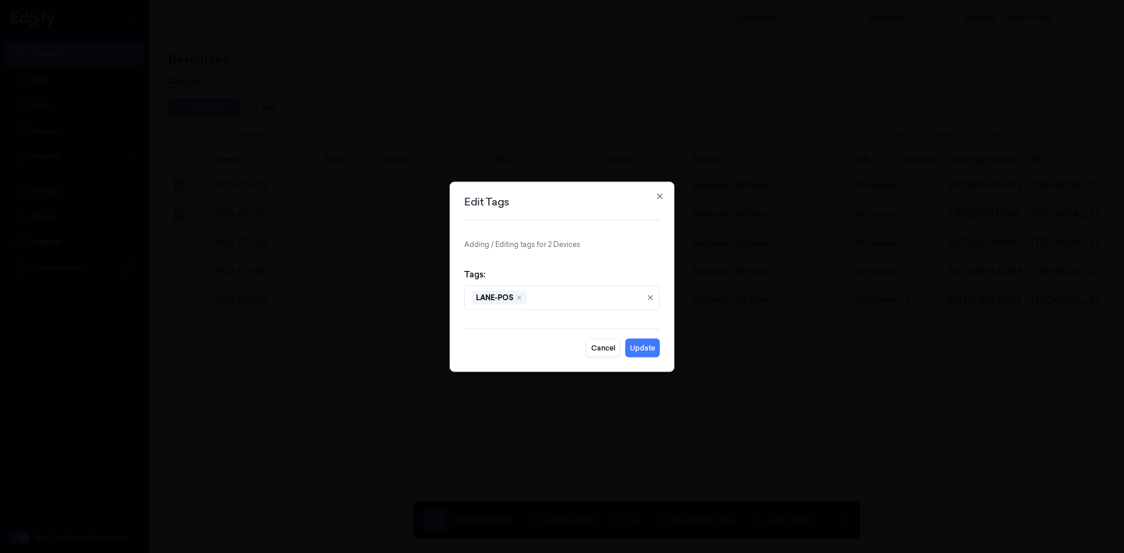
click at [624, 261] on div "Tags: LANE-POS" at bounding box center [562, 289] width 196 height 60
click at [639, 348] on button "Update" at bounding box center [642, 347] width 35 height 19
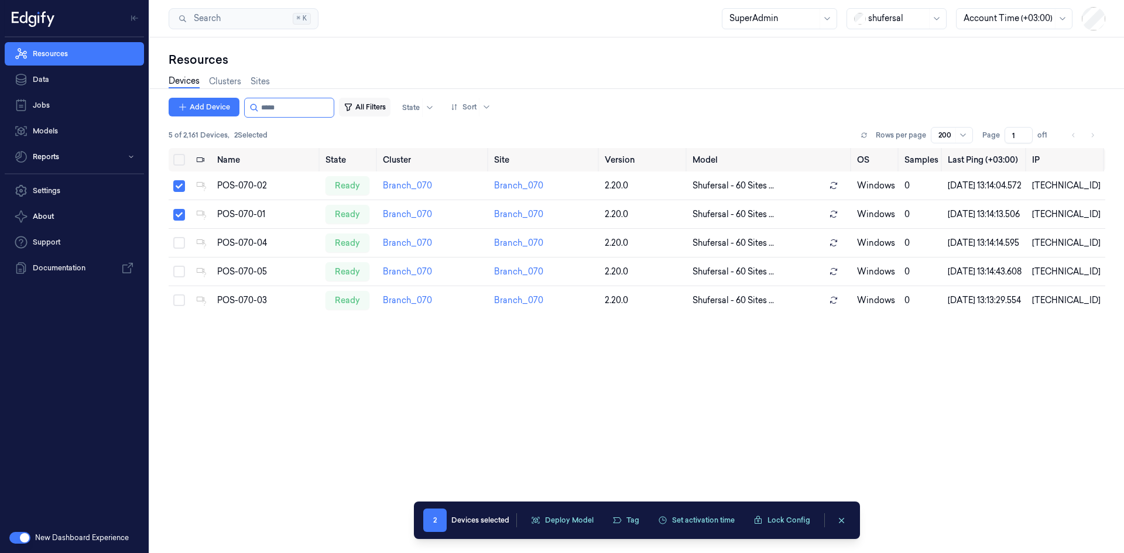
click at [377, 112] on button "All Filters" at bounding box center [365, 107] width 52 height 19
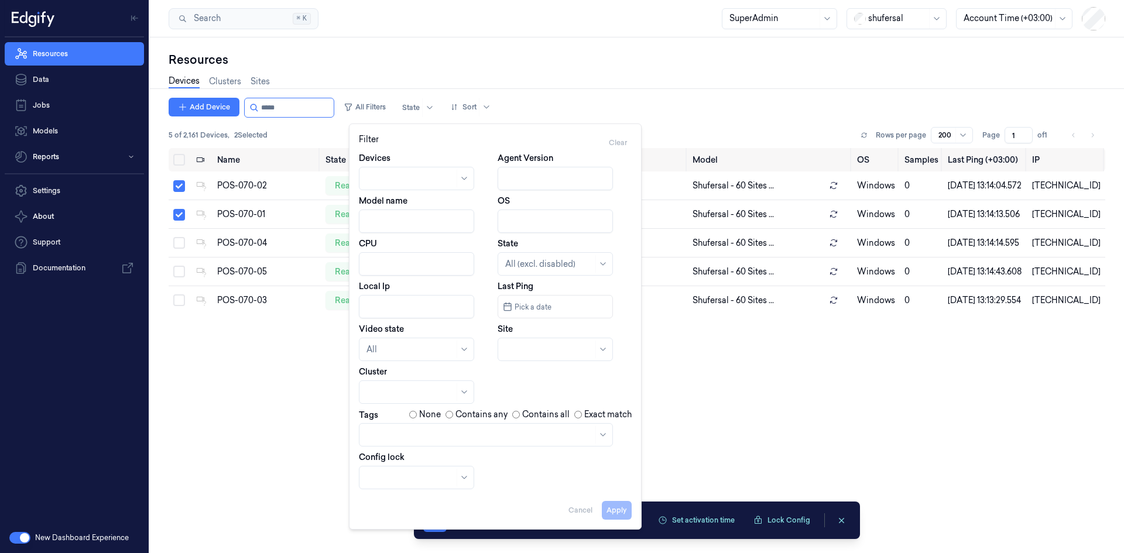
click at [441, 432] on div at bounding box center [480, 435] width 227 height 12
click at [432, 461] on div "LANE-POS" at bounding box center [486, 462] width 239 height 12
click at [624, 516] on button "Apply" at bounding box center [617, 510] width 30 height 19
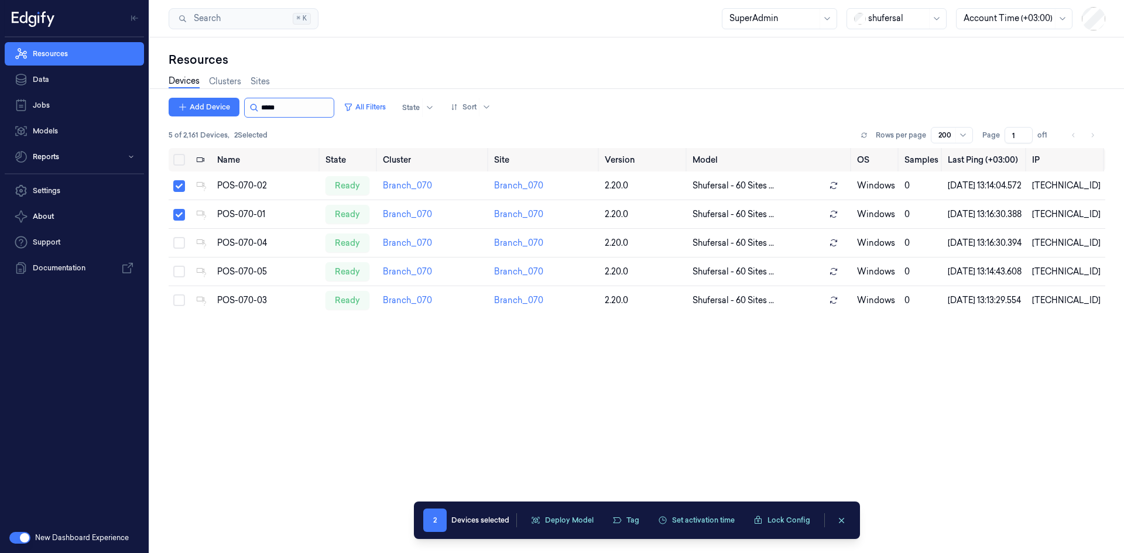
click at [294, 105] on input "string" at bounding box center [296, 107] width 70 height 19
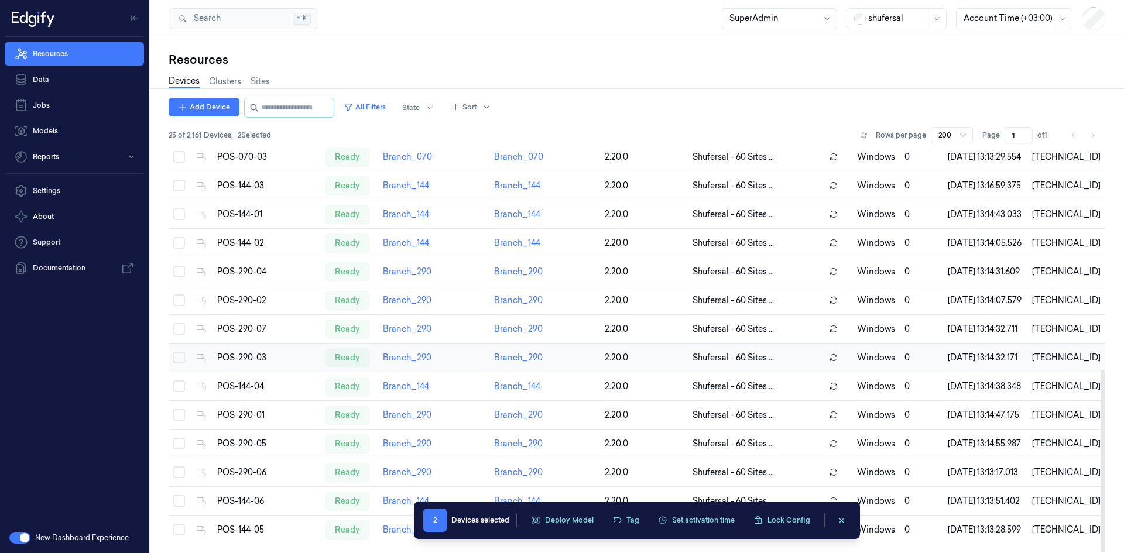
scroll to position [22, 0]
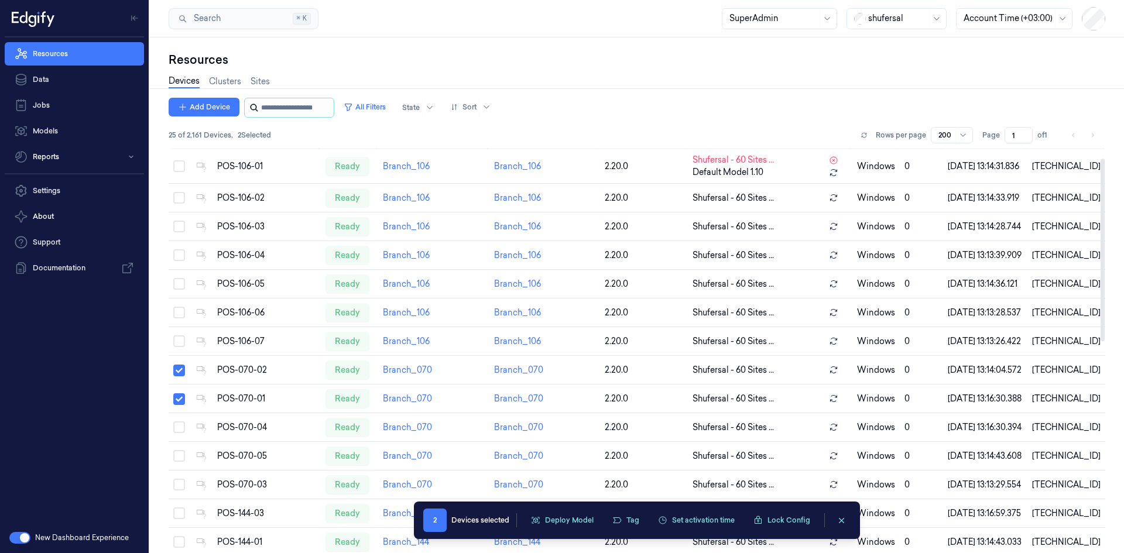
click at [304, 114] on input "string" at bounding box center [296, 107] width 70 height 19
click at [177, 377] on button "Select row" at bounding box center [179, 371] width 12 height 12
click at [181, 405] on button "Select row" at bounding box center [179, 399] width 12 height 12
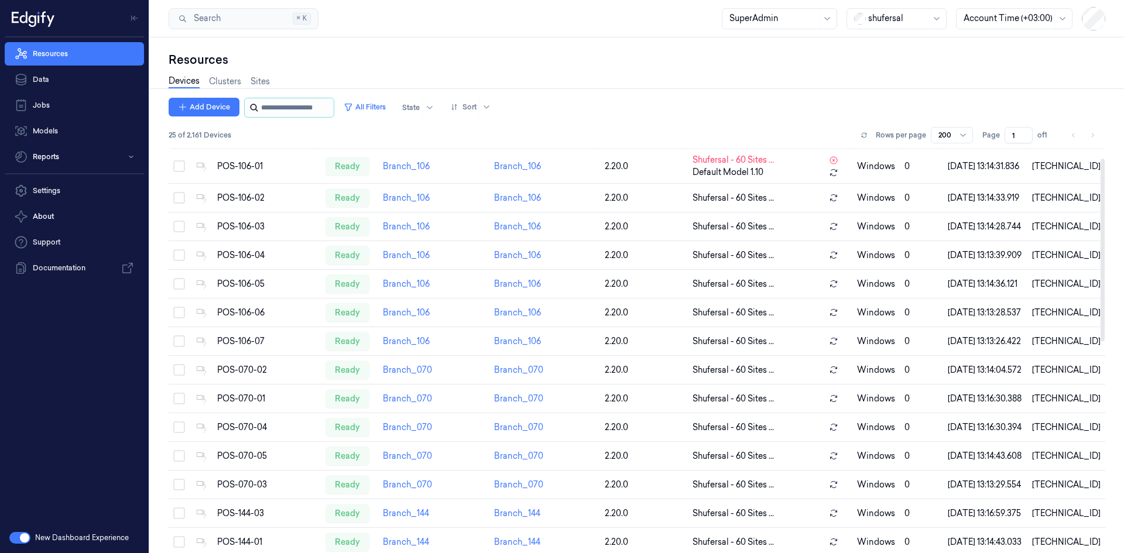
click at [309, 105] on input "string" at bounding box center [296, 107] width 70 height 19
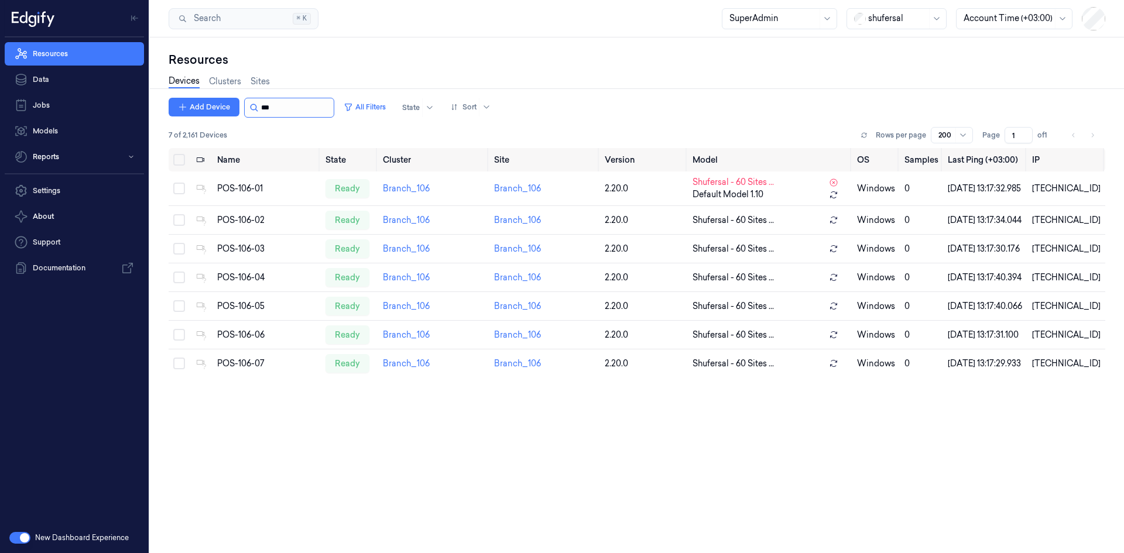
click at [271, 112] on input "string" at bounding box center [296, 107] width 70 height 19
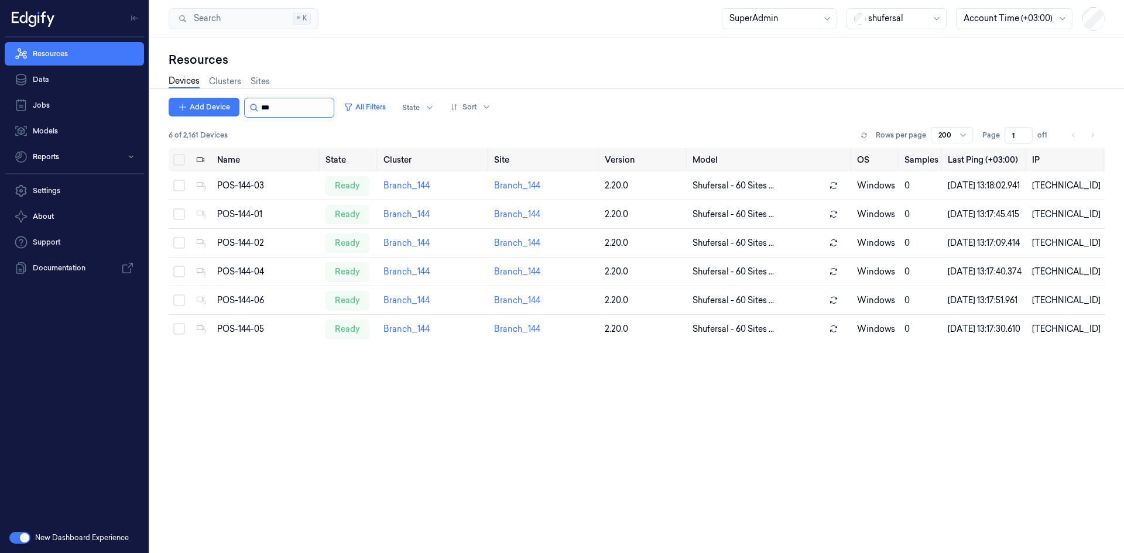
click at [271, 106] on input "string" at bounding box center [296, 107] width 70 height 19
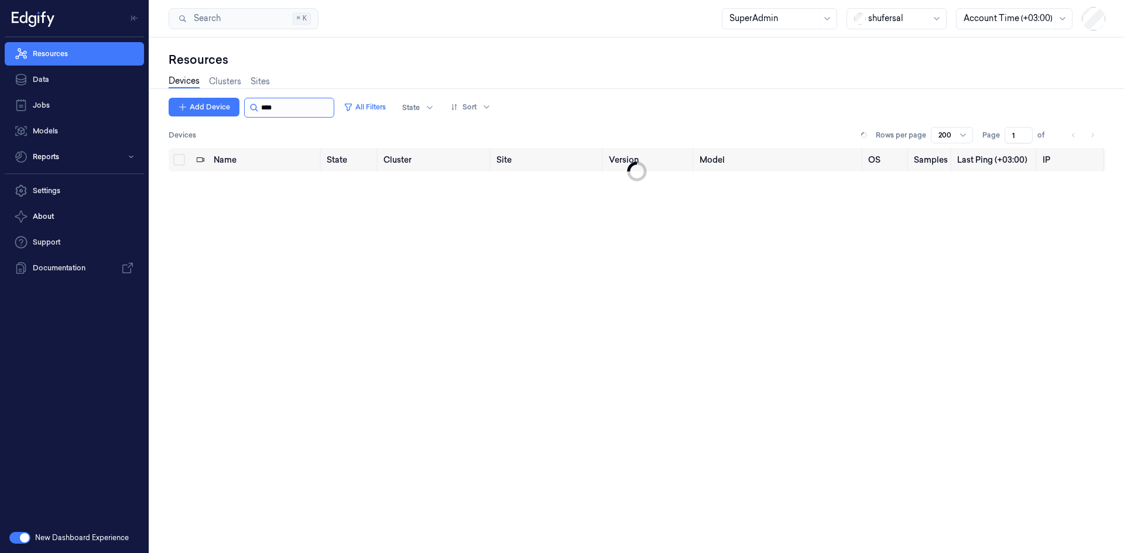
click at [284, 111] on input "string" at bounding box center [296, 107] width 70 height 19
type input "***"
